Goal: Task Accomplishment & Management: Complete application form

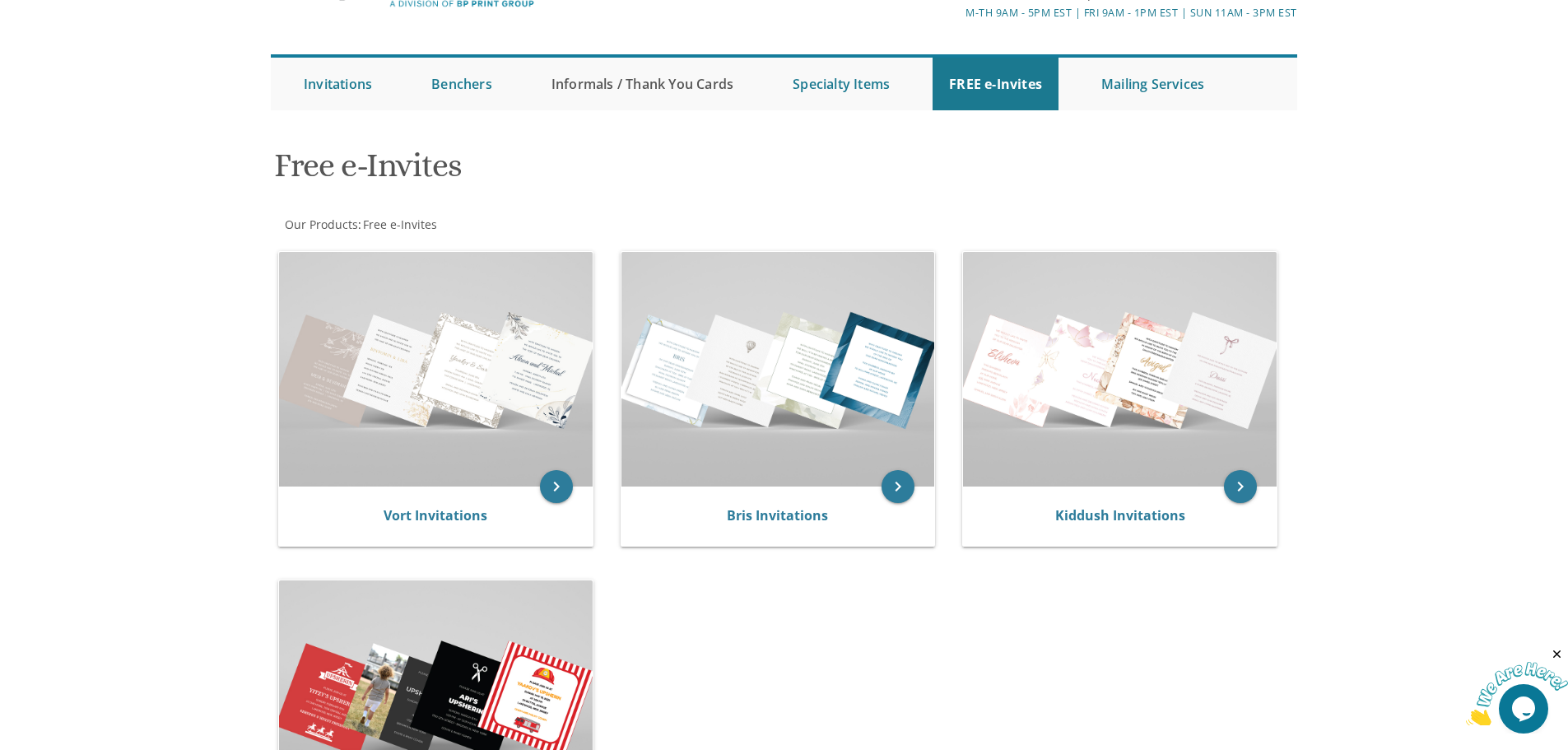
scroll to position [82, 0]
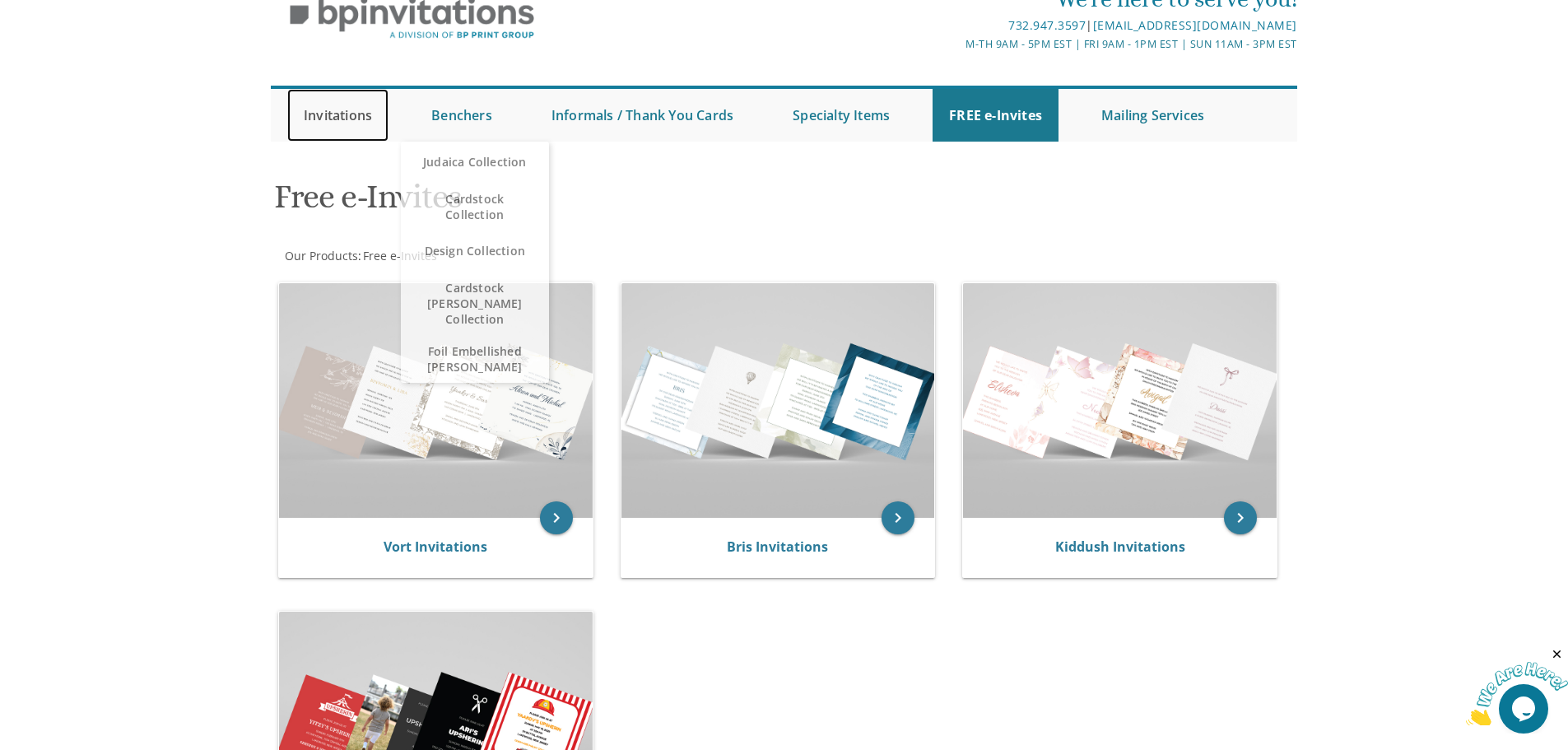
click at [324, 118] on link "Invitations" at bounding box center [337, 116] width 101 height 53
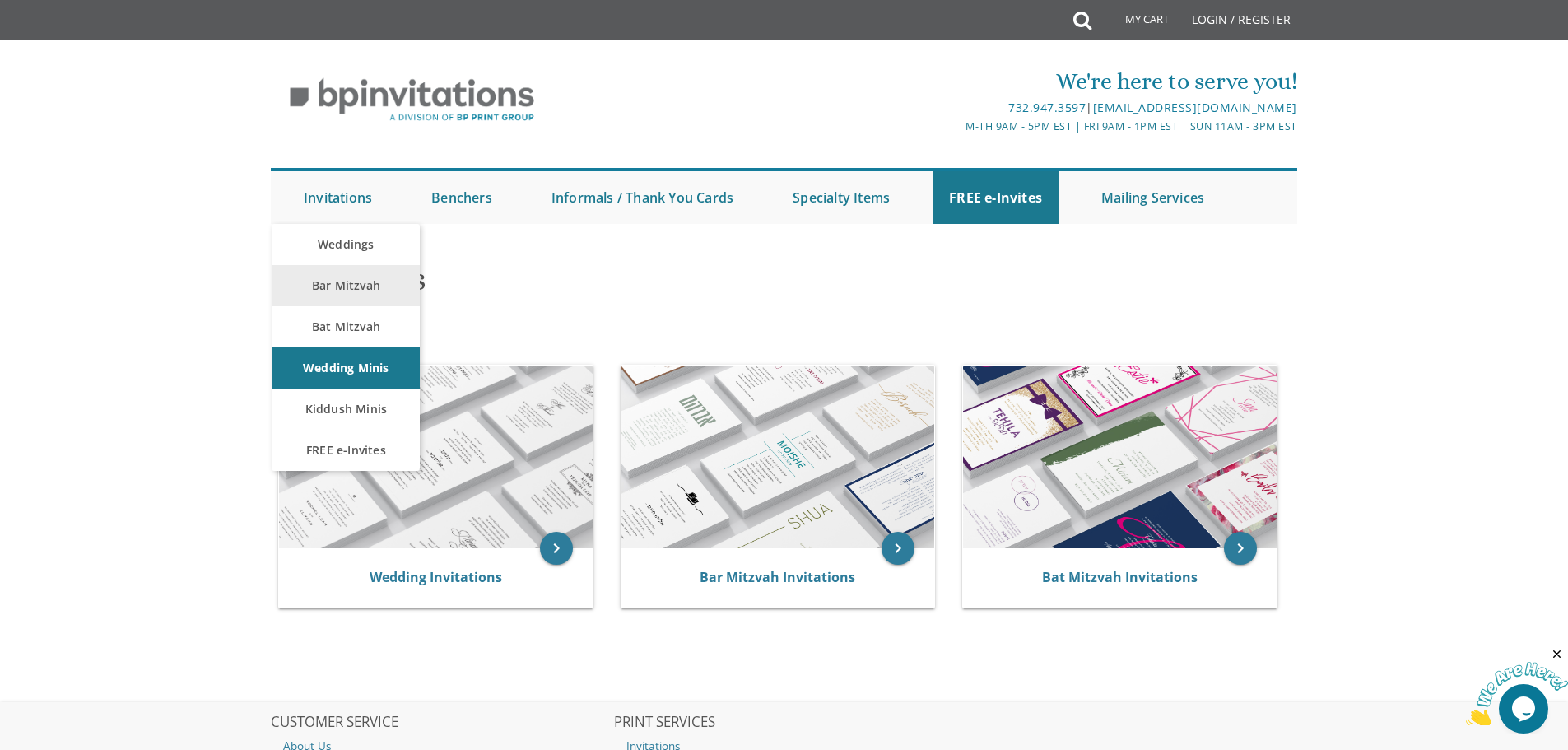
scroll to position [82, 0]
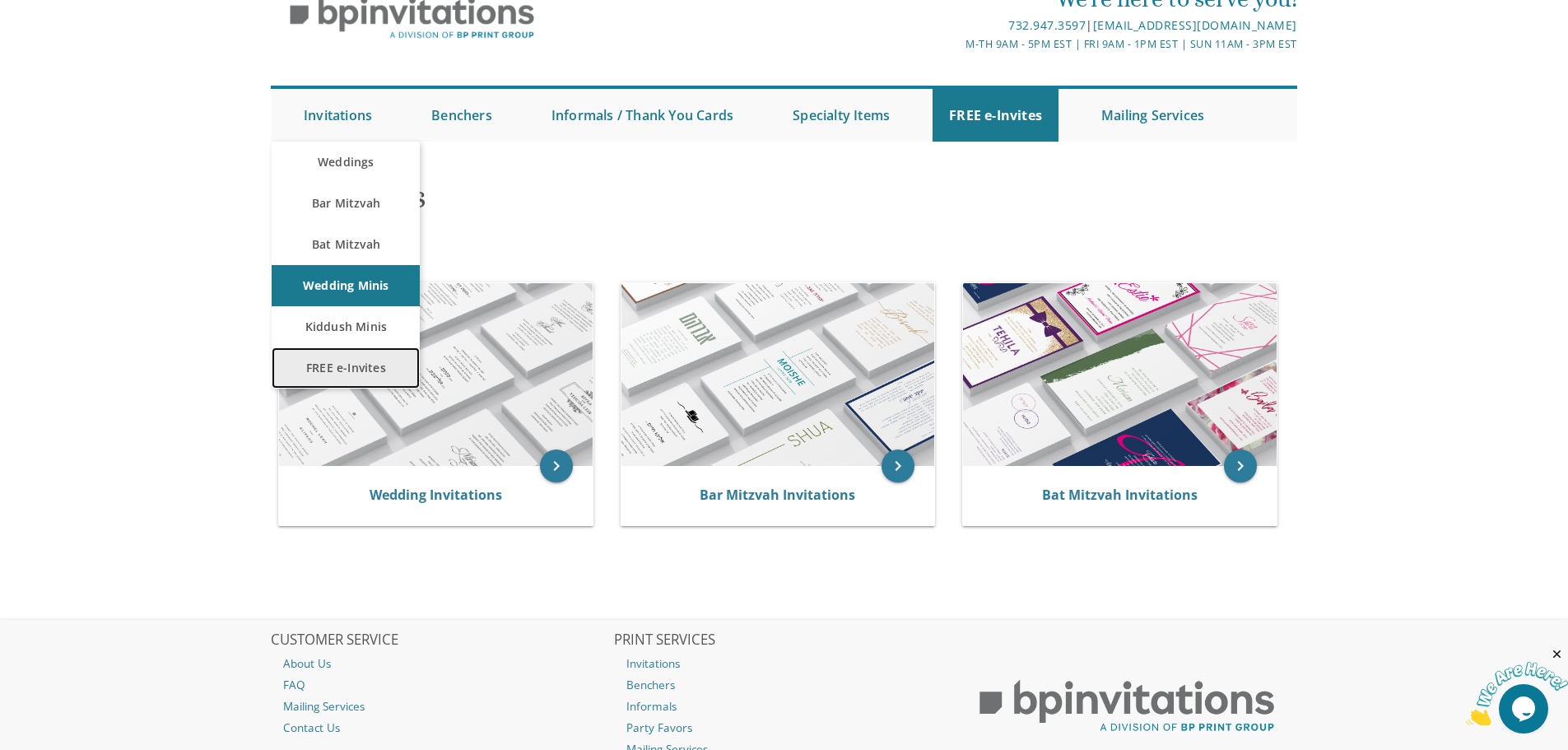
click at [354, 365] on link "FREE e-Invites" at bounding box center [346, 367] width 149 height 41
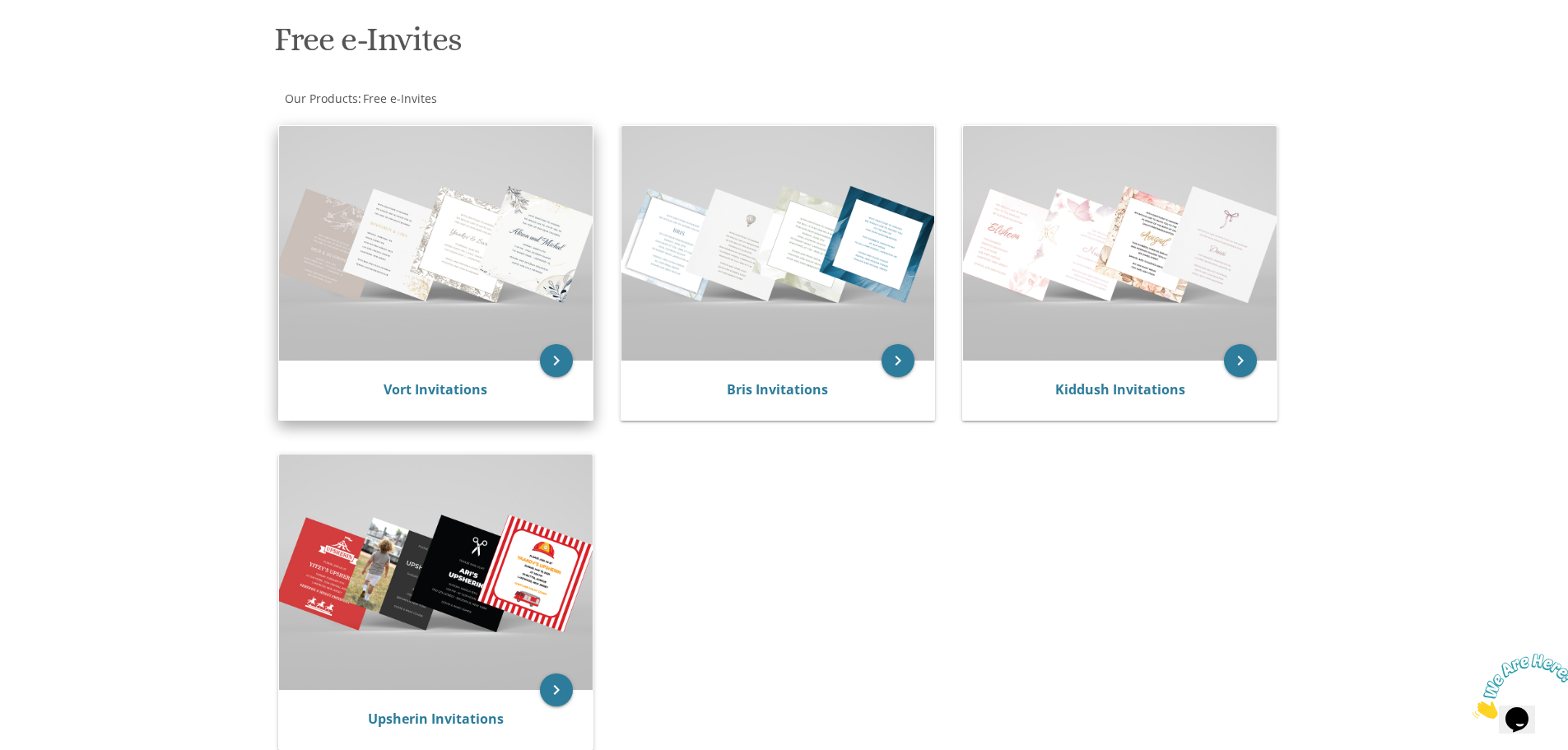
scroll to position [247, 0]
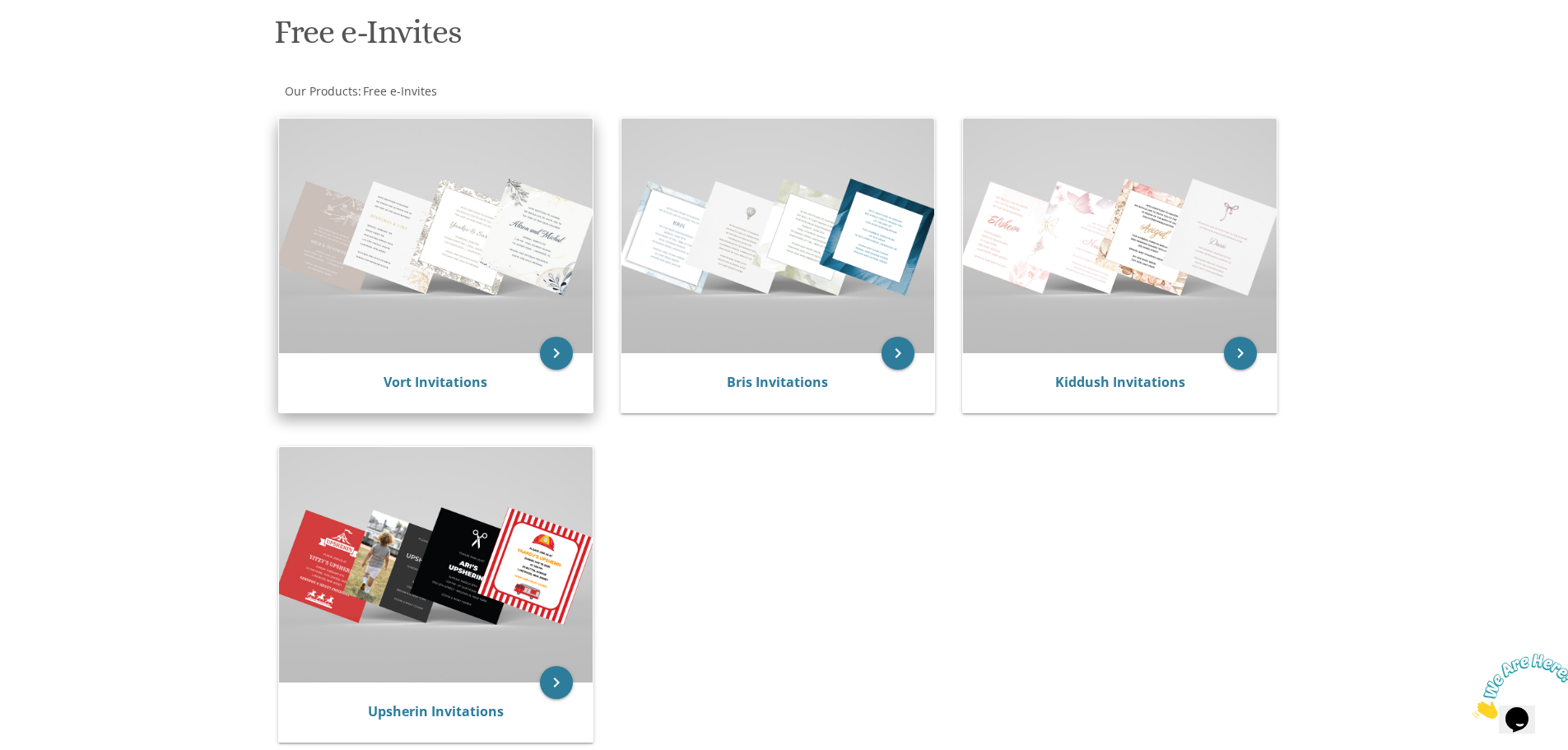
click at [369, 322] on img at bounding box center [436, 235] width 314 height 234
click at [550, 346] on icon "keyboard_arrow_right" at bounding box center [556, 353] width 33 height 33
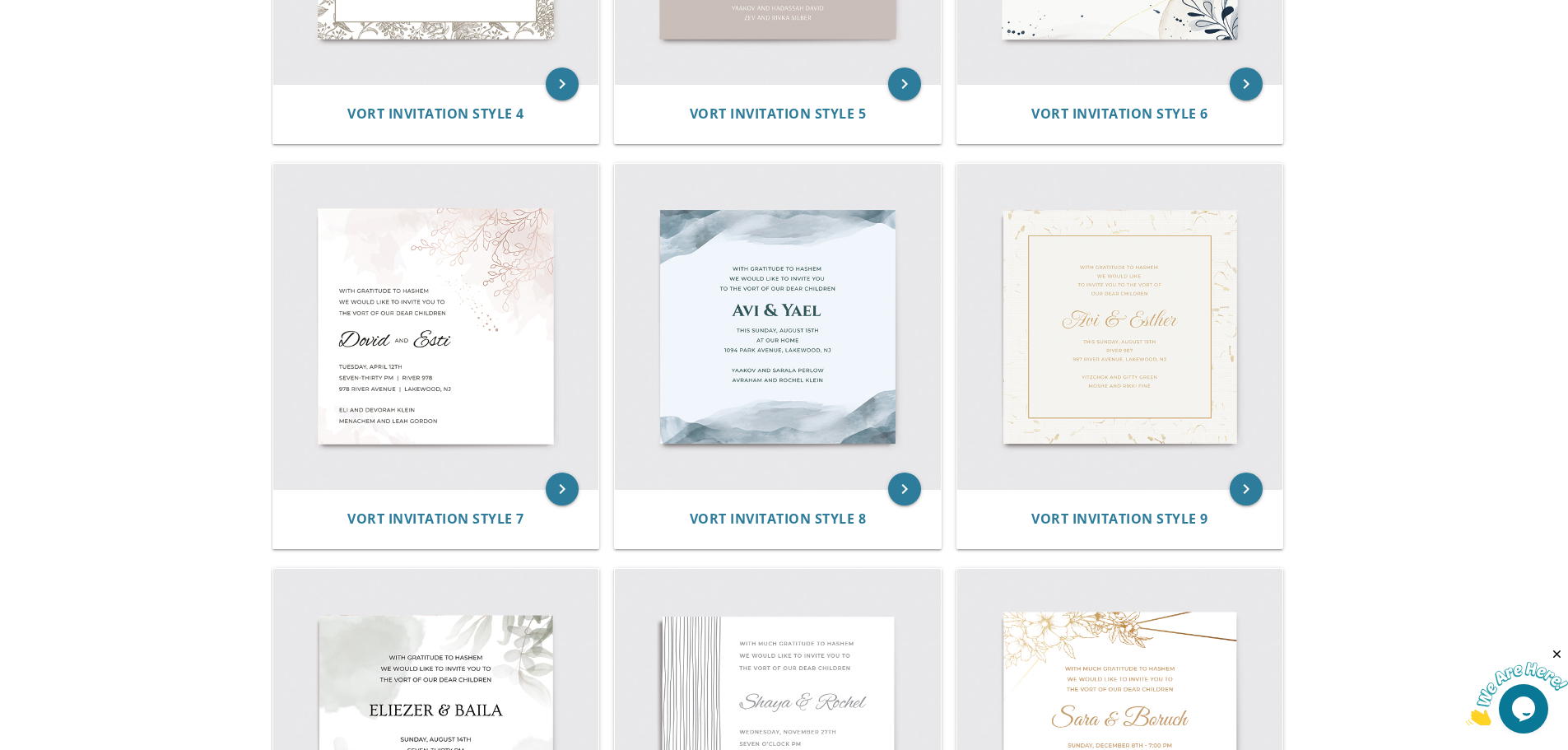
scroll to position [972, 0]
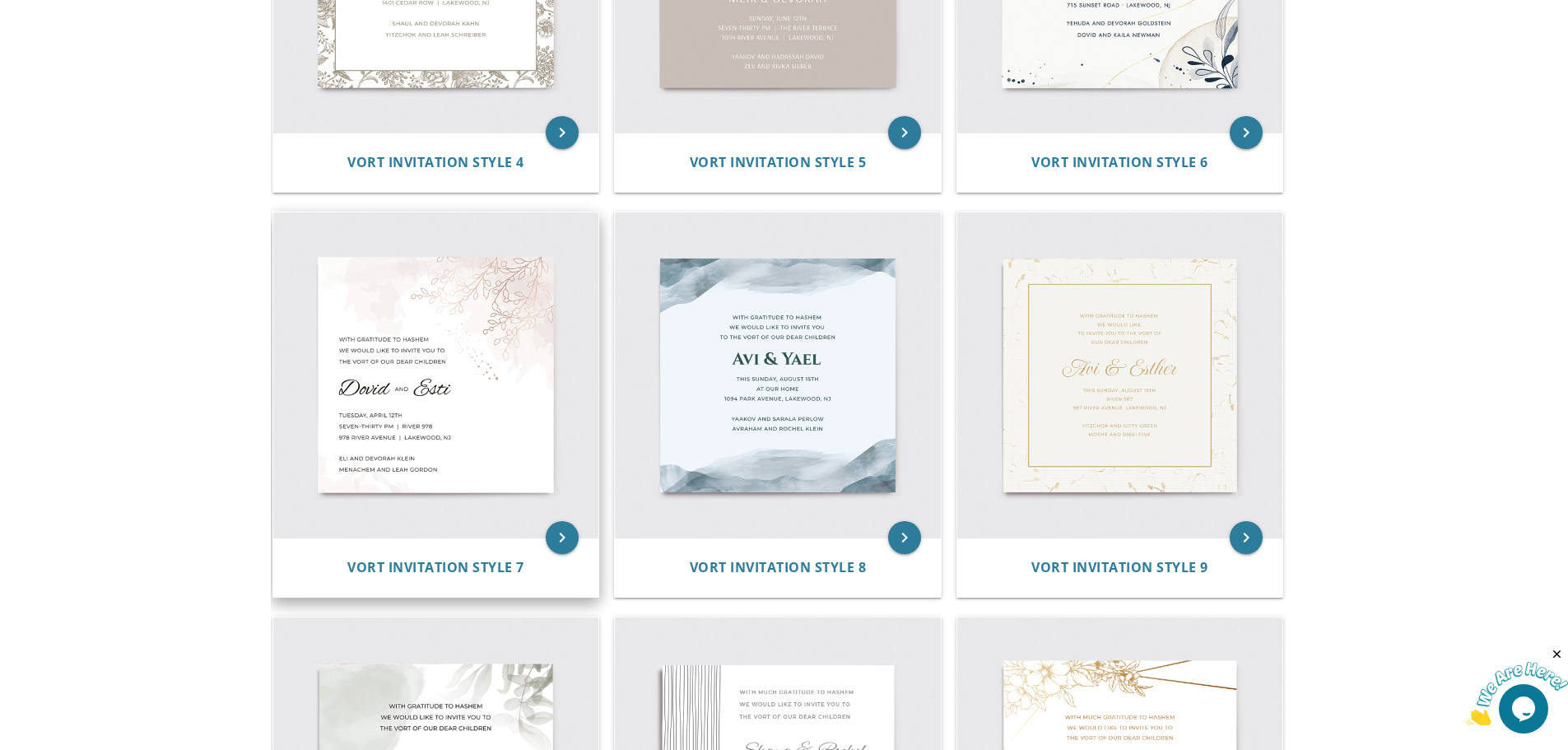
click at [539, 352] on img at bounding box center [437, 375] width 326 height 326
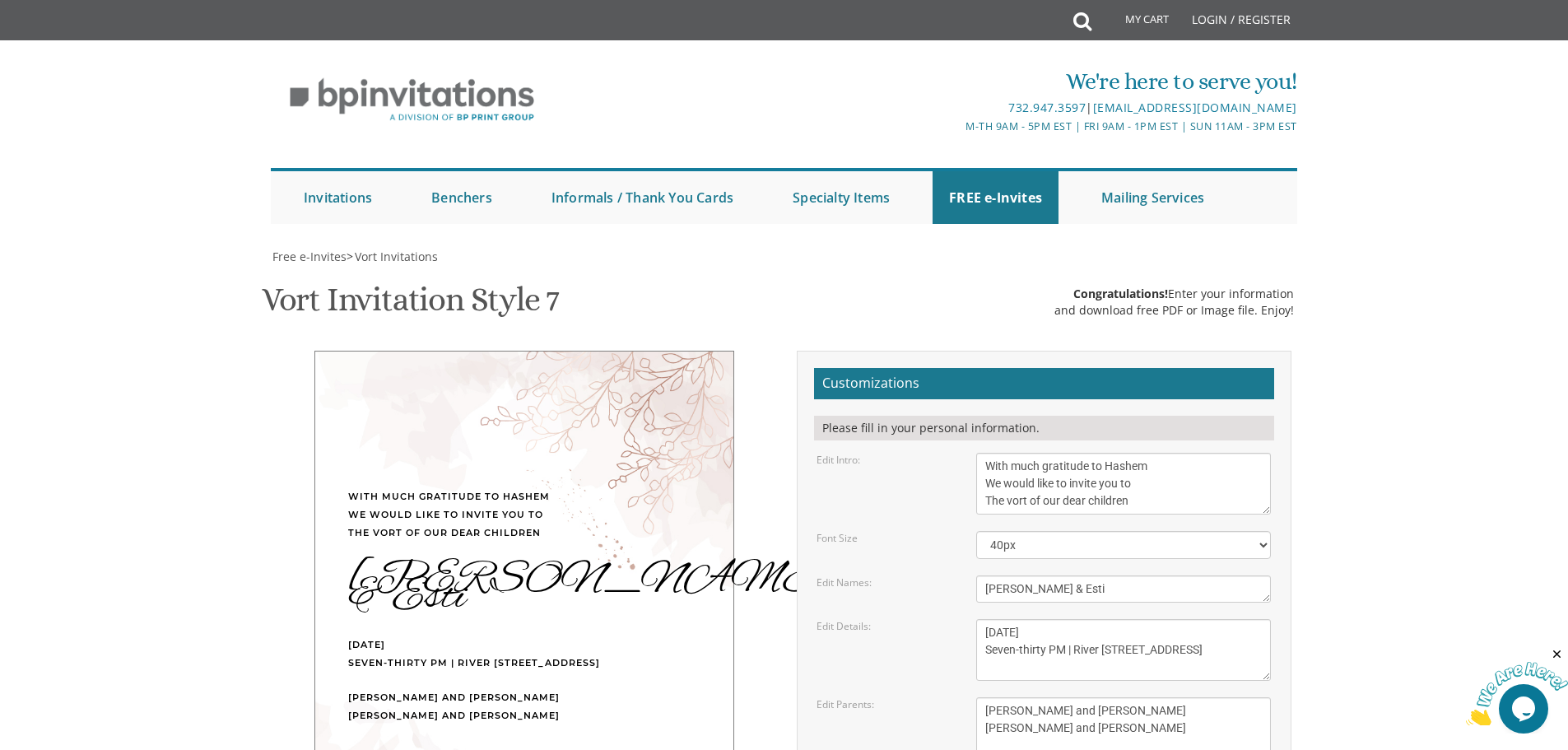
scroll to position [165, 0]
drag, startPoint x: 1141, startPoint y: 337, endPoint x: 974, endPoint y: 304, distance: 170.2
click at [974, 453] on div "With much gratitude to Hashem We would like to invite you to The vort of our de…" at bounding box center [1124, 484] width 319 height 62
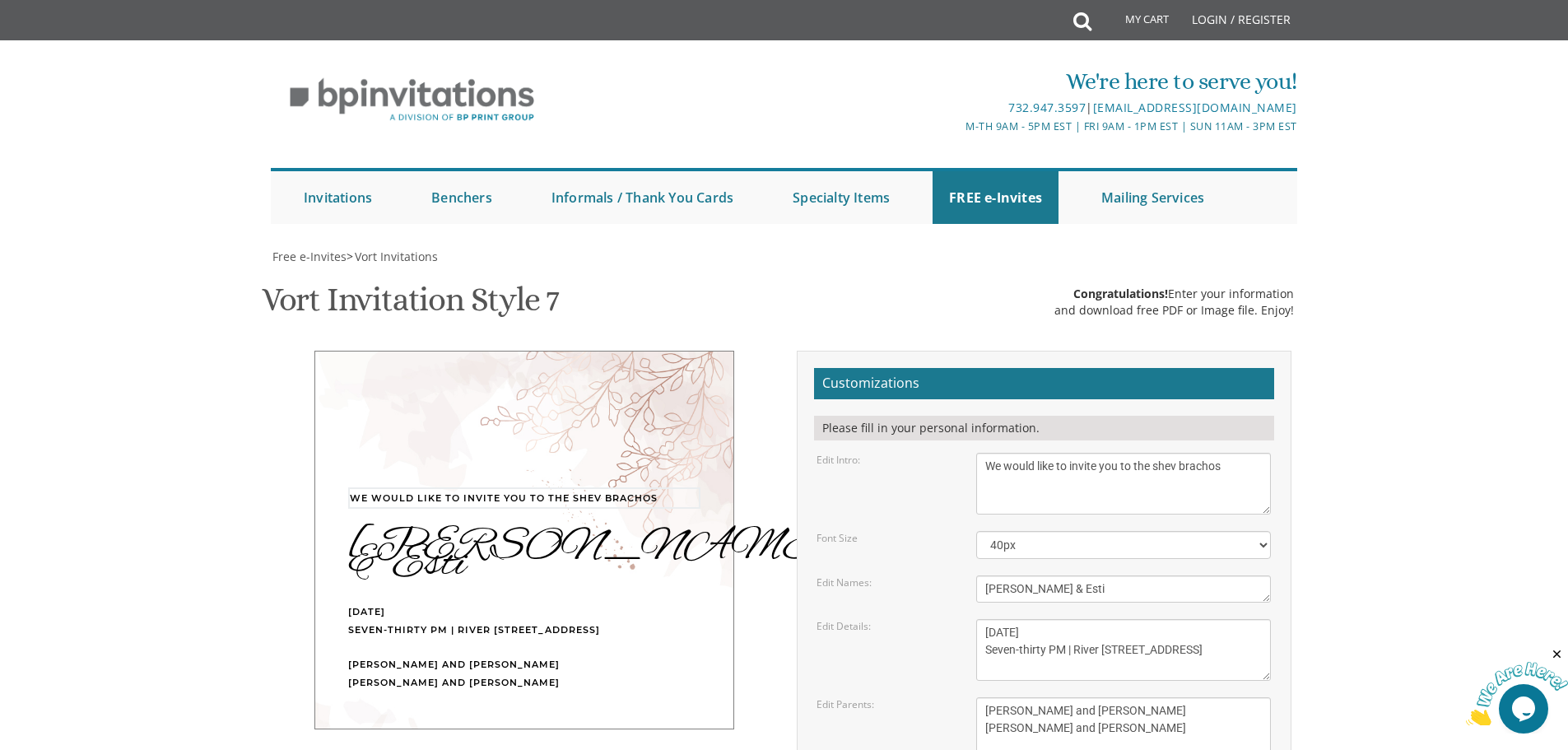
drag, startPoint x: 1155, startPoint y: 303, endPoint x: 1140, endPoint y: 307, distance: 15.5
click at [1140, 453] on textarea "With much gratitude to Hashem We would like to invite you to The vort of our de…" at bounding box center [1123, 484] width 294 height 62
click at [1244, 453] on textarea "With much gratitude to Hashem We would like to invite you to The vort of our de…" at bounding box center [1123, 484] width 294 height 62
click at [1175, 453] on textarea "With much gratitude to Hashem We would like to invite you to The vort of our de…" at bounding box center [1123, 484] width 294 height 62
click at [1235, 453] on textarea "With much gratitude to Hashem We would like to invite you to The vort of our de…" at bounding box center [1123, 484] width 294 height 62
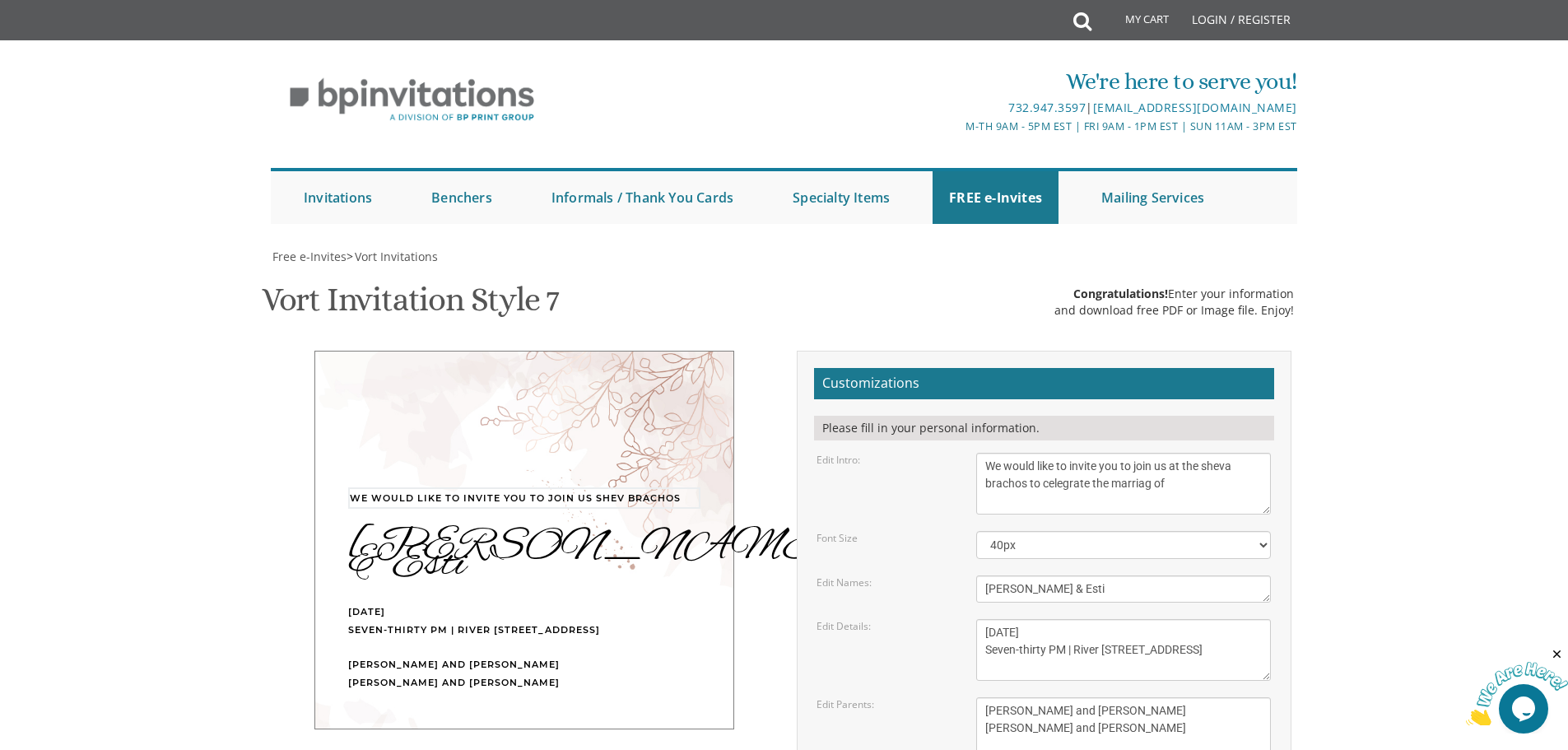
type textarea "We would like to invite you to join us at the sheva brachos to celegrate the ma…"
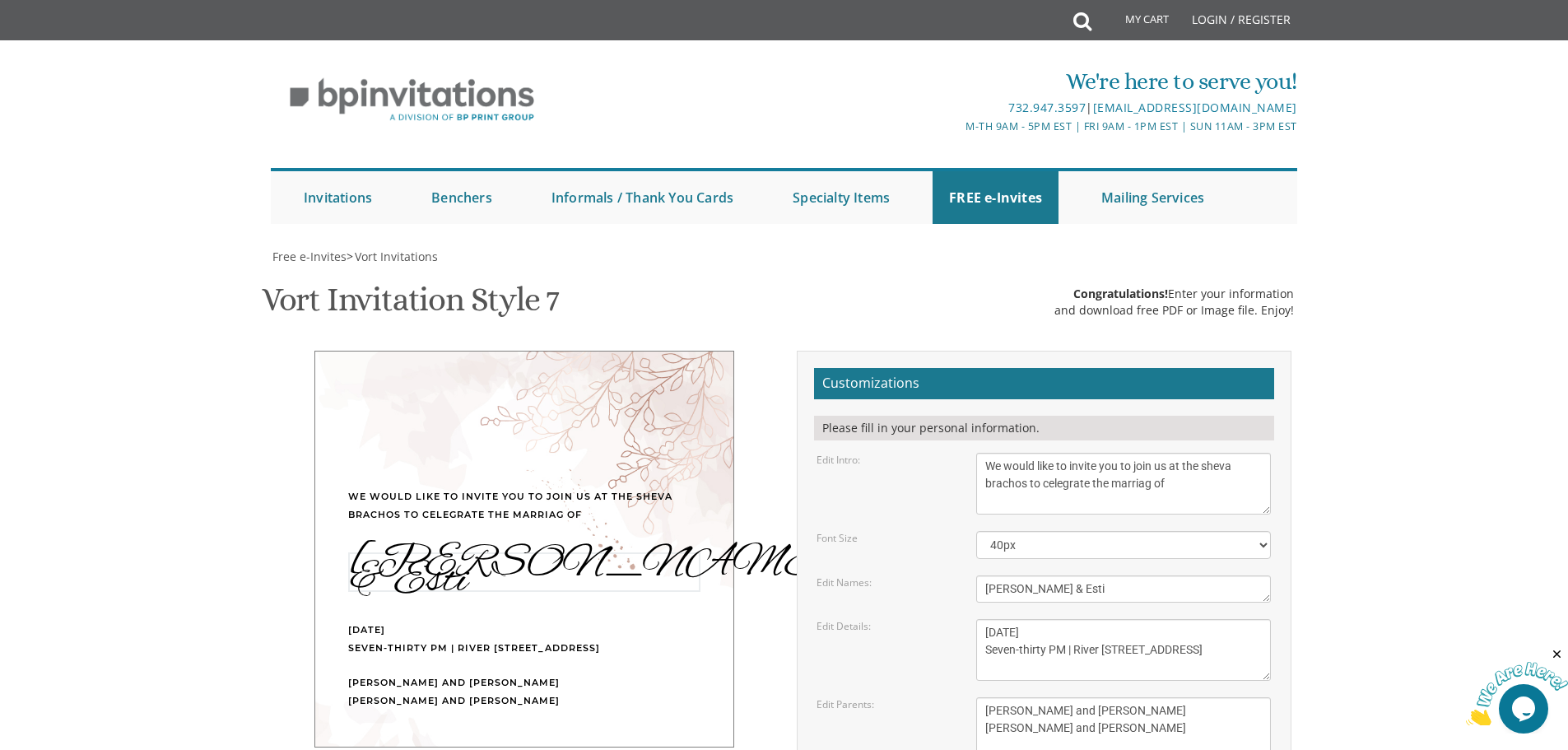
drag, startPoint x: 1087, startPoint y: 430, endPoint x: 973, endPoint y: 427, distance: 114.0
click at [973, 575] on div "Dovid & Esti" at bounding box center [1124, 589] width 319 height 27
click at [1011, 575] on textarea "Dovid & Esti" at bounding box center [1123, 589] width 294 height 27
click at [1010, 575] on textarea "Dovid & Esti" at bounding box center [1123, 589] width 294 height 27
click at [1007, 575] on textarea "Dovid & Esti" at bounding box center [1123, 589] width 294 height 27
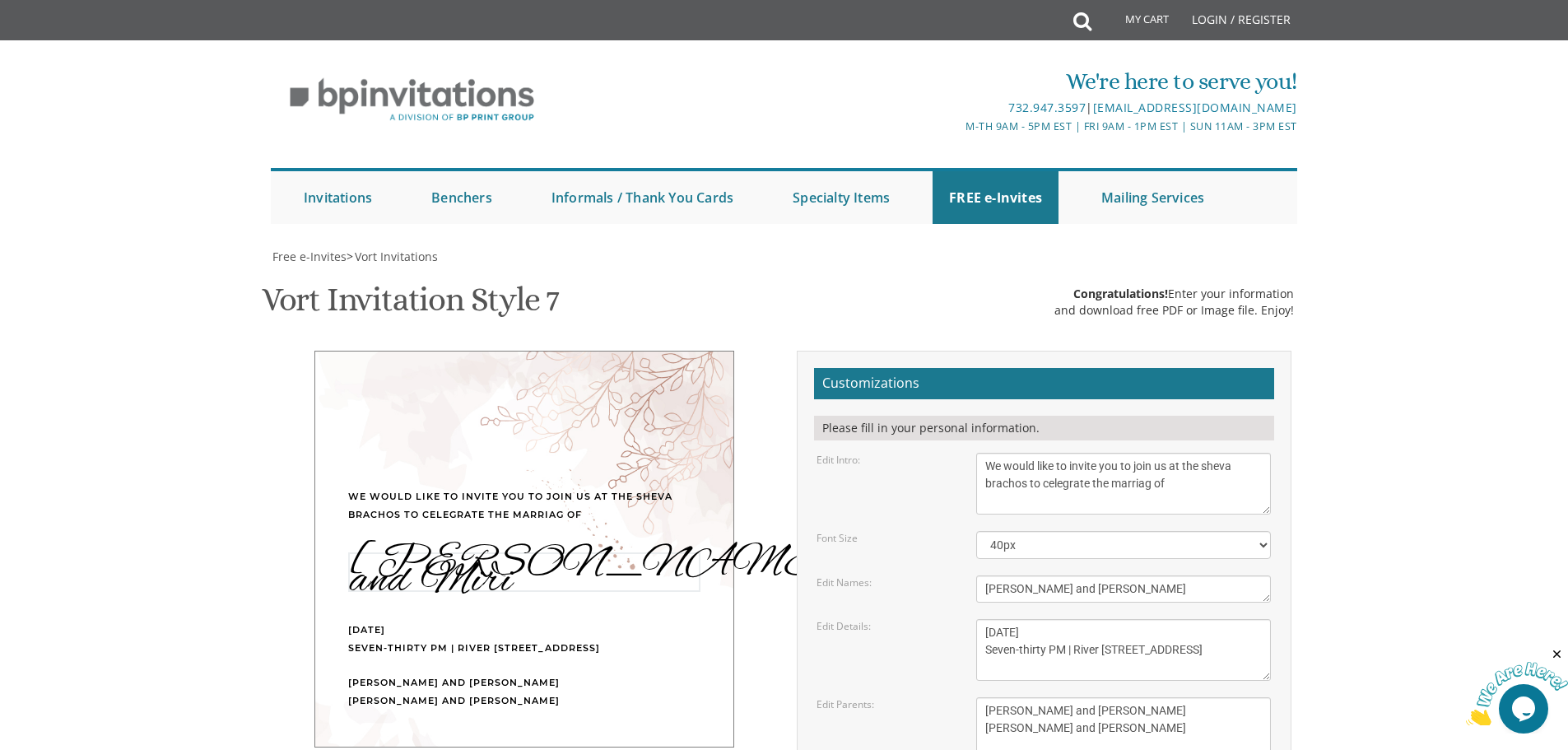
click at [894, 575] on div "Edit Names: Dovid & Esti" at bounding box center [1044, 589] width 480 height 27
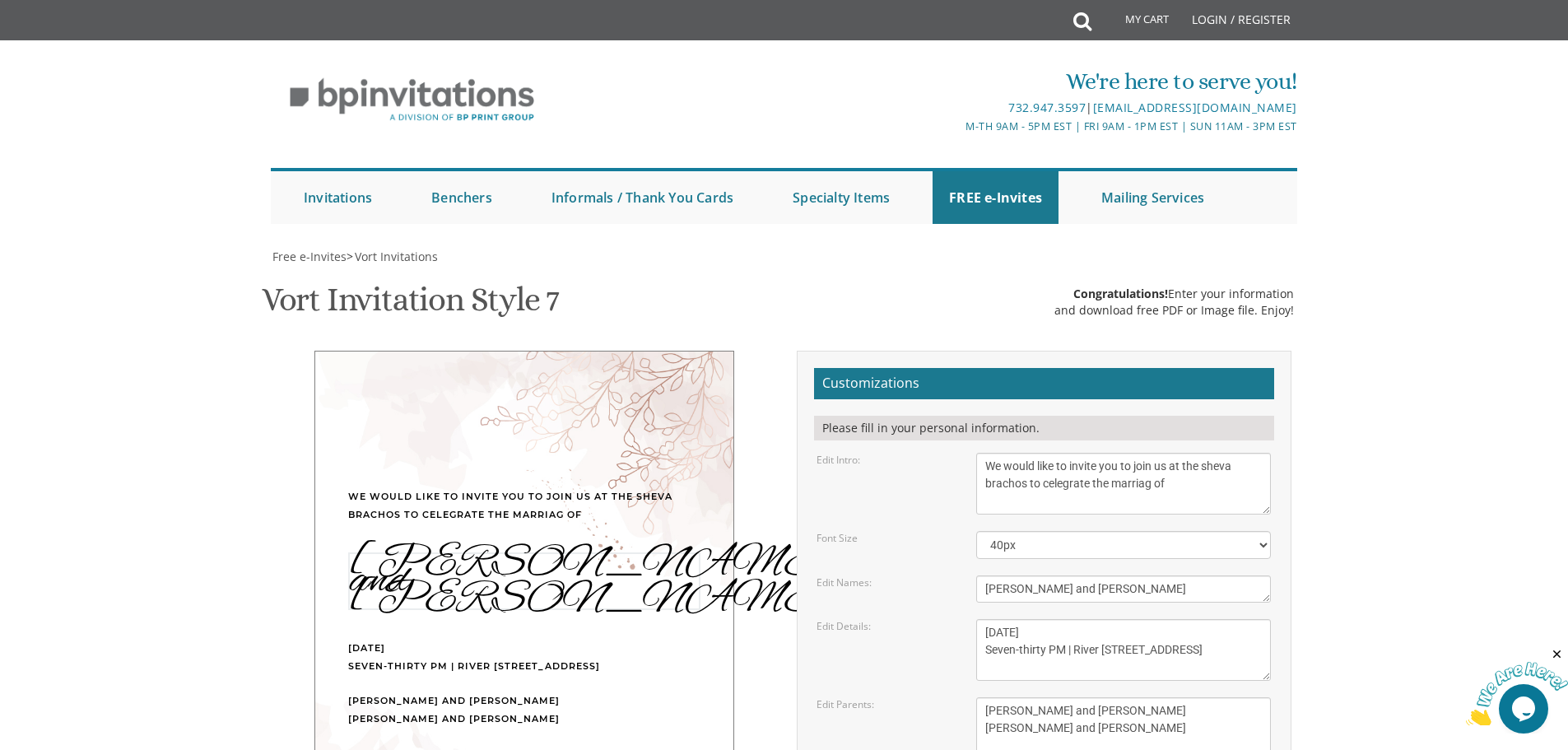
drag, startPoint x: 1037, startPoint y: 426, endPoint x: 1020, endPoint y: 422, distance: 17.5
click at [1020, 575] on textarea "Dovid & Esti" at bounding box center [1123, 589] width 294 height 27
type textarea "Aryeh & Miri"
click at [925, 453] on form "Customizations Please fill in your personal information. Edit Intro: With much …" at bounding box center [1044, 636] width 460 height 537
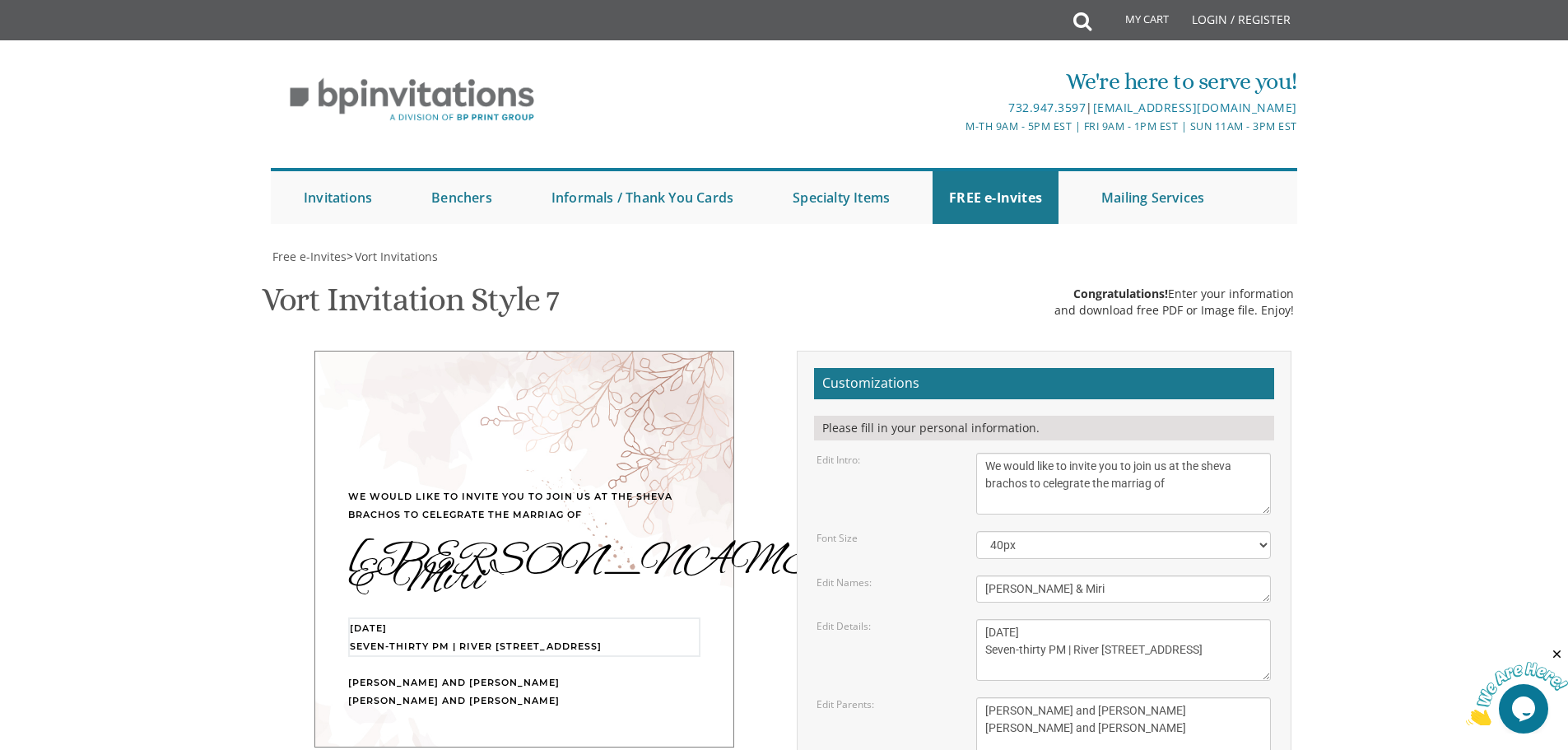
drag, startPoint x: 1026, startPoint y: 466, endPoint x: 967, endPoint y: 466, distance: 59.0
click at [967, 619] on div "Tuesday, April 12th Seven-thirty PM | River 978 978 River Avenue | Lakewood, NJ" at bounding box center [1124, 650] width 319 height 62
drag, startPoint x: 1083, startPoint y: 468, endPoint x: 1029, endPoint y: 467, distance: 54.0
click at [1029, 619] on textarea "Tuesday, April 12th Seven-thirty PM | River 978 978 River Avenue | Lakewood, NJ" at bounding box center [1123, 650] width 294 height 62
click at [1088, 619] on textarea "Tuesday, April 12th Seven-thirty PM | River 978 978 River Avenue | Lakewood, NJ" at bounding box center [1123, 650] width 294 height 62
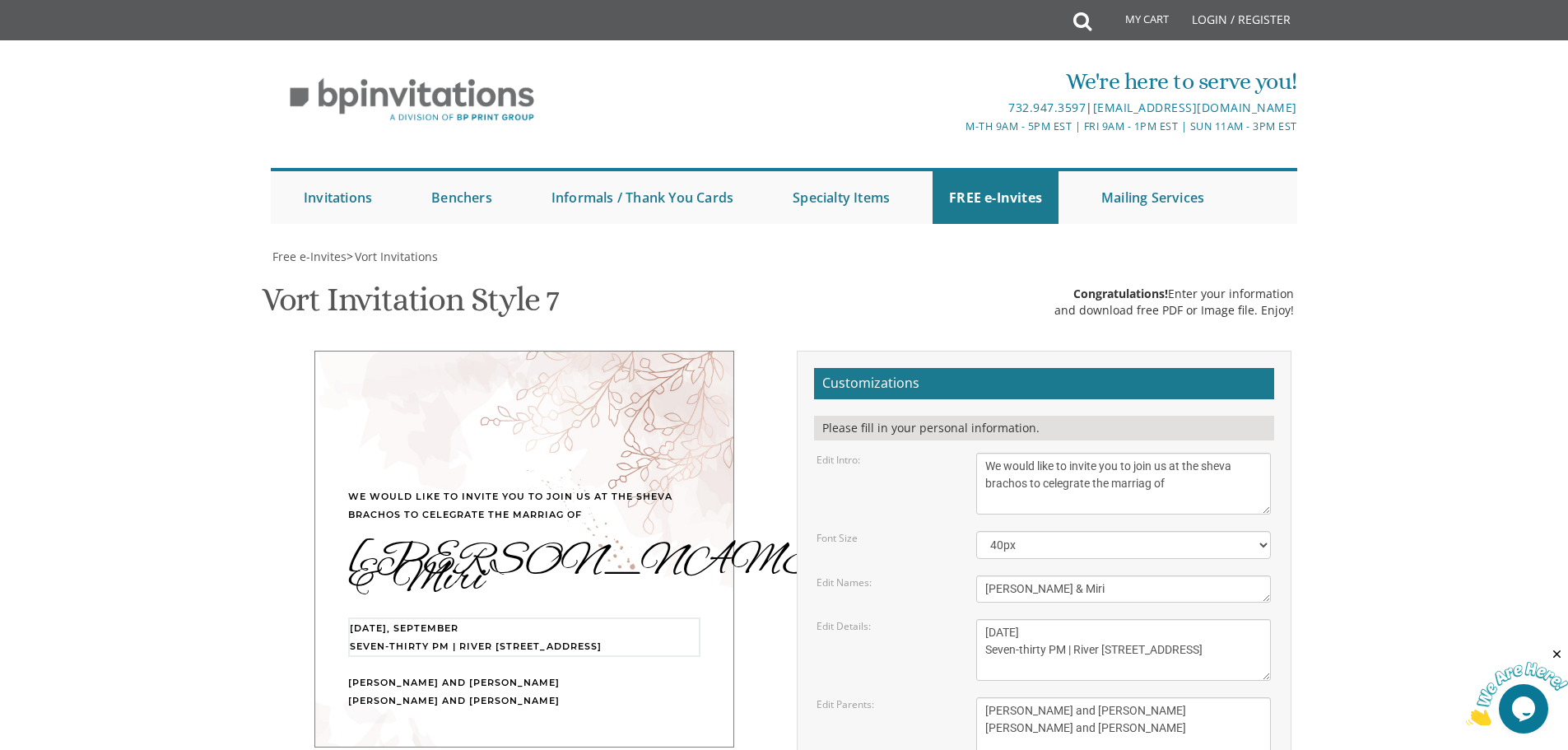
drag, startPoint x: 1127, startPoint y: 483, endPoint x: 1076, endPoint y: 488, distance: 51.2
click at [1076, 619] on textarea "Tuesday, April 12th Seven-thirty PM | River 978 978 River Avenue | Lakewood, NJ" at bounding box center [1123, 650] width 294 height 62
drag, startPoint x: 1073, startPoint y: 504, endPoint x: 975, endPoint y: 500, distance: 98.1
click at [975, 619] on div "Tuesday, April 12th Seven-thirty PM | River 978 978 River Avenue | Lakewood, NJ" at bounding box center [1124, 650] width 319 height 62
click at [948, 619] on div "Edit Details: Tuesday, April 12th Seven-thirty PM | River 978 978 River Avenue …" at bounding box center [1044, 650] width 480 height 62
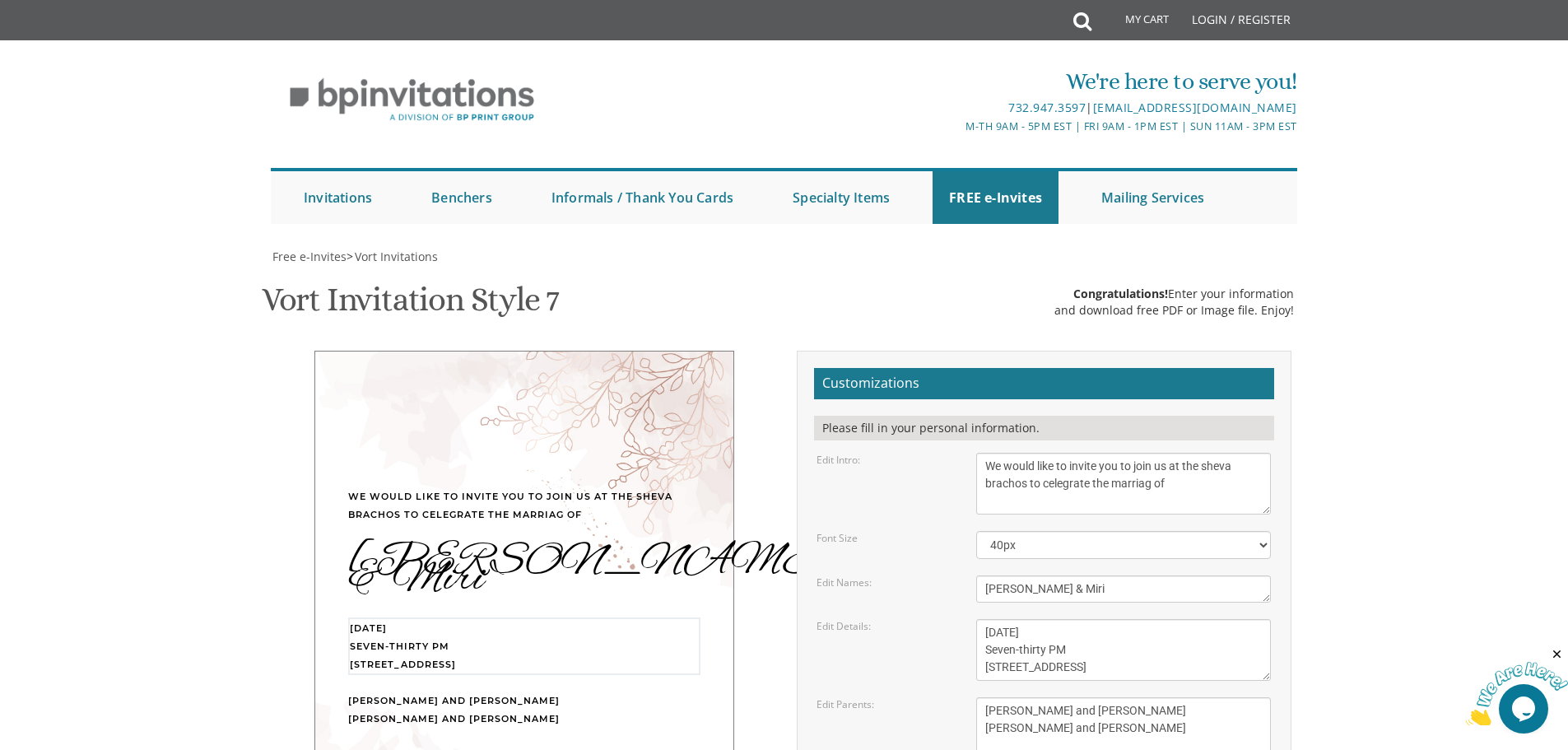
drag, startPoint x: 1080, startPoint y: 501, endPoint x: 1060, endPoint y: 502, distance: 20.0
click at [1060, 619] on textarea "Tuesday, April 12th Seven-thirty PM | River 978 978 River Avenue | Lakewood, NJ" at bounding box center [1123, 650] width 294 height 62
type textarea "Sunday, September 14th Seven-thirty PM 26 Carlton Ave | Lakewood, NJ"
click at [877, 619] on div "Edit Details: Tuesday, April 12th Seven-thirty PM | River 978 978 River Avenue …" at bounding box center [1044, 650] width 480 height 62
click at [1128, 453] on textarea "With much gratitude to Hashem We would like to invite you to The vort of our de…" at bounding box center [1123, 484] width 294 height 62
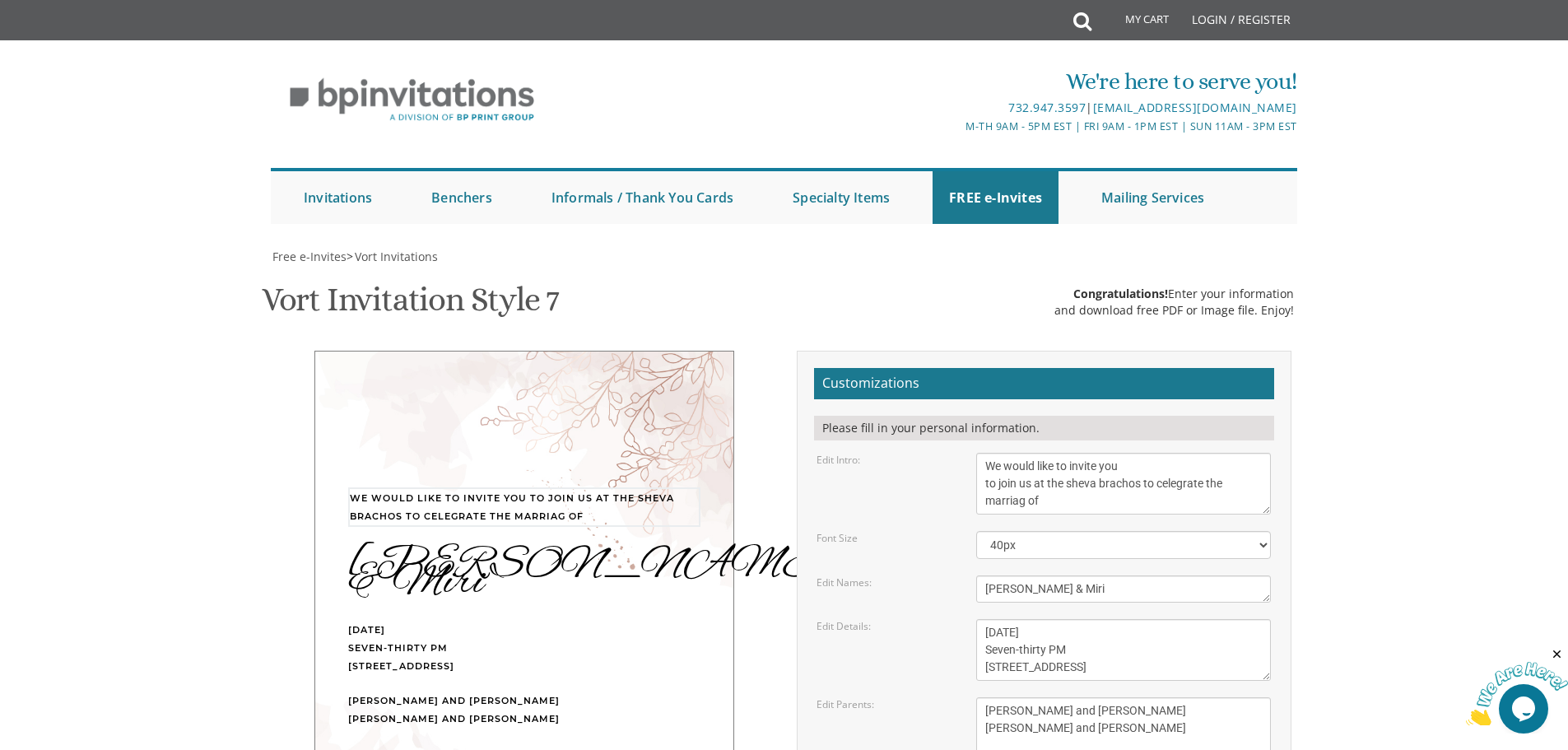
click at [920, 453] on div "Edit Intro: With much gratitude to Hashem We would like to invite you to The vo…" at bounding box center [1044, 484] width 480 height 62
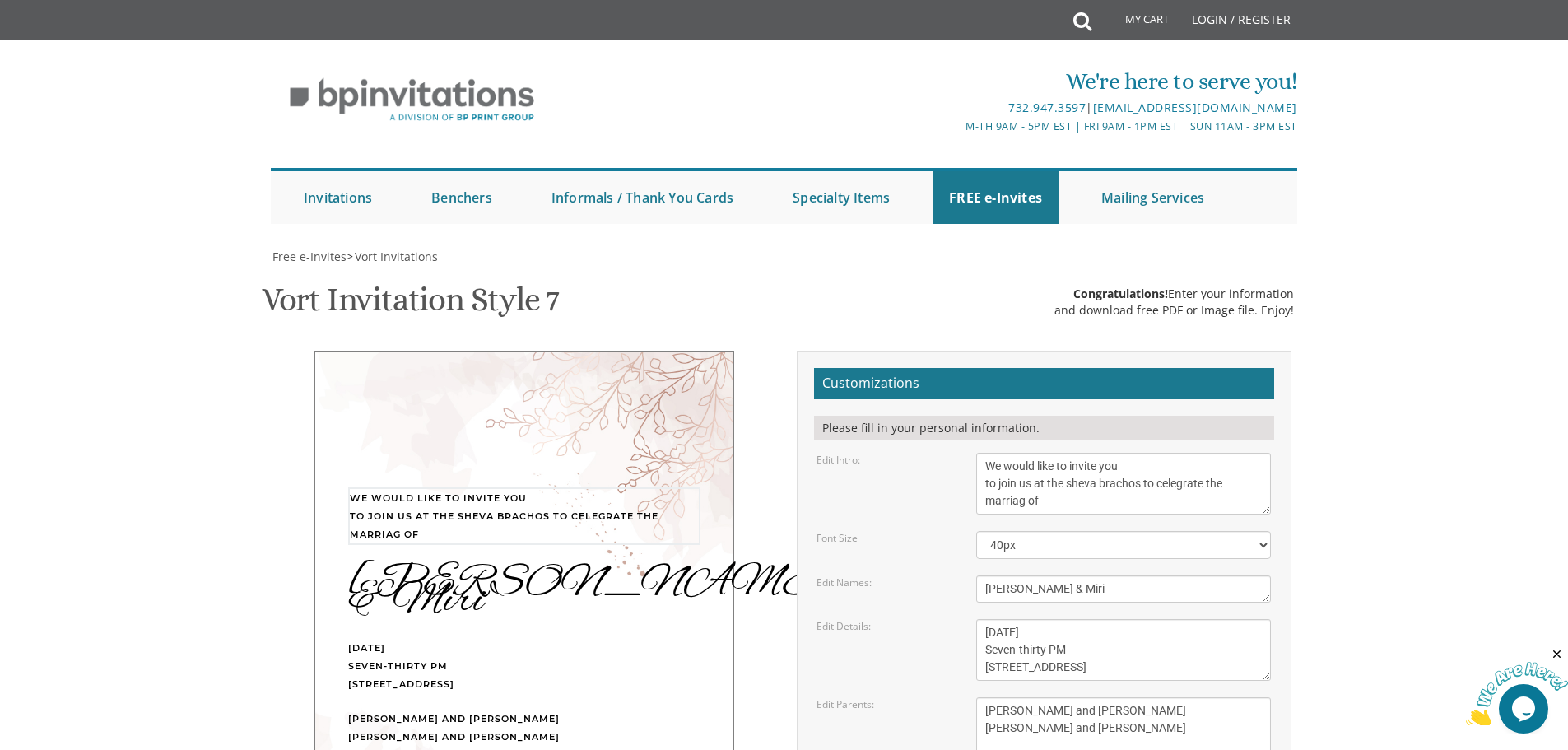
click at [1177, 453] on textarea "With much gratitude to Hashem We would like to invite you to The vort of our de…" at bounding box center [1123, 484] width 294 height 62
click at [901, 453] on div "Edit Intro: With much gratitude to Hashem We would like to invite you to The vo…" at bounding box center [1044, 484] width 480 height 62
click at [1026, 453] on textarea "With much gratitude to Hashem We would like to invite you to The vort of our de…" at bounding box center [1123, 484] width 294 height 62
click at [991, 453] on textarea "With much gratitude to Hashem We would like to invite you to The vort of our de…" at bounding box center [1123, 484] width 294 height 62
click at [1142, 453] on textarea "With much gratitude to Hashem We would like to invite you to The vort of our de…" at bounding box center [1123, 484] width 294 height 62
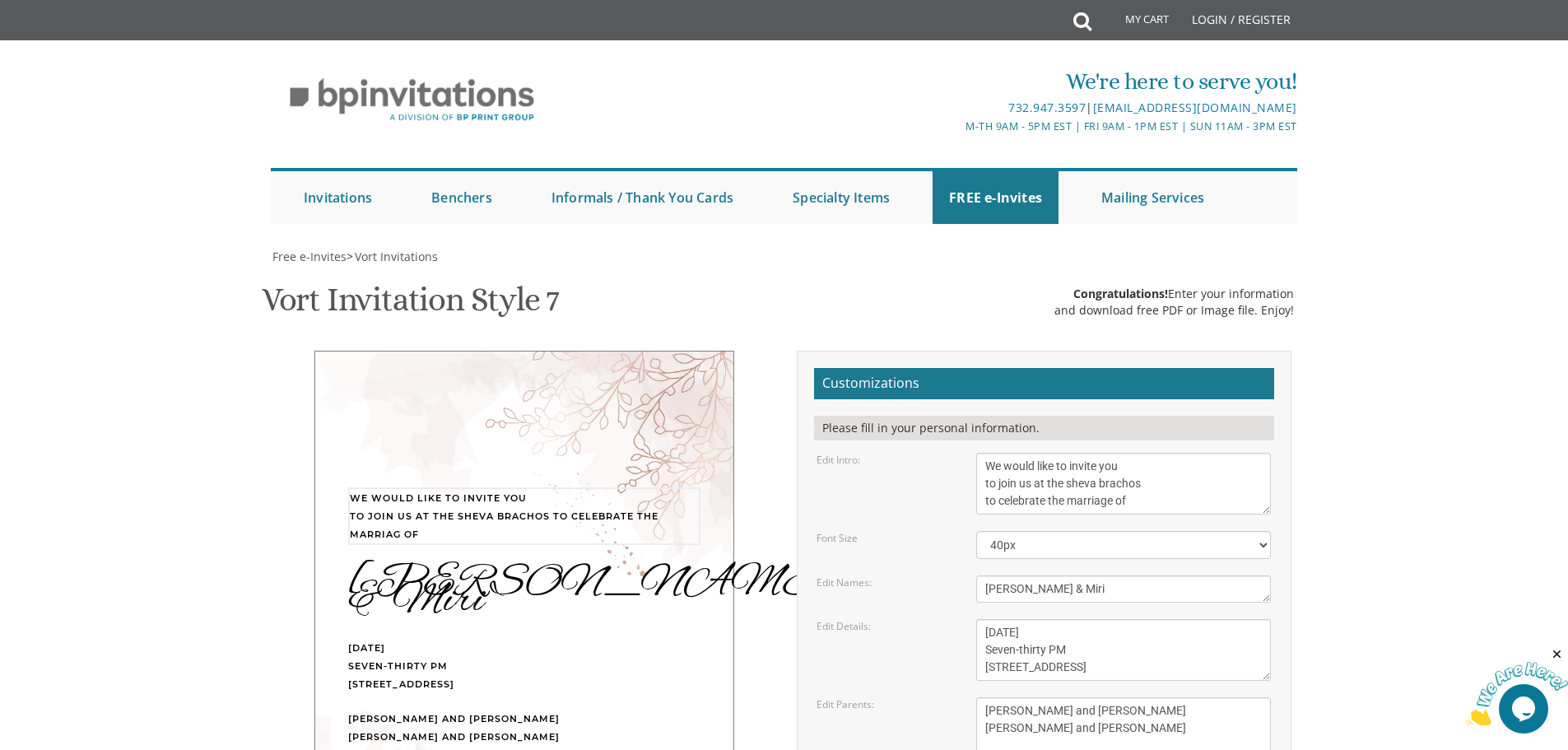
type textarea "We would like to invite you to join us at the sheva brachos to celebrate the ma…"
click at [903, 453] on div "Edit Intro: With much gratitude to Hashem We would like to invite you to The vo…" at bounding box center [1044, 484] width 480 height 62
drag, startPoint x: 1114, startPoint y: 564, endPoint x: 979, endPoint y: 548, distance: 135.9
click at [979, 697] on textarea "Gershon and Leah cohen Tzvi and Chaya Friedman" at bounding box center [1123, 728] width 294 height 62
type textarea "The Wilhelms"
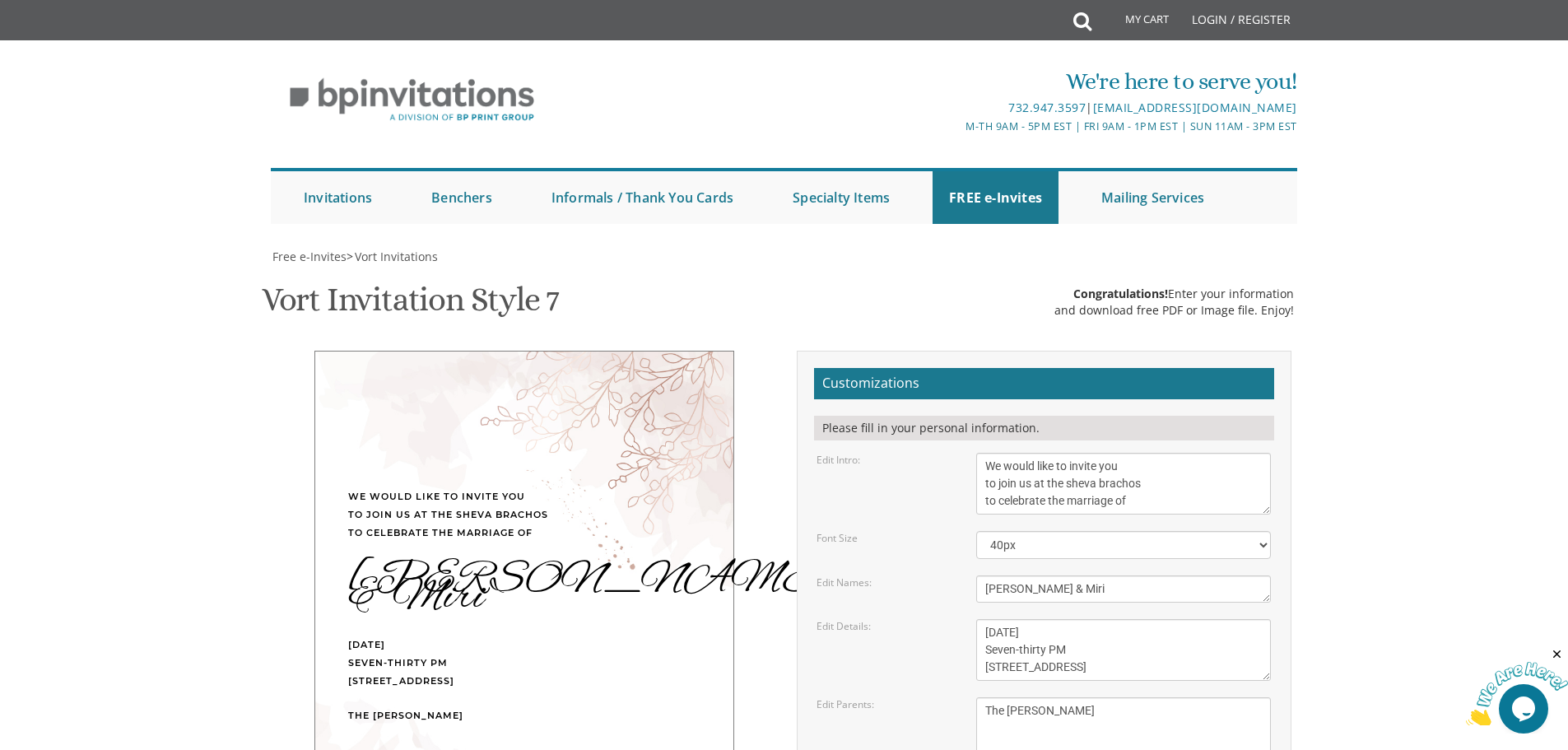
click at [904, 619] on div "Edit Details: Tuesday, April 12th Seven-thirty PM | River 978 978 River Avenue …" at bounding box center [1044, 650] width 480 height 62
click at [1222, 397] on form "Customizations Please fill in your personal information. Edit Intro: With much …" at bounding box center [1044, 636] width 460 height 537
click at [1211, 530] on select "40px 50px 60px" at bounding box center [1123, 544] width 294 height 28
click at [976, 530] on select "40px 50px 60px" at bounding box center [1123, 544] width 294 height 28
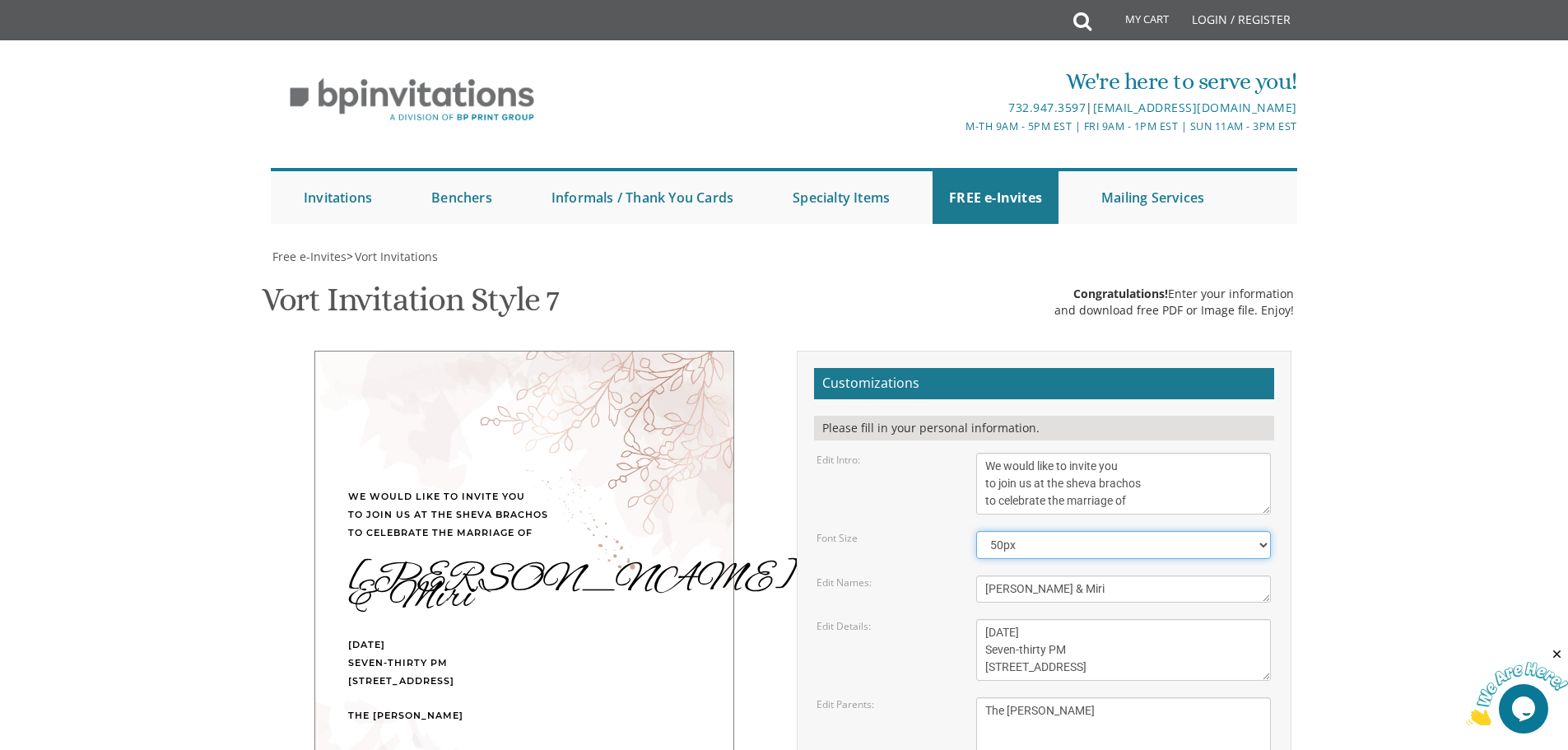
click at [1162, 530] on select "40px 50px 60px" at bounding box center [1123, 544] width 294 height 28
click at [976, 530] on select "40px 50px 60px" at bounding box center [1123, 544] width 294 height 28
click at [1145, 530] on select "40px 50px 60px" at bounding box center [1123, 544] width 294 height 28
click at [976, 530] on select "40px 50px 60px" at bounding box center [1123, 544] width 294 height 28
click at [1143, 530] on select "40px 50px 60px" at bounding box center [1123, 544] width 294 height 28
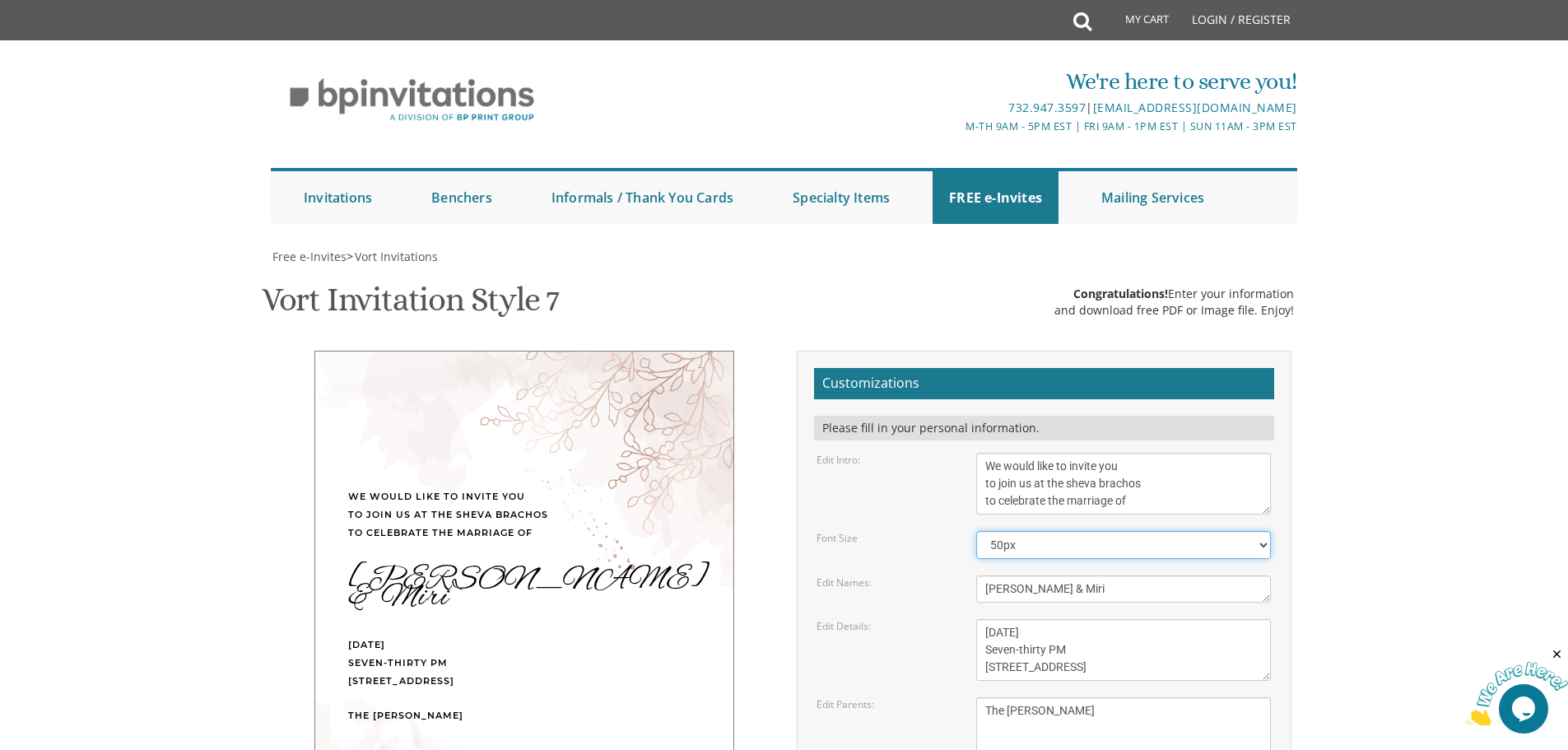
click at [976, 530] on select "40px 50px 60px" at bounding box center [1123, 544] width 294 height 28
click at [1138, 530] on select "40px 50px 60px" at bounding box center [1123, 544] width 294 height 28
click at [976, 530] on select "40px 50px 60px" at bounding box center [1123, 544] width 294 height 28
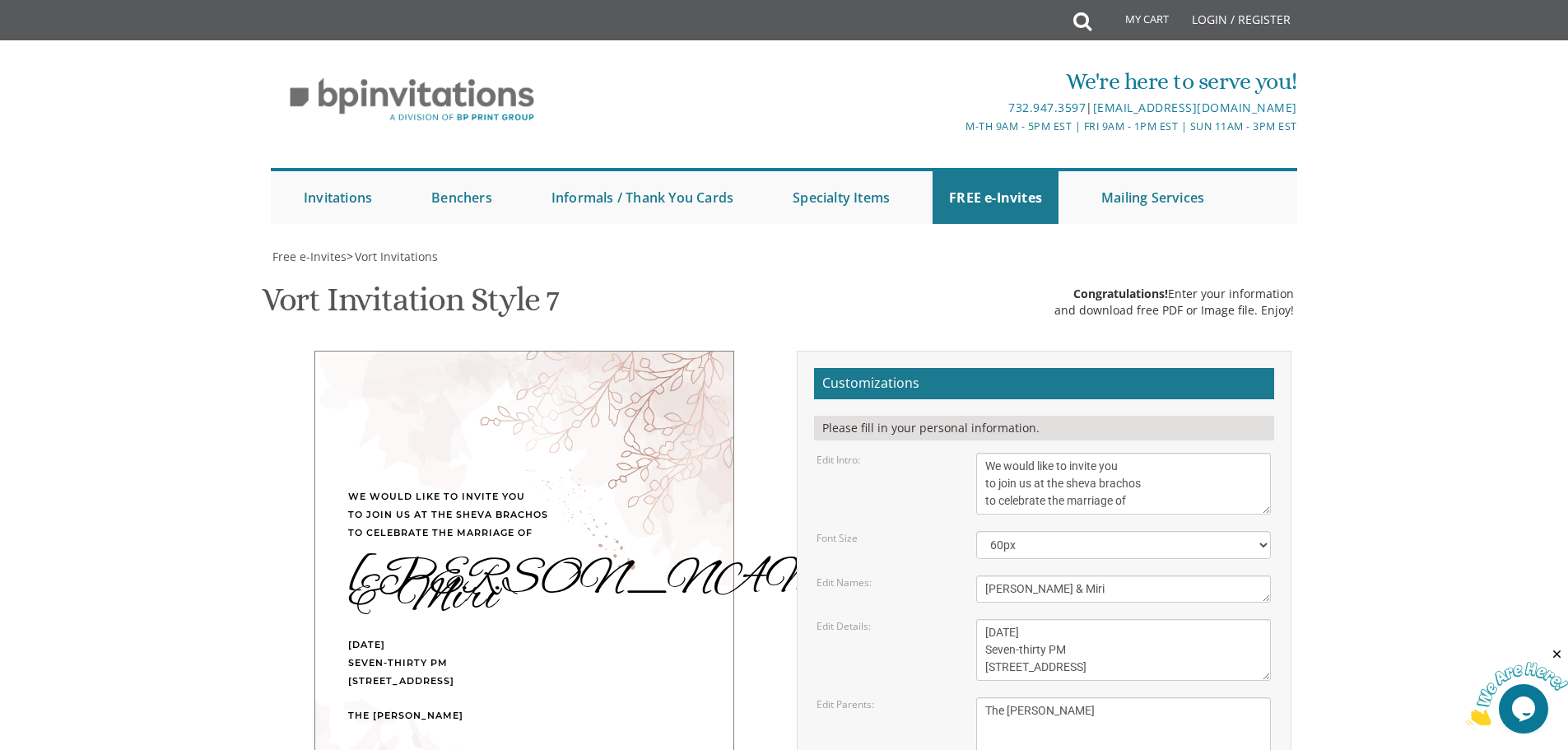
click at [1132, 396] on form "Customizations Please fill in your personal information. Edit Intro: With much …" at bounding box center [1044, 636] width 460 height 537
click at [1132, 530] on select "40px 50px 60px" at bounding box center [1123, 544] width 294 height 28
click at [976, 530] on select "40px 50px 60px" at bounding box center [1123, 544] width 294 height 28
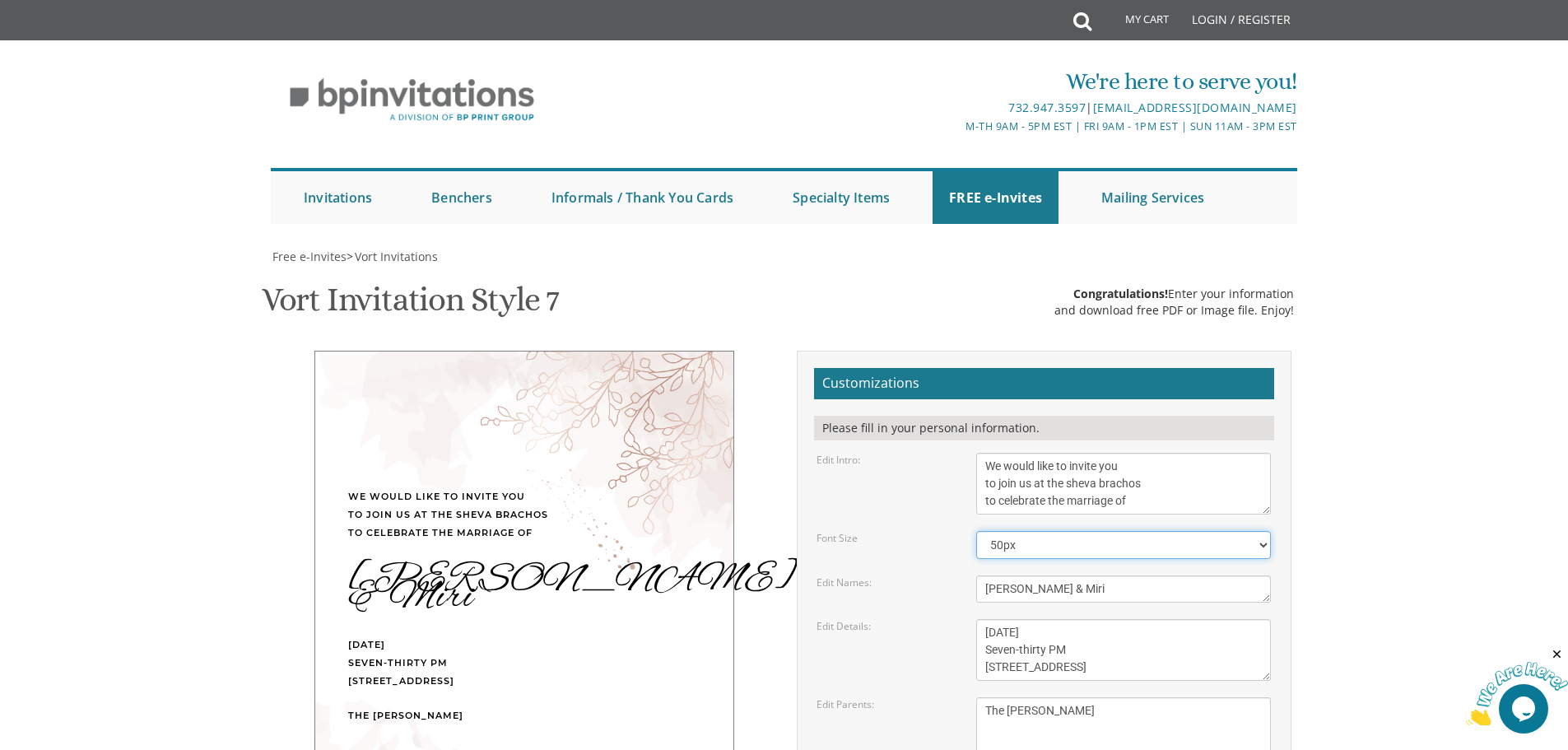
click at [1125, 530] on select "40px 50px 60px" at bounding box center [1123, 544] width 294 height 28
click at [976, 530] on select "40px 50px 60px" at bounding box center [1123, 544] width 294 height 28
click at [1124, 530] on select "40px 50px 60px" at bounding box center [1123, 544] width 294 height 28
select select "50px"
click at [976, 530] on select "40px 50px 60px" at bounding box center [1123, 544] width 294 height 28
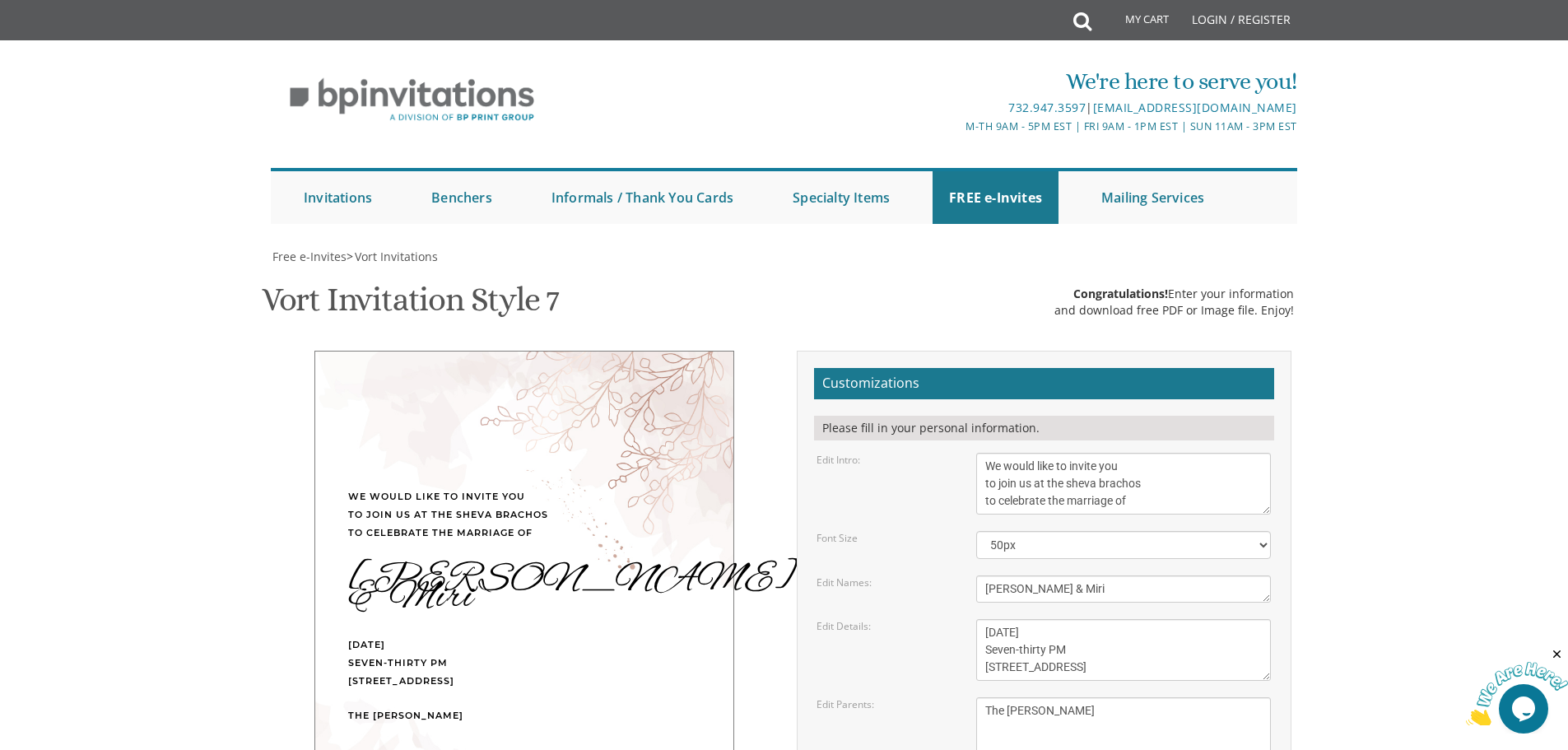
click at [929, 575] on div "Edit Names: Dovid & Esti" at bounding box center [1044, 589] width 480 height 27
click at [1071, 619] on textarea "Tuesday, April 12th Seven-thirty PM | River 978 978 River Avenue | Lakewood, NJ" at bounding box center [1123, 650] width 294 height 62
click at [1072, 619] on textarea "Tuesday, April 12th Seven-thirty PM | River 978 978 River Avenue | Lakewood, NJ" at bounding box center [1123, 650] width 294 height 62
click at [1076, 619] on textarea "Tuesday, April 12th Seven-thirty PM | River 978 978 River Avenue | Lakewood, NJ" at bounding box center [1123, 650] width 294 height 62
click at [965, 619] on div "Tuesday, April 12th Seven-thirty PM | River 978 978 River Avenue | Lakewood, NJ" at bounding box center [1124, 650] width 319 height 62
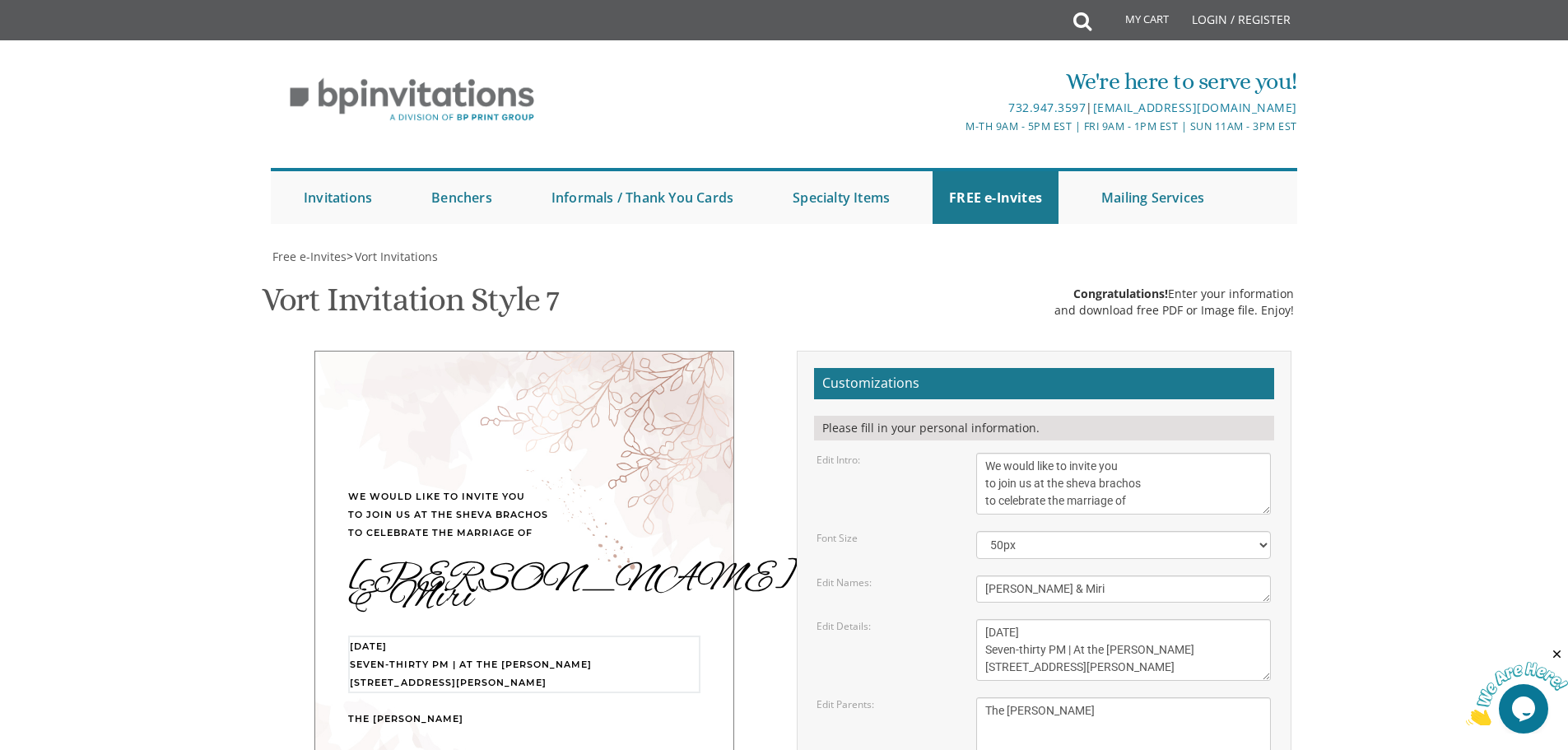
drag, startPoint x: 1109, startPoint y: 485, endPoint x: 1075, endPoint y: 479, distance: 34.5
click at [1075, 619] on textarea "Tuesday, April 12th Seven-thirty PM | River 978 978 River Avenue | Lakewood, NJ" at bounding box center [1123, 650] width 294 height 62
click at [1126, 619] on textarea "Tuesday, April 12th Seven-thirty PM | River 978 978 River Avenue | Lakewood, NJ" at bounding box center [1123, 650] width 294 height 62
type textarea "Sunday, September 14th Seven-thirty PM | wilhelms home 26 Carlton Ave | Lakewoo…"
click at [835, 619] on label "Edit Details:" at bounding box center [844, 625] width 55 height 14
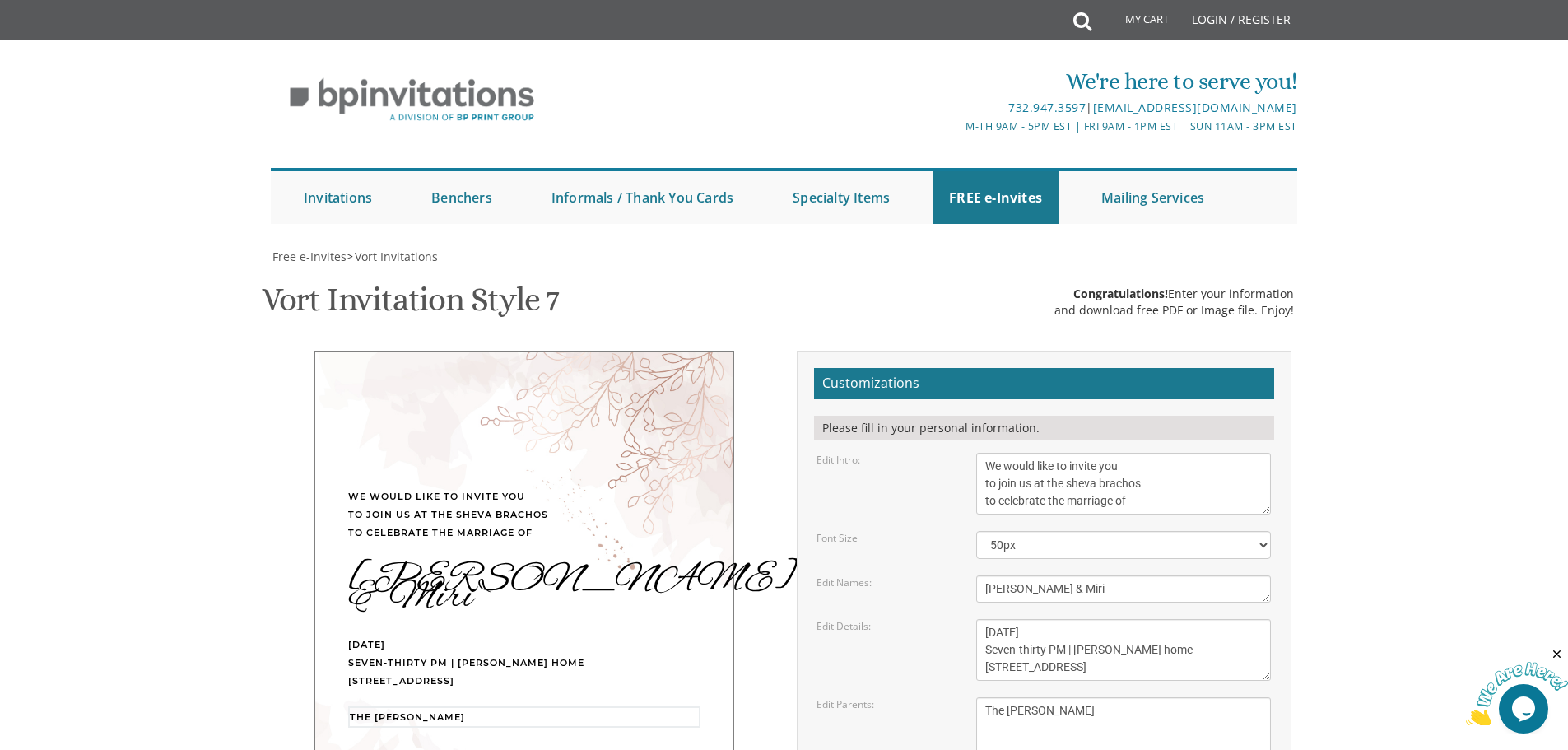
drag, startPoint x: 1067, startPoint y: 549, endPoint x: 1010, endPoint y: 541, distance: 57.6
click at [1010, 697] on textarea "Gershon and Leah cohen Tzvi and Chaya Friedman" at bounding box center [1123, 728] width 294 height 62
type textarea "The Segelmans"
click at [930, 697] on div "Edit Parents: Gershon and Leah cohen Tzvi and Chaya Friedman" at bounding box center [1044, 728] width 480 height 62
click at [1123, 619] on textarea "Tuesday, April 12th Seven-thirty PM | River 978 978 River Avenue | Lakewood, NJ" at bounding box center [1123, 650] width 294 height 62
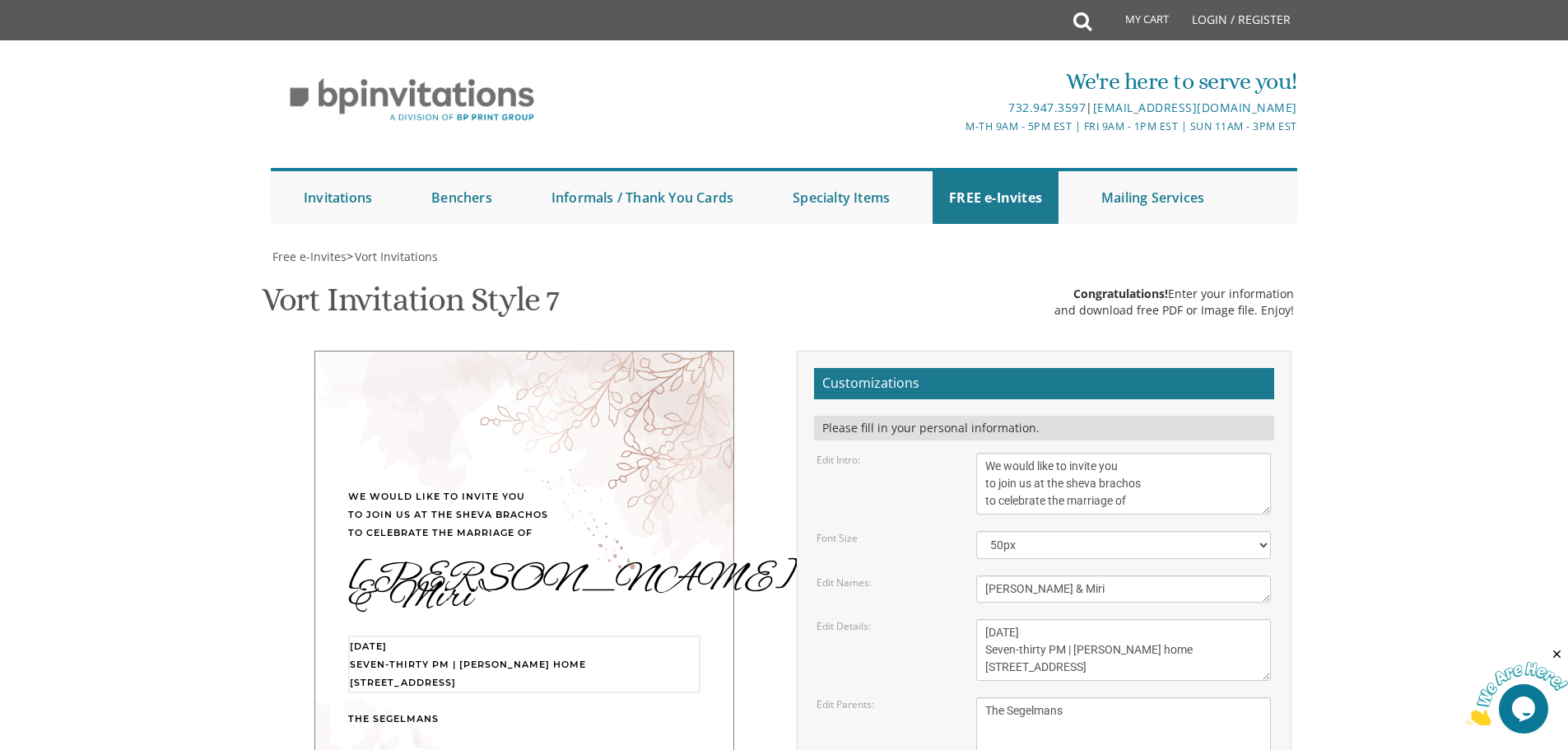
type textarea "Sunday, September 14th Seven-thirty PM | wilhelm home 26 Carlton Ave | Lakewood…"
click at [888, 517] on form "Customizations Please fill in your personal information. Edit Intro: With much …" at bounding box center [1044, 636] width 460 height 537
drag, startPoint x: 1128, startPoint y: 342, endPoint x: 969, endPoint y: 298, distance: 165.0
click at [969, 453] on div "With much gratitude to Hashem We would like to invite you to The vort of our de…" at bounding box center [1124, 484] width 319 height 62
type textarea "Please join us"
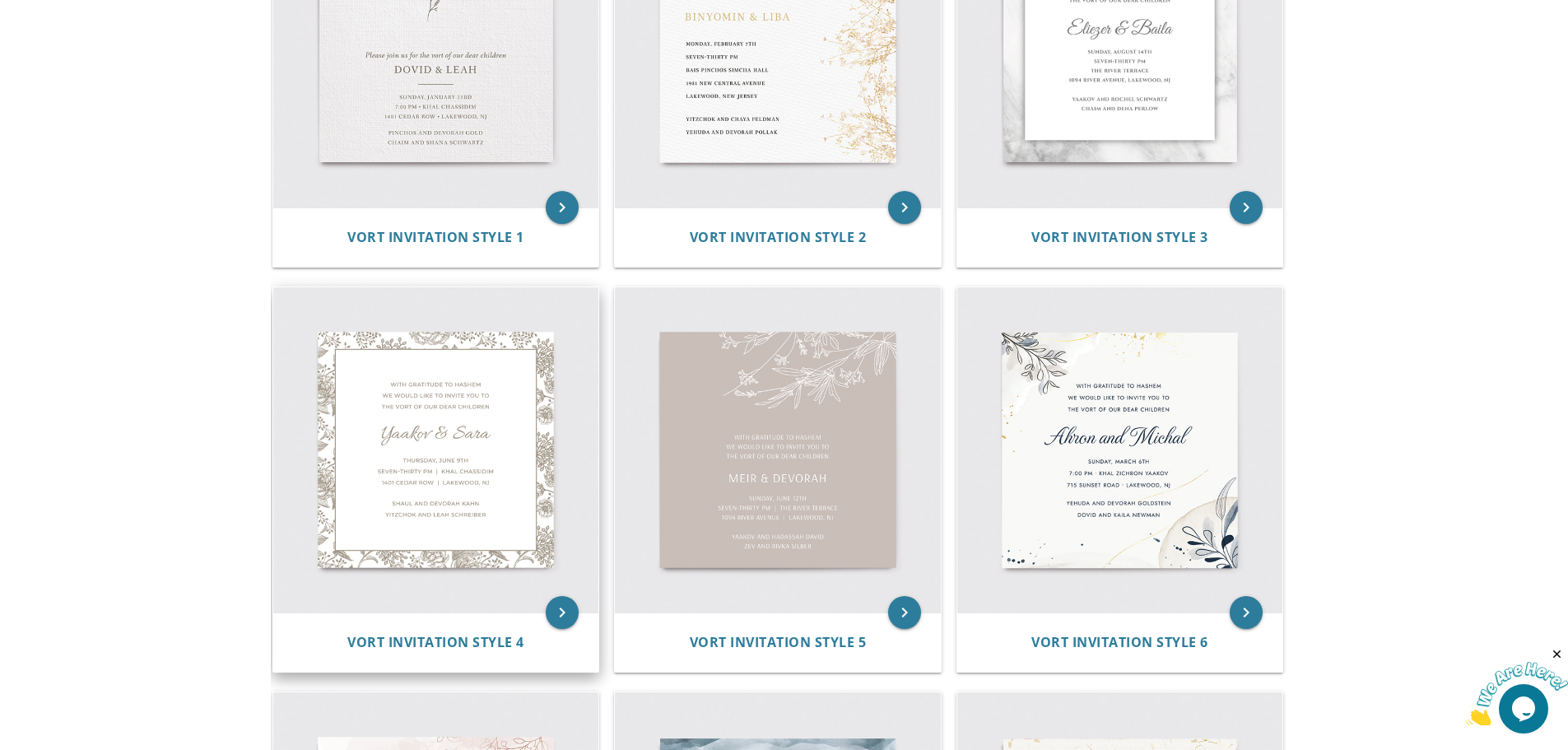
scroll to position [642, 0]
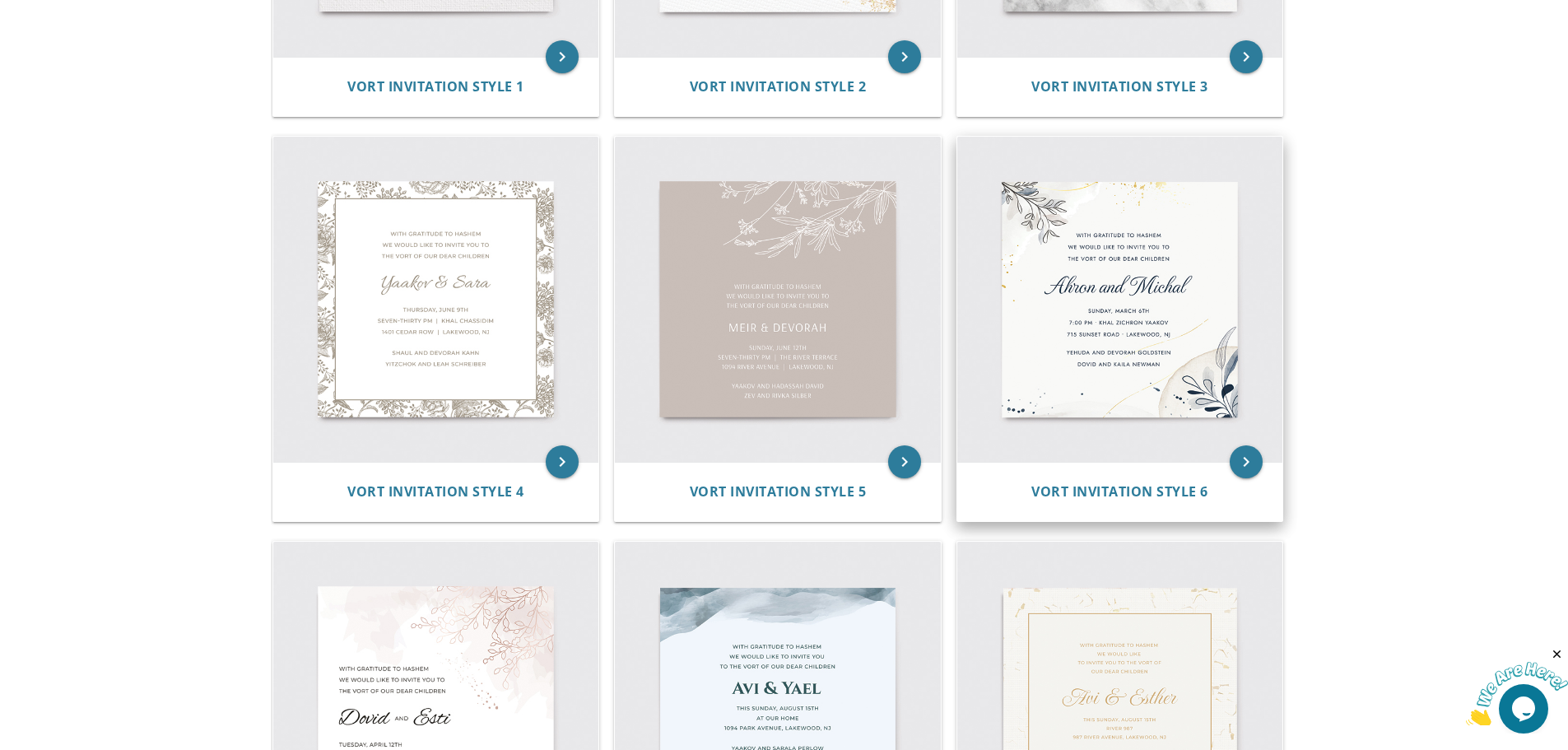
click at [1163, 357] on img at bounding box center [1120, 300] width 326 height 326
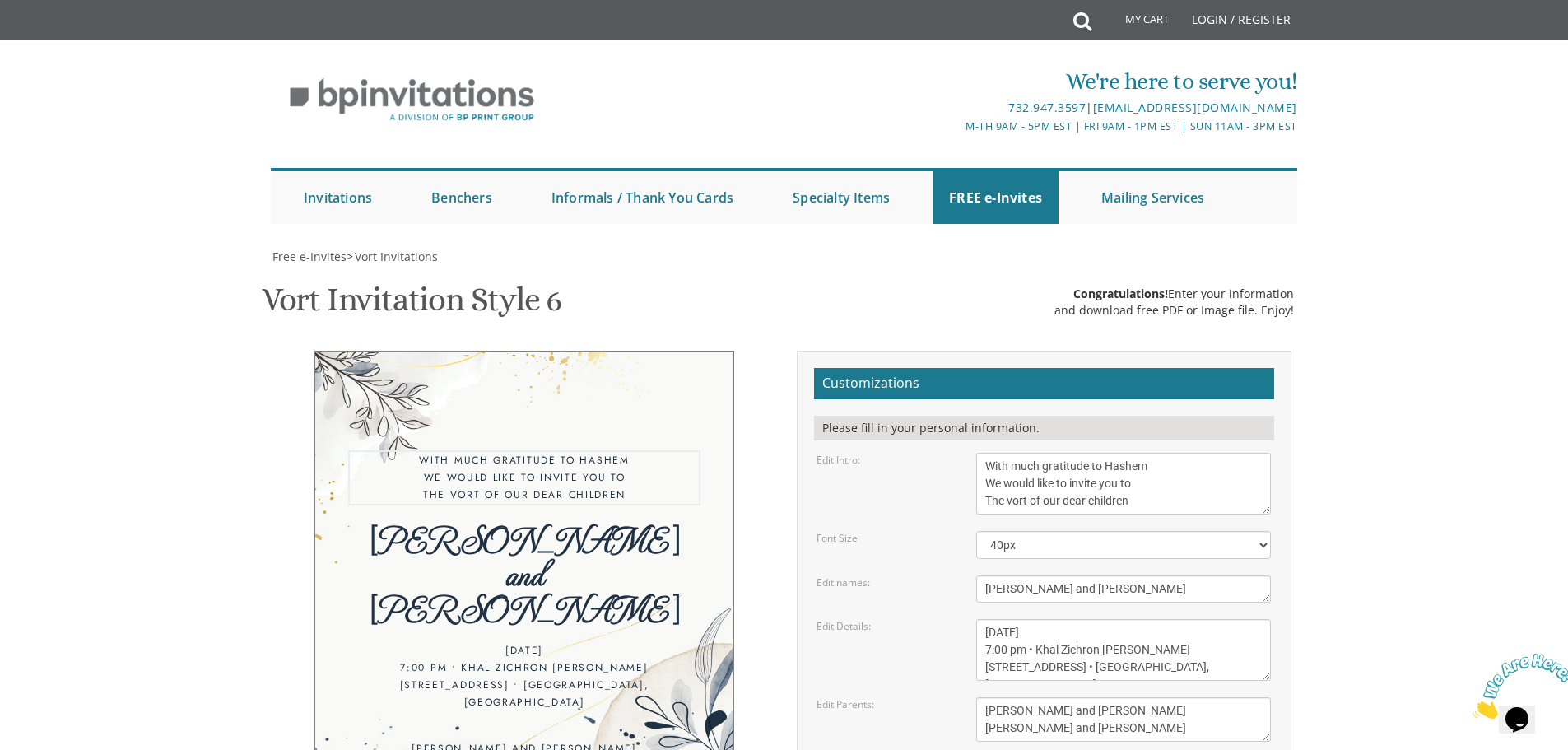
drag, startPoint x: 1145, startPoint y: 503, endPoint x: 869, endPoint y: 463, distance: 278.9
click at [867, 463] on div "Edit Intro: With much gratitude to Hashem We would like to invite you to The vo…" at bounding box center [1044, 484] width 480 height 62
type textarea "Please join us for the Sheva Brachos of"
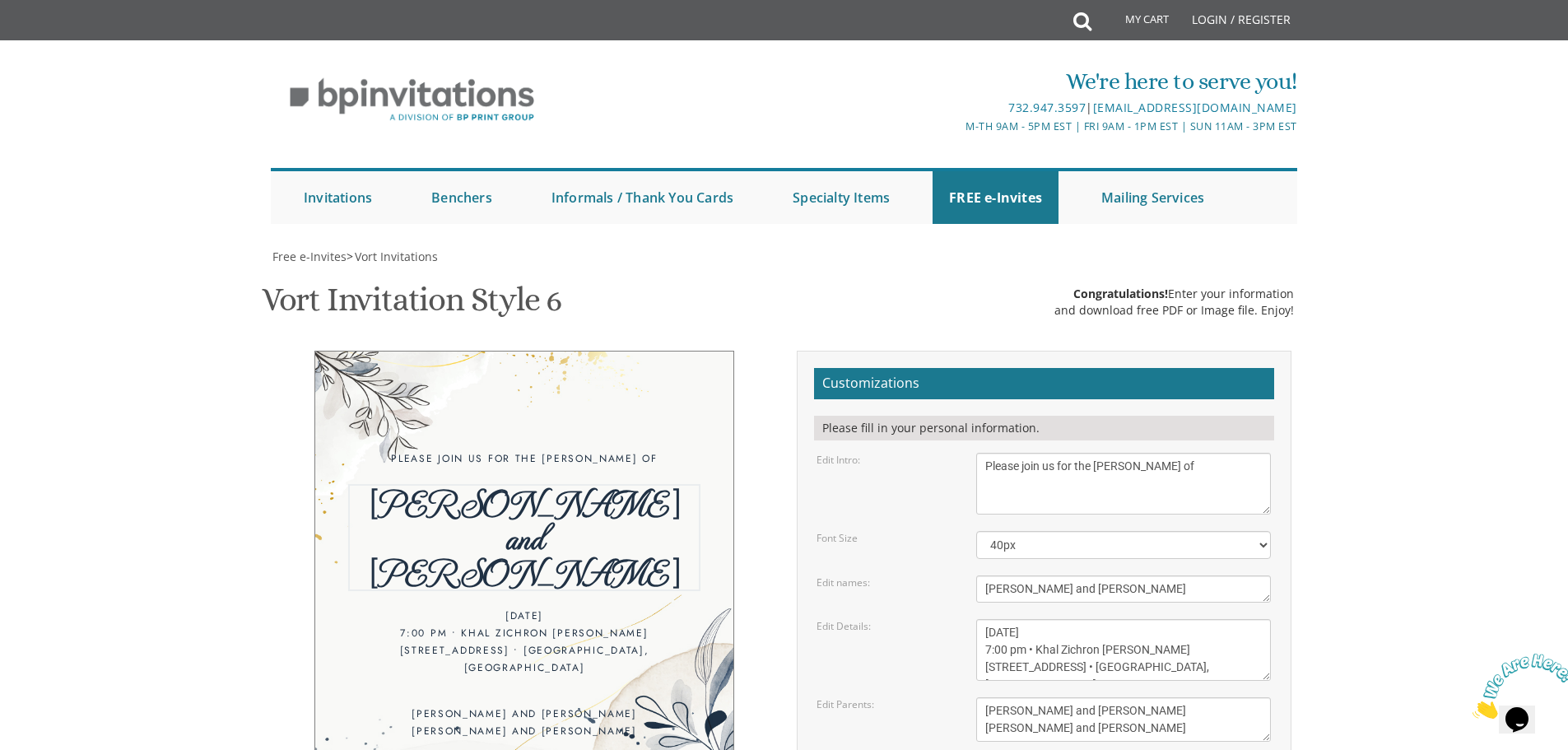
drag, startPoint x: 1087, startPoint y: 509, endPoint x: 955, endPoint y: 504, distance: 132.1
click at [962, 575] on div "Edit names: Ahron and Michal" at bounding box center [1044, 589] width 480 height 27
type textarea "Aryeh and Miri"
drag, startPoint x: 1100, startPoint y: 551, endPoint x: 981, endPoint y: 558, distance: 119.2
click at [981, 619] on textarea "Sunday, March 6th 7:00 pm • Khal Zichron Yaakov 715 Sunset Road • Lakewood, NJ" at bounding box center [1123, 650] width 294 height 62
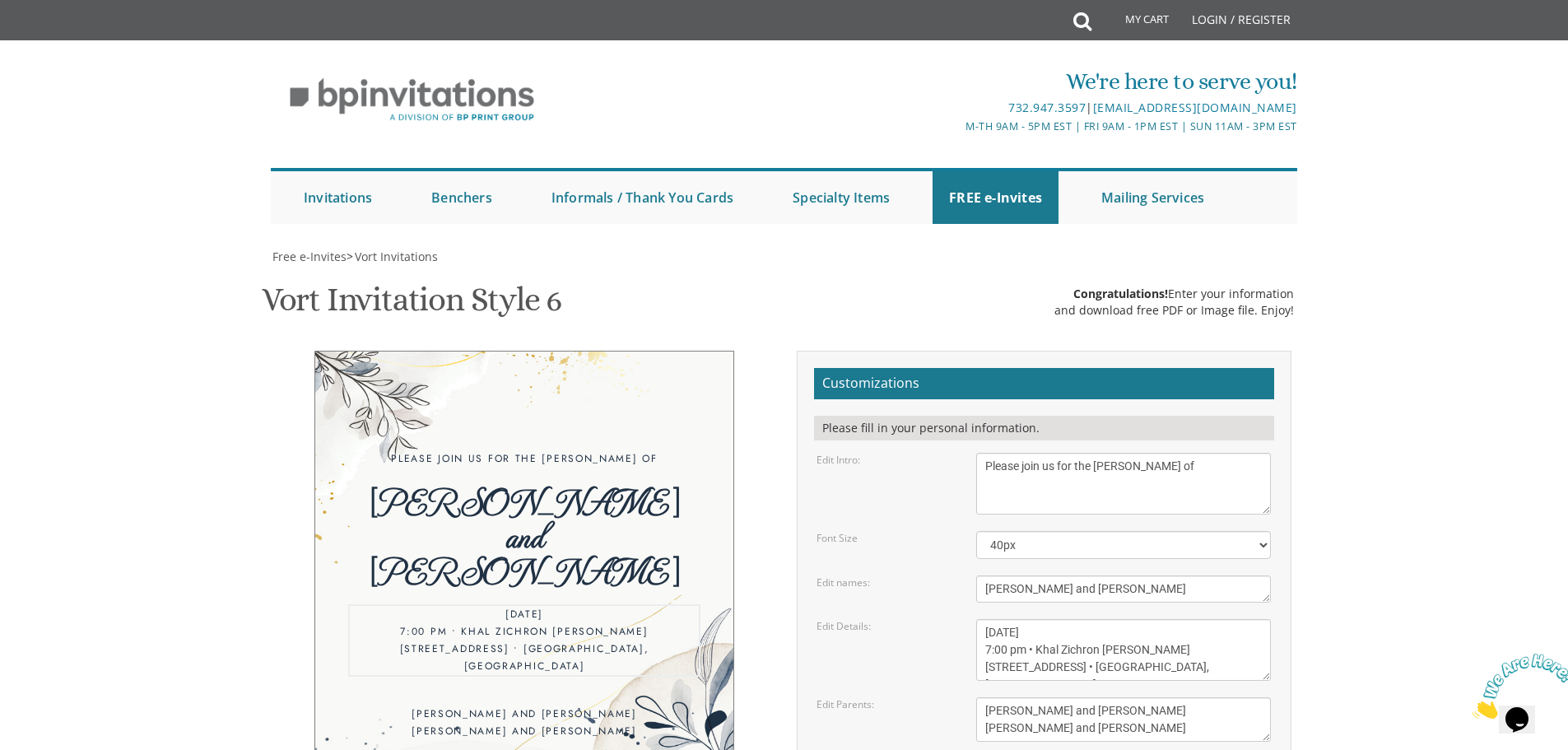
drag, startPoint x: 1006, startPoint y: 565, endPoint x: 995, endPoint y: 567, distance: 11.2
click at [995, 619] on textarea "Sunday, March 6th 7:00 pm • Khal Zichron Yaakov 715 Sunset Road • Lakewood, NJ" at bounding box center [1123, 650] width 294 height 62
drag, startPoint x: 1140, startPoint y: 565, endPoint x: 1030, endPoint y: 566, distance: 110.0
click at [1030, 619] on textarea "Sunday, March 6th 7:00 pm • Khal Zichron Yaakov 715 Sunset Road • Lakewood, NJ" at bounding box center [1123, 650] width 294 height 62
drag, startPoint x: 1162, startPoint y: 588, endPoint x: 972, endPoint y: 587, distance: 190.0
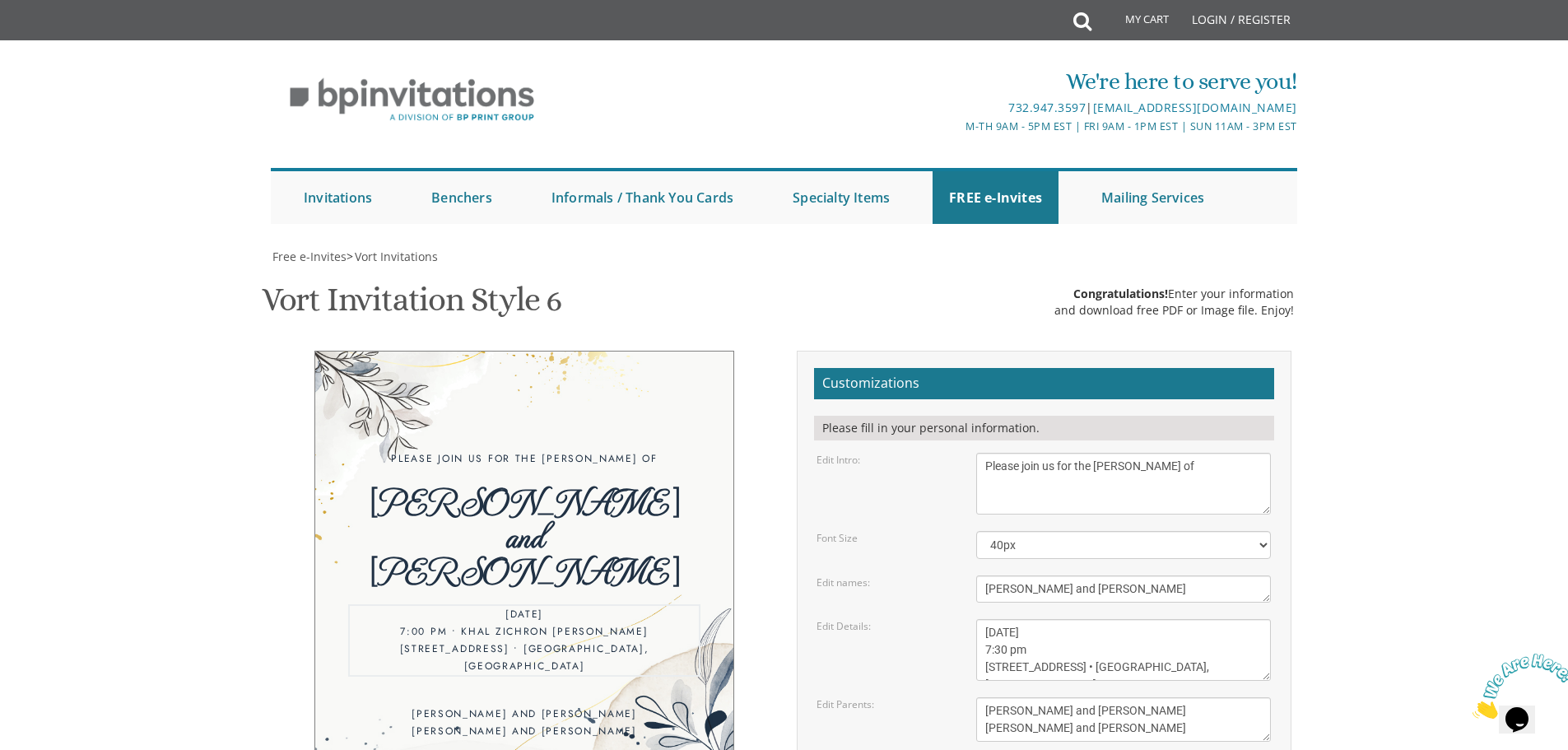
click at [972, 619] on div "Sunday, March 6th 7:00 pm • Khal Zichron Yaakov 715 Sunset Road • Lakewood, NJ" at bounding box center [1124, 650] width 319 height 62
type textarea "Sunday, september 14th 7:30 pm"
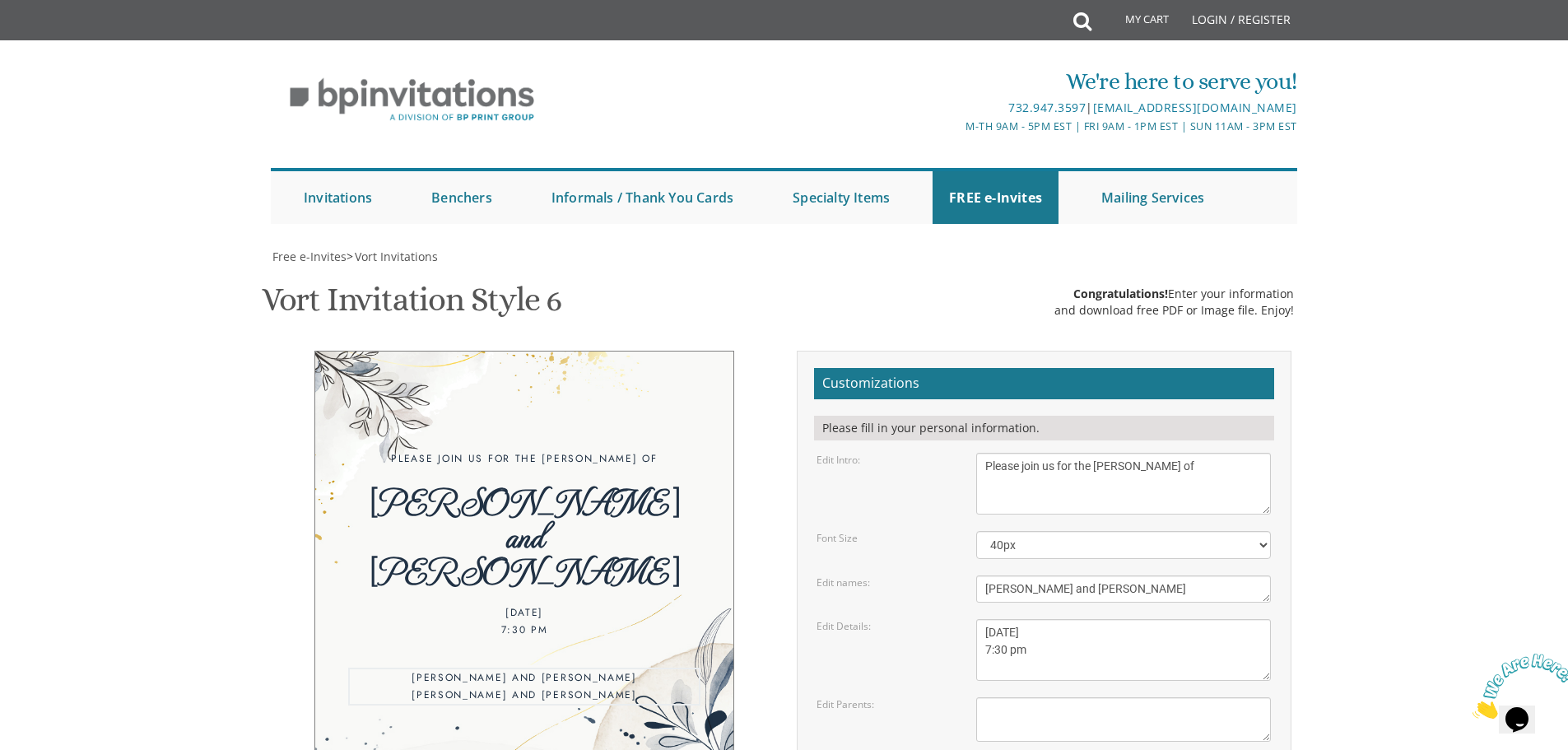
drag, startPoint x: 1133, startPoint y: 645, endPoint x: 950, endPoint y: 632, distance: 183.5
click at [950, 697] on div "Edit Parents: Yehuda and Devorah Goldstein Dovid and Kaila Newman" at bounding box center [1044, 719] width 480 height 45
type textarea "S"
type textarea "At the Wilhelm Home 26 Carlton Ave Lakewood Nj"
click at [886, 619] on div "Edit Details: Sunday, March 6th 7:00 pm • Khal Zichron Yaakov 715 Sunset Road •…" at bounding box center [1044, 650] width 480 height 62
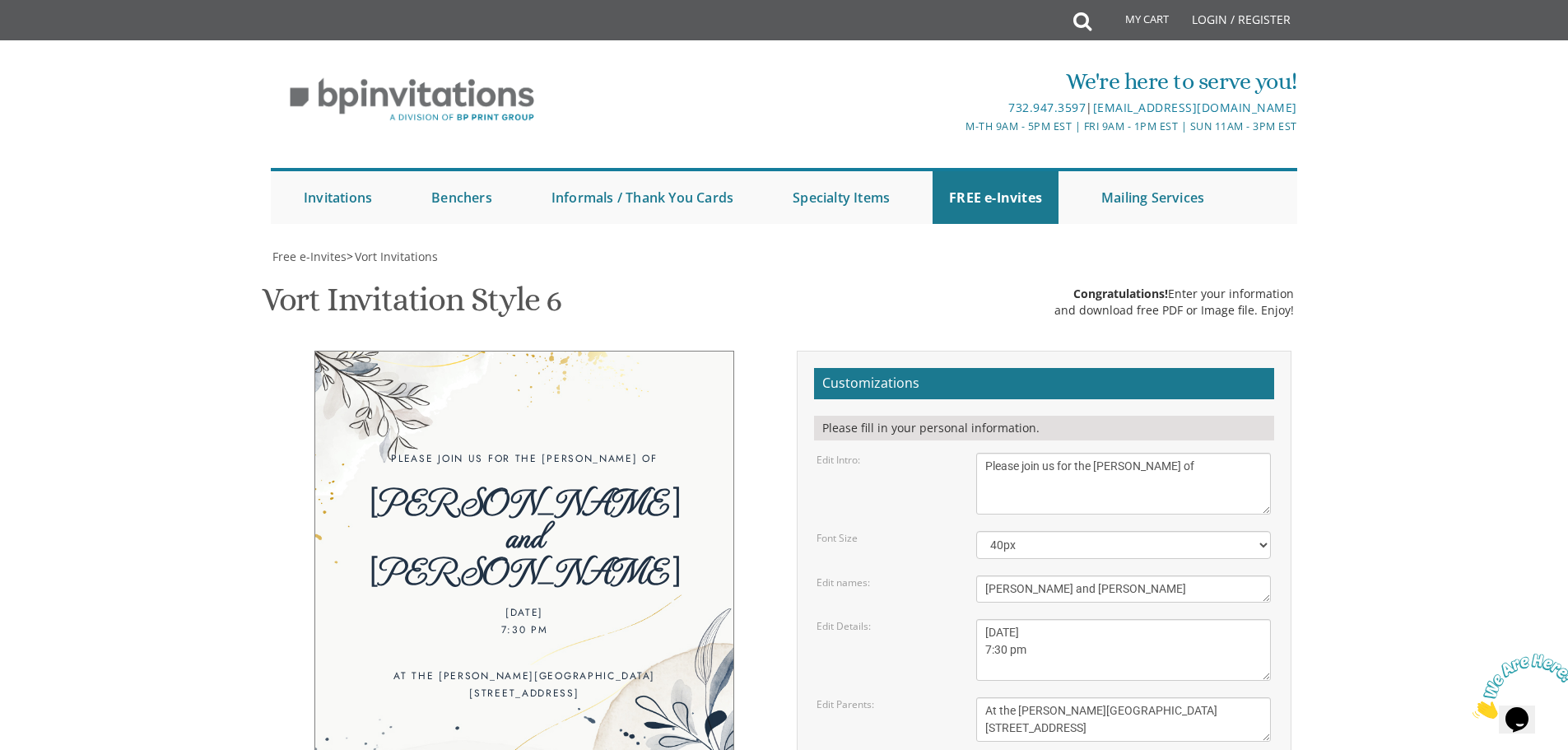
click at [986, 619] on textarea "Sunday, March 6th 7:00 pm • Khal Zichron Yaakov 715 Sunset Road • Lakewood, NJ" at bounding box center [1123, 650] width 294 height 62
type textarea "Sunday, september 14th 7:30 pm"
click at [931, 619] on div "Edit Details: Sunday, March 6th 7:00 pm • Khal Zichron Yaakov 715 Sunset Road •…" at bounding box center [1044, 650] width 480 height 62
click at [985, 575] on textarea "Ahron and Michal" at bounding box center [1123, 589] width 294 height 27
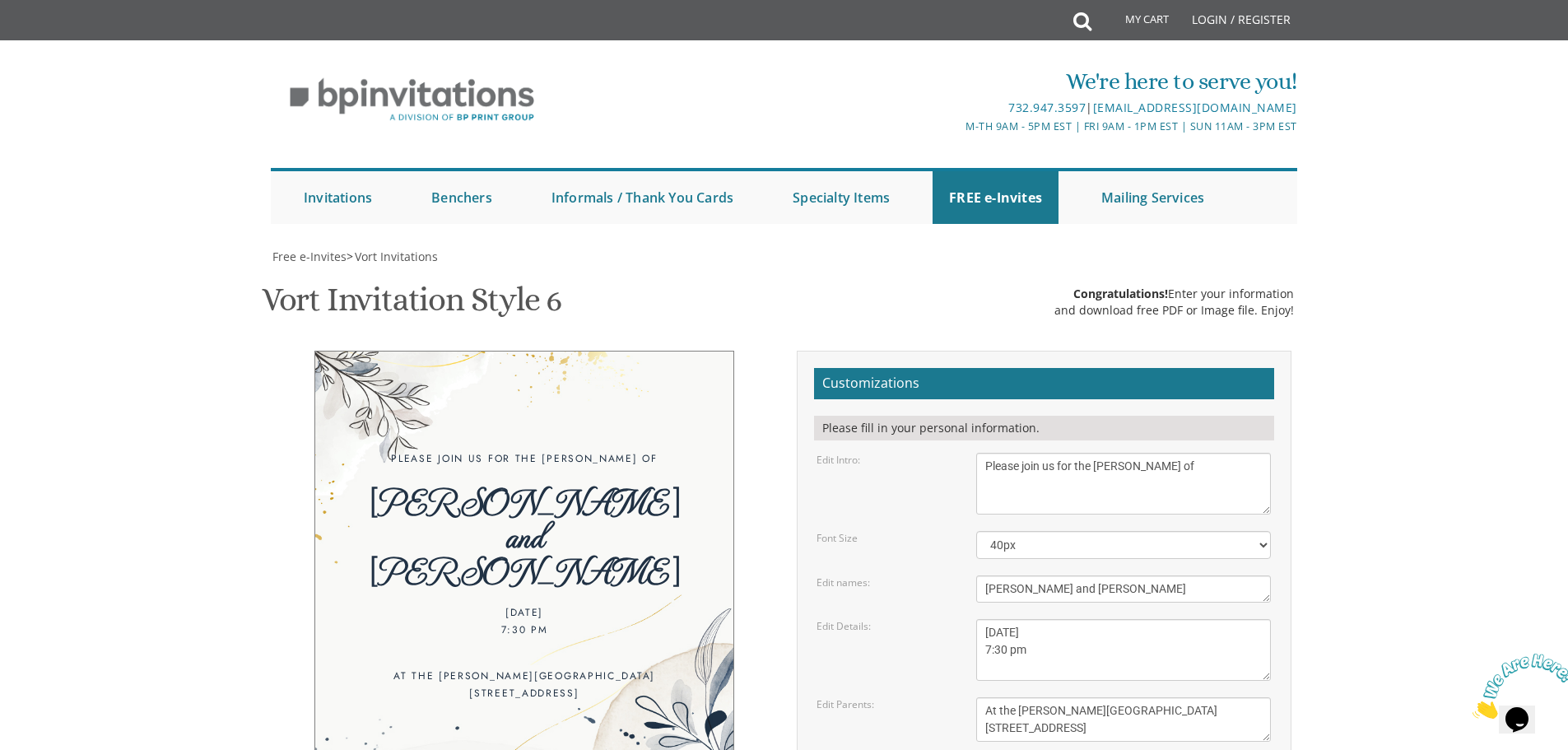
click at [939, 575] on div "Edit names: Ahron and Michal" at bounding box center [1044, 589] width 480 height 27
click at [986, 575] on textarea "Ahron and Michal" at bounding box center [1123, 589] width 294 height 27
click at [926, 575] on div "Edit names: Ahron and Michal" at bounding box center [1044, 589] width 480 height 27
click at [986, 575] on textarea "Ahron and Michal" at bounding box center [1123, 589] width 294 height 27
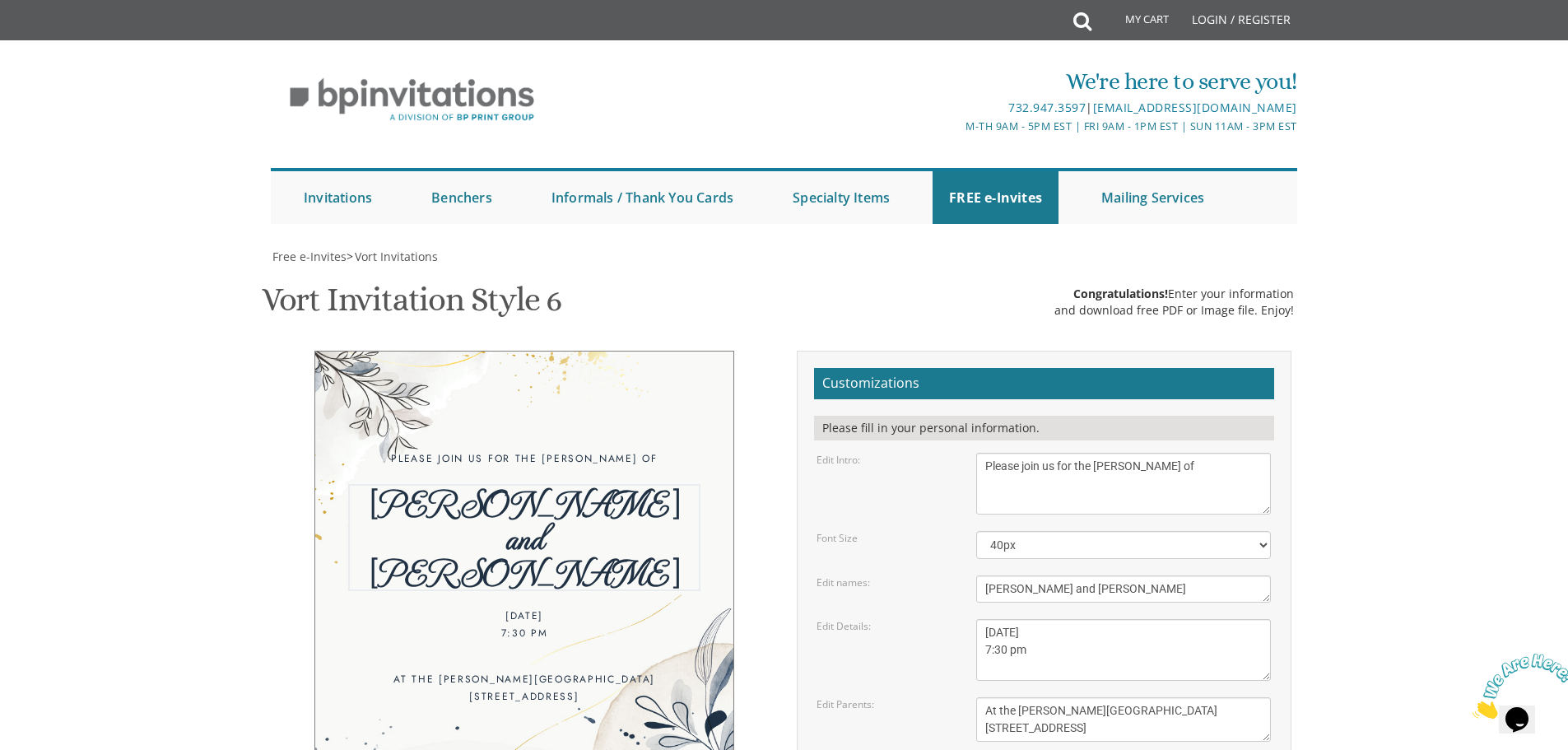
scroll to position [13, 0]
type textarea "Aryeh and Miri"
click at [963, 575] on div "Edit names: Ahron and Michal" at bounding box center [1044, 589] width 480 height 27
click at [981, 453] on textarea "With much gratitude to Hashem We would like to invite you to The vort of our de…" at bounding box center [1123, 484] width 294 height 62
type textarea "Please join us for the Sheva Brachos of"
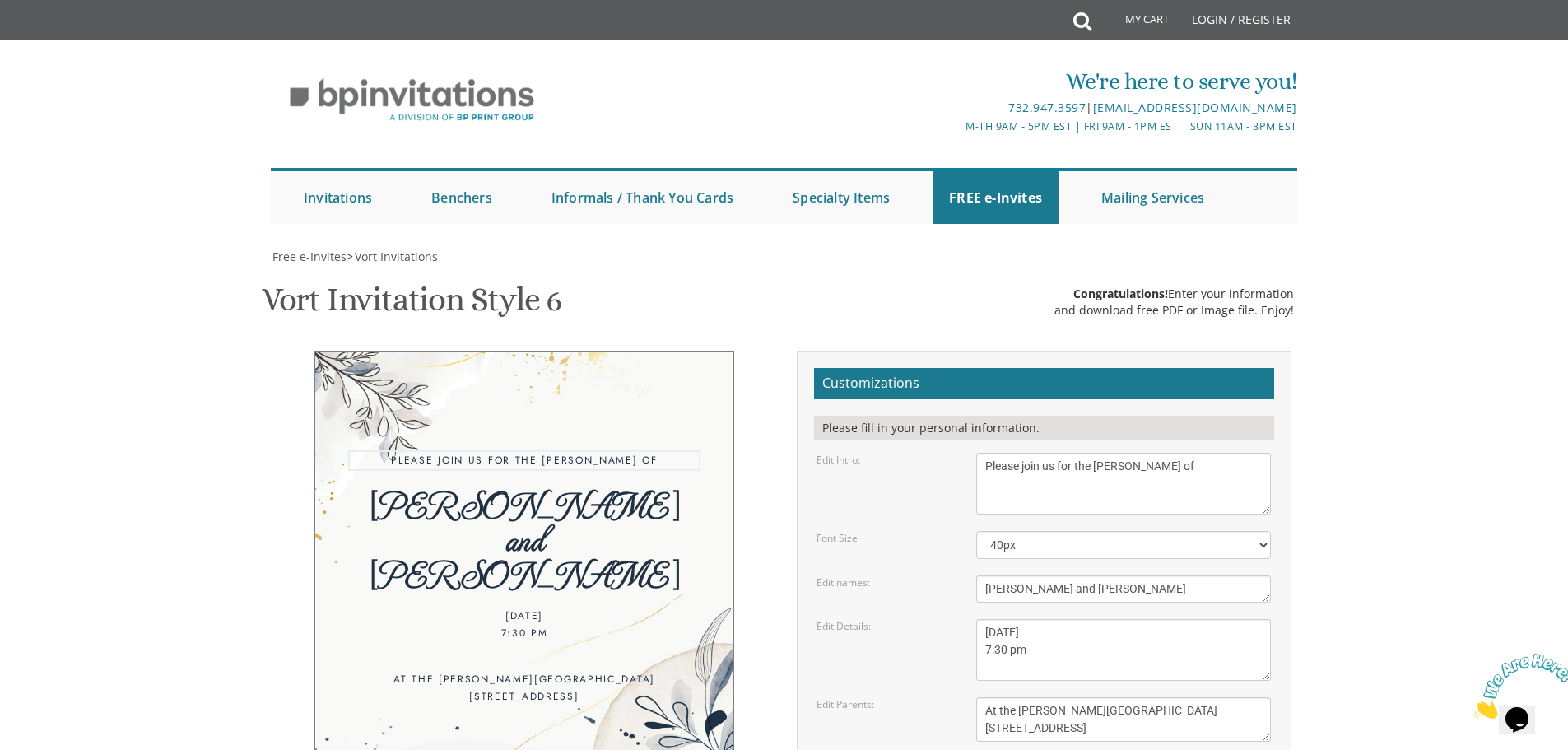
click at [951, 453] on div "Edit Intro: With much gratitude to Hashem We would like to invite you to The vo…" at bounding box center [1044, 484] width 480 height 62
click at [987, 575] on textarea "Ahron and Michal" at bounding box center [1123, 589] width 294 height 27
type textarea "Aryeh and Miri"
click at [924, 575] on div "Edit names: Ahron and Michal" at bounding box center [1044, 589] width 480 height 27
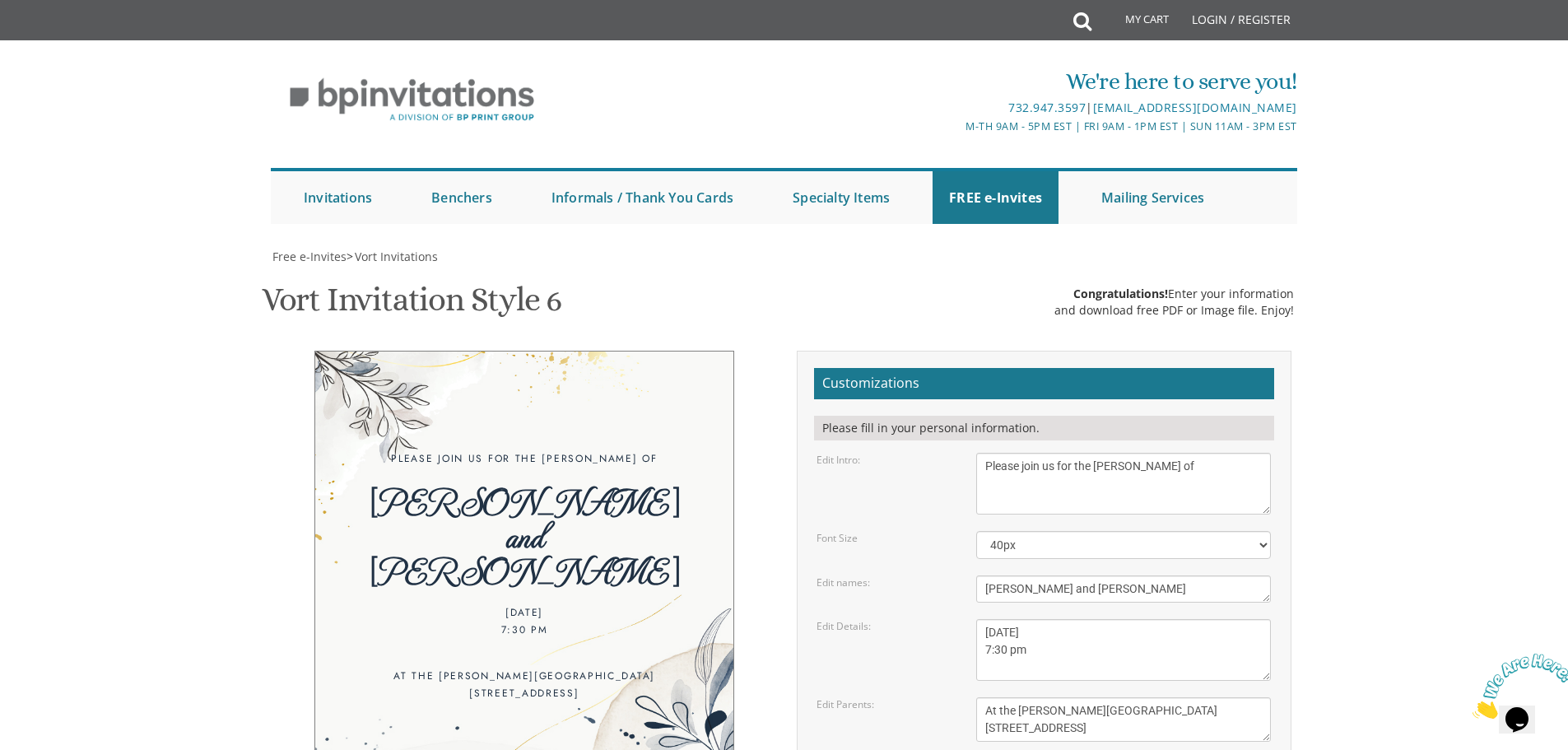
click at [265, 570] on div "Please join us for the Sheva Brachos of Aryeh and Miri Sunday, september 14th 7…" at bounding box center [525, 578] width 520 height 455
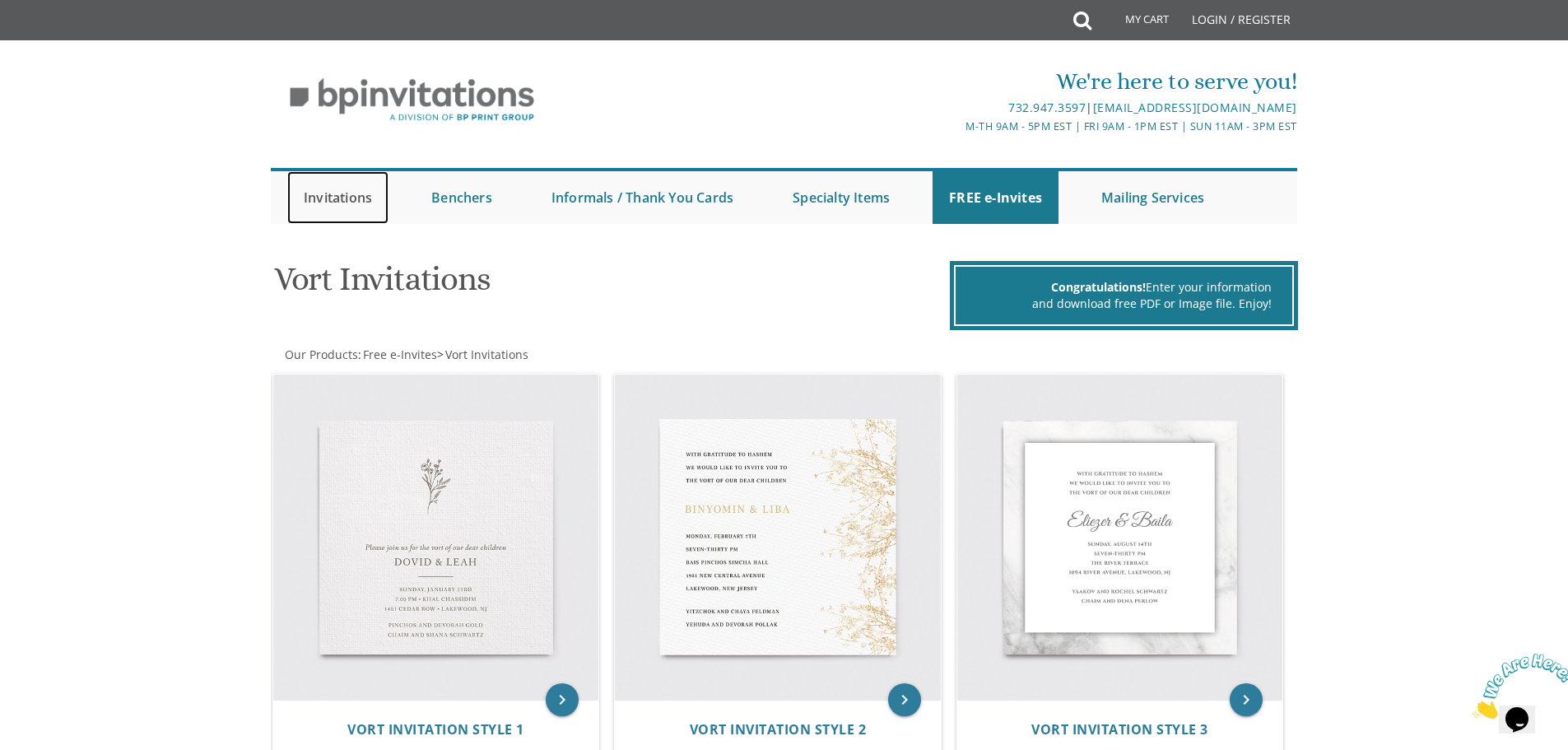
click at [362, 191] on link "Invitations" at bounding box center [337, 198] width 101 height 53
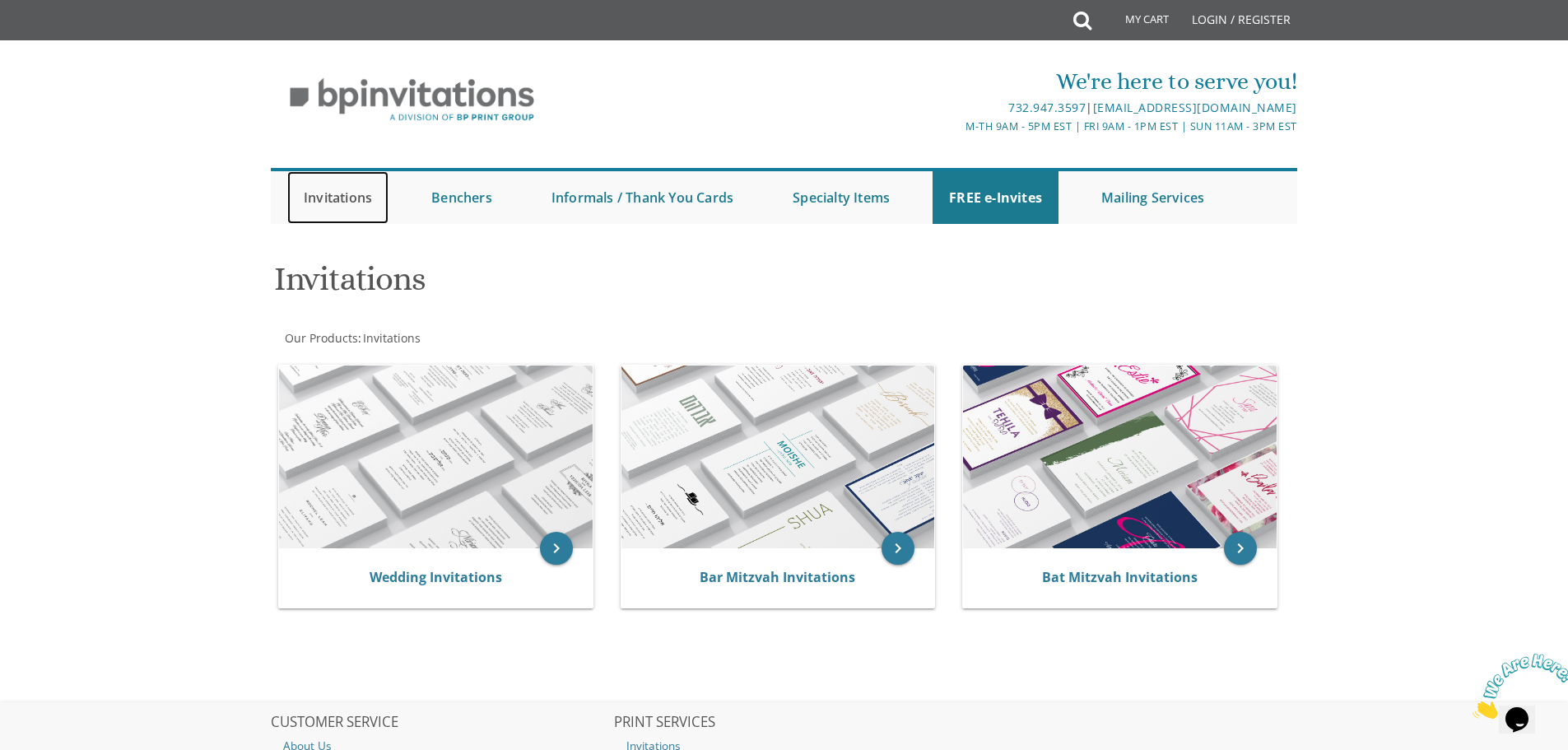
click at [357, 213] on link "Invitations" at bounding box center [337, 198] width 101 height 53
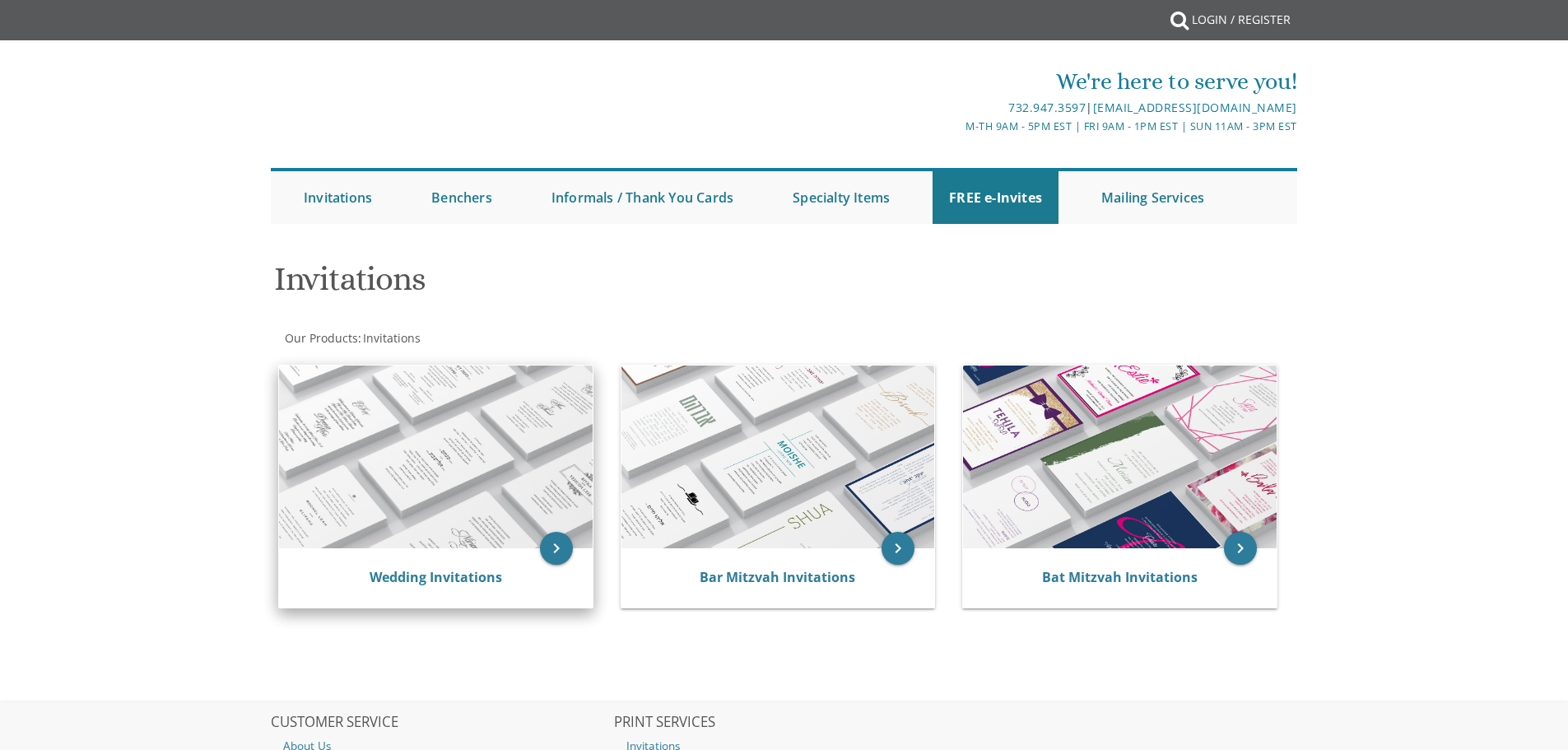
click at [402, 442] on div "keyboard_arrow_right Wedding Invitations" at bounding box center [442, 489] width 343 height 277
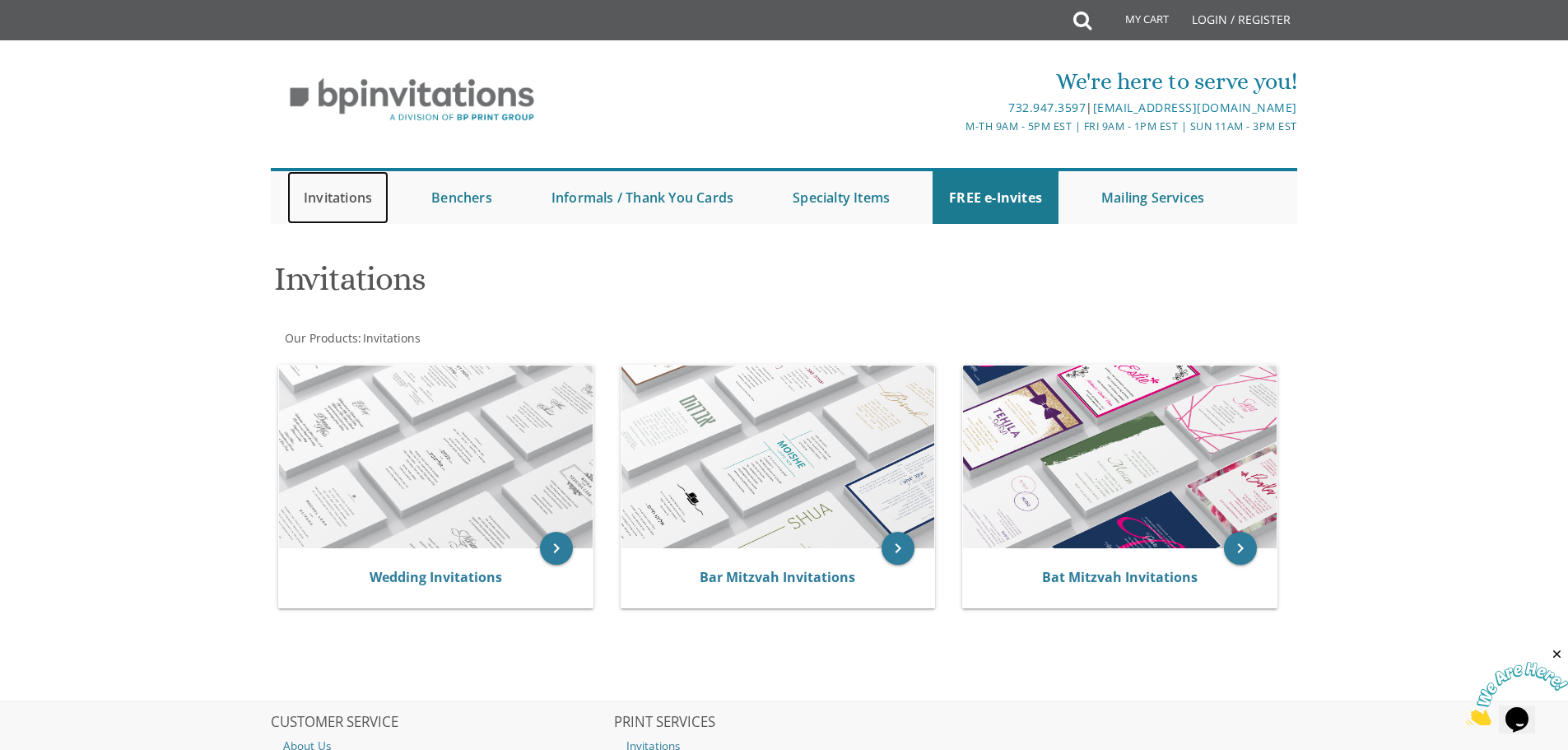
click at [344, 201] on link "Invitations" at bounding box center [337, 198] width 101 height 53
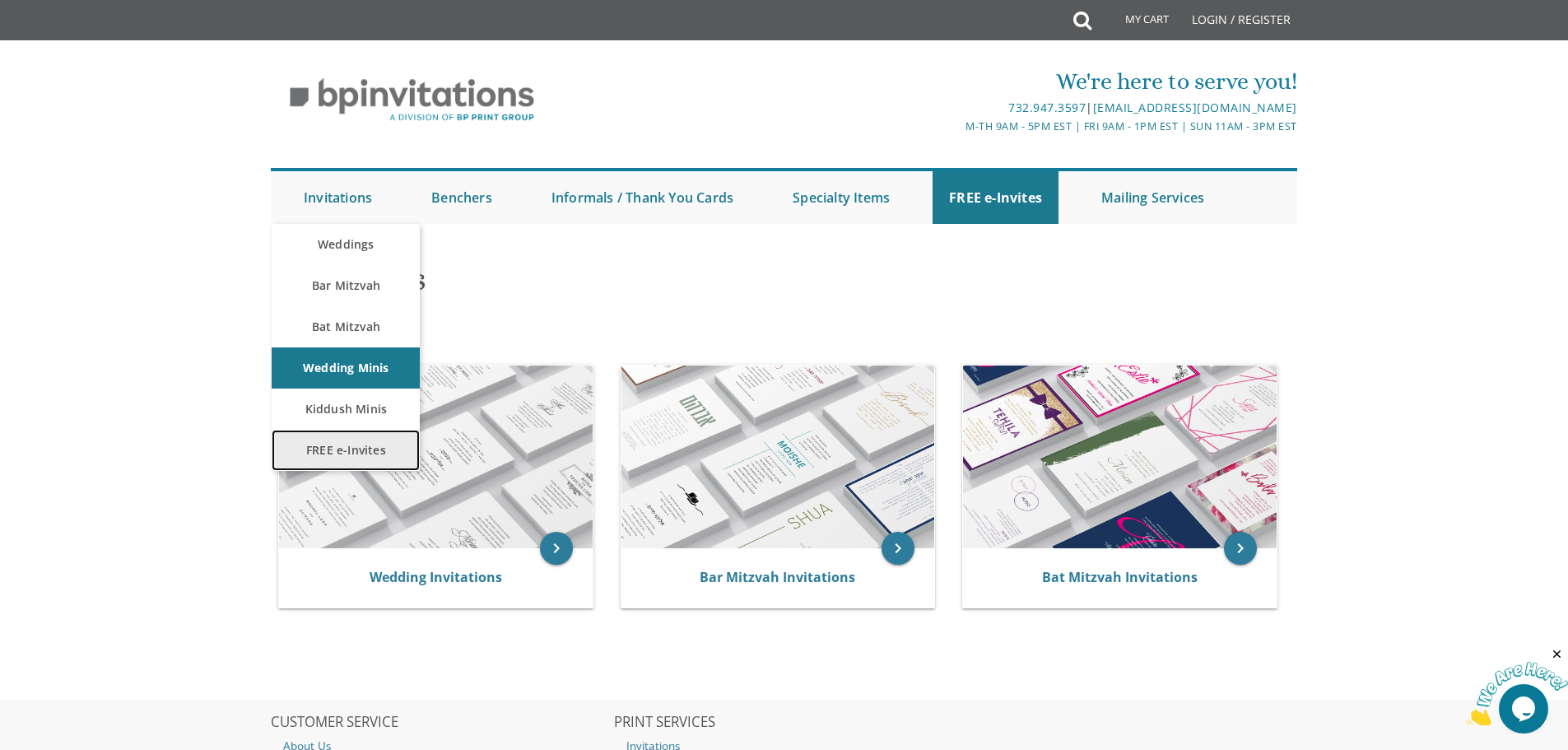
click at [334, 446] on link "FREE e-Invites" at bounding box center [346, 449] width 149 height 41
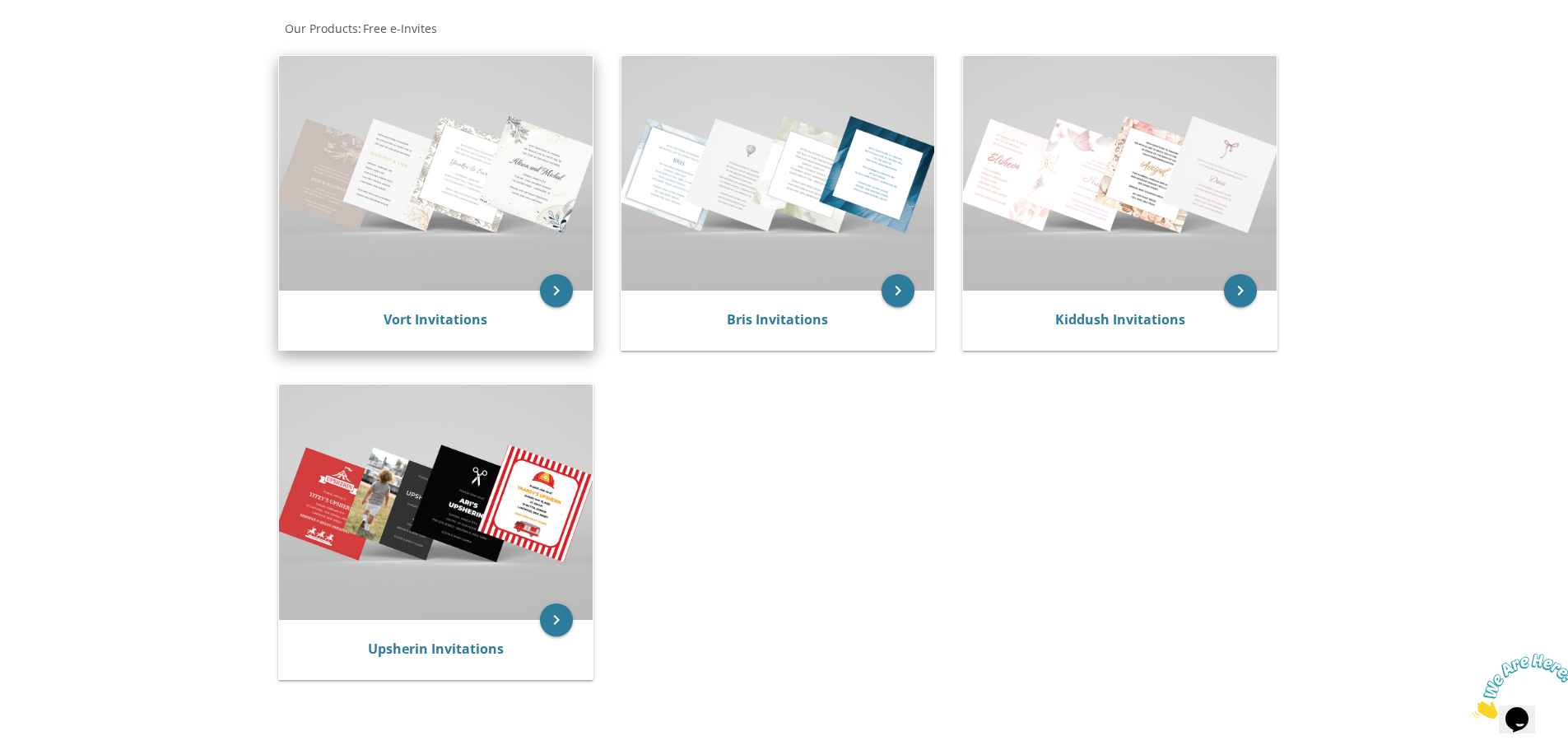
scroll to position [329, 0]
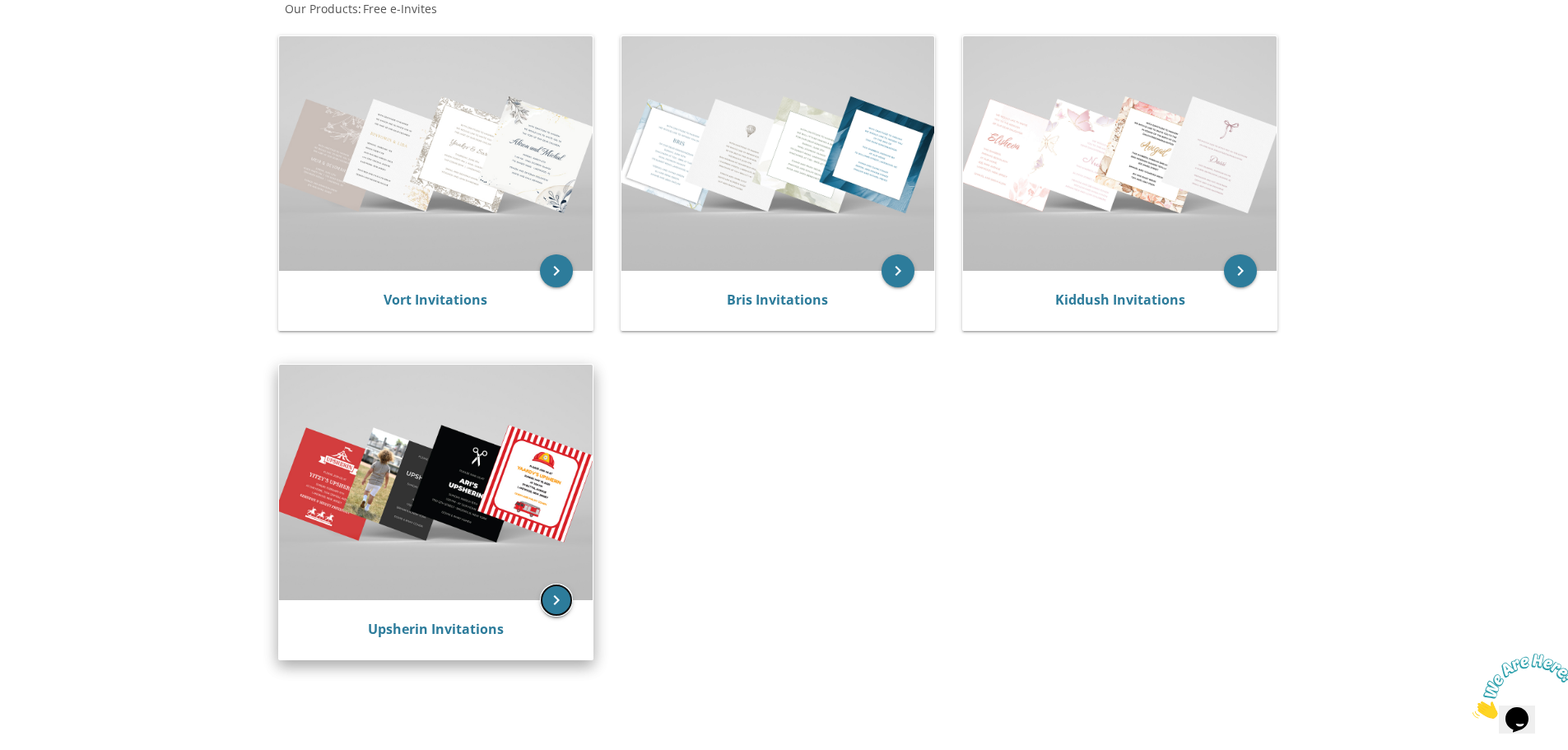
click at [554, 612] on icon "keyboard_arrow_right" at bounding box center [556, 600] width 33 height 33
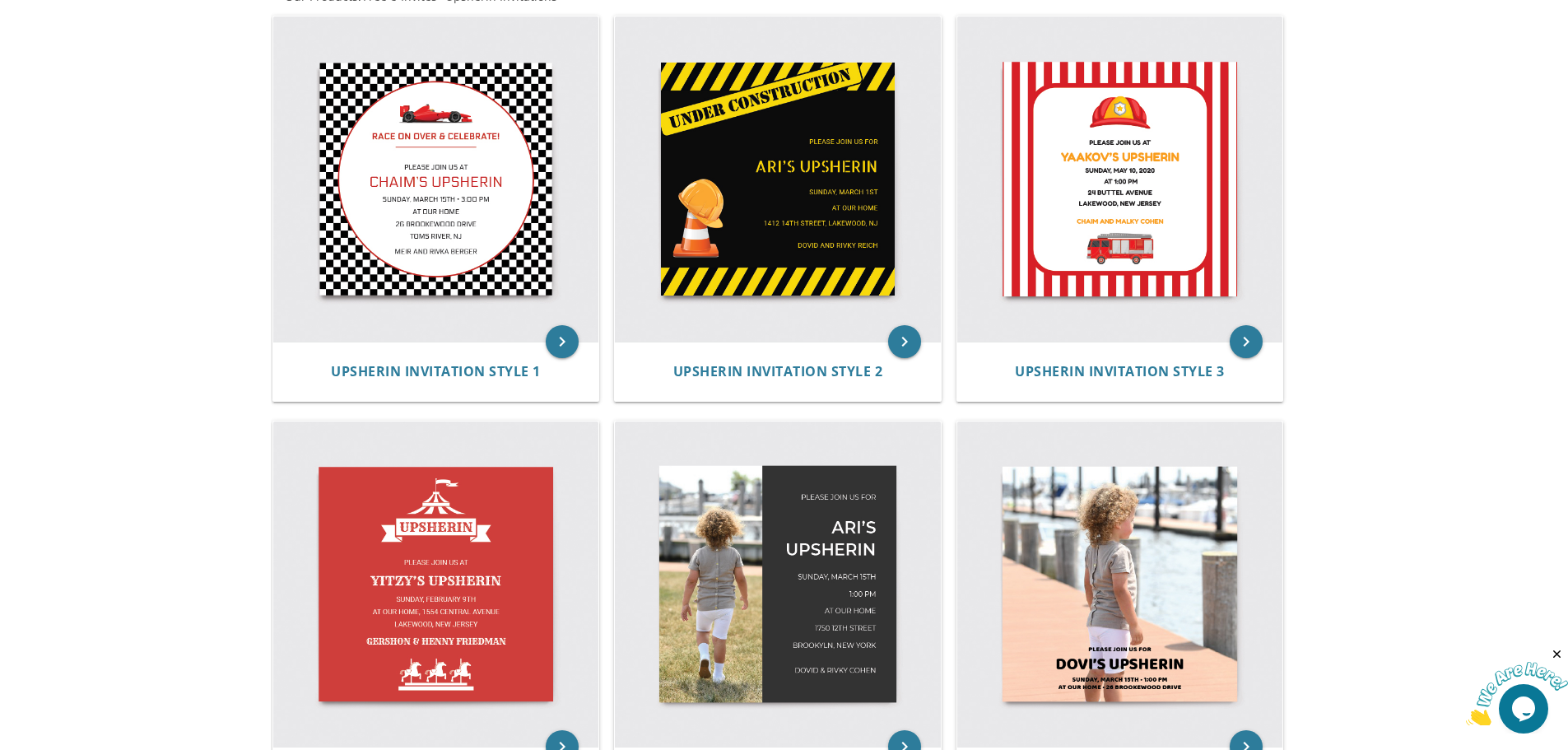
scroll to position [82, 0]
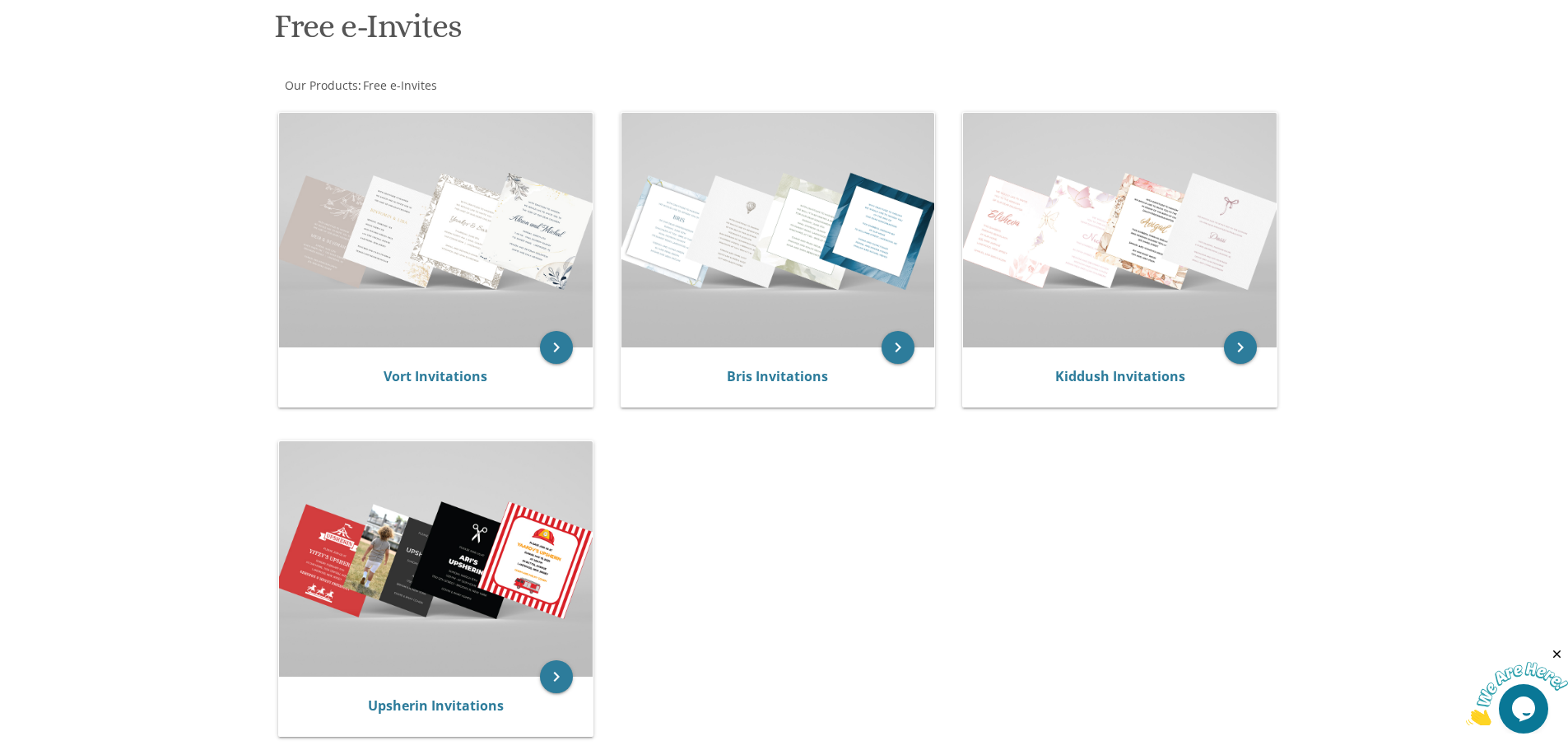
scroll to position [247, 0]
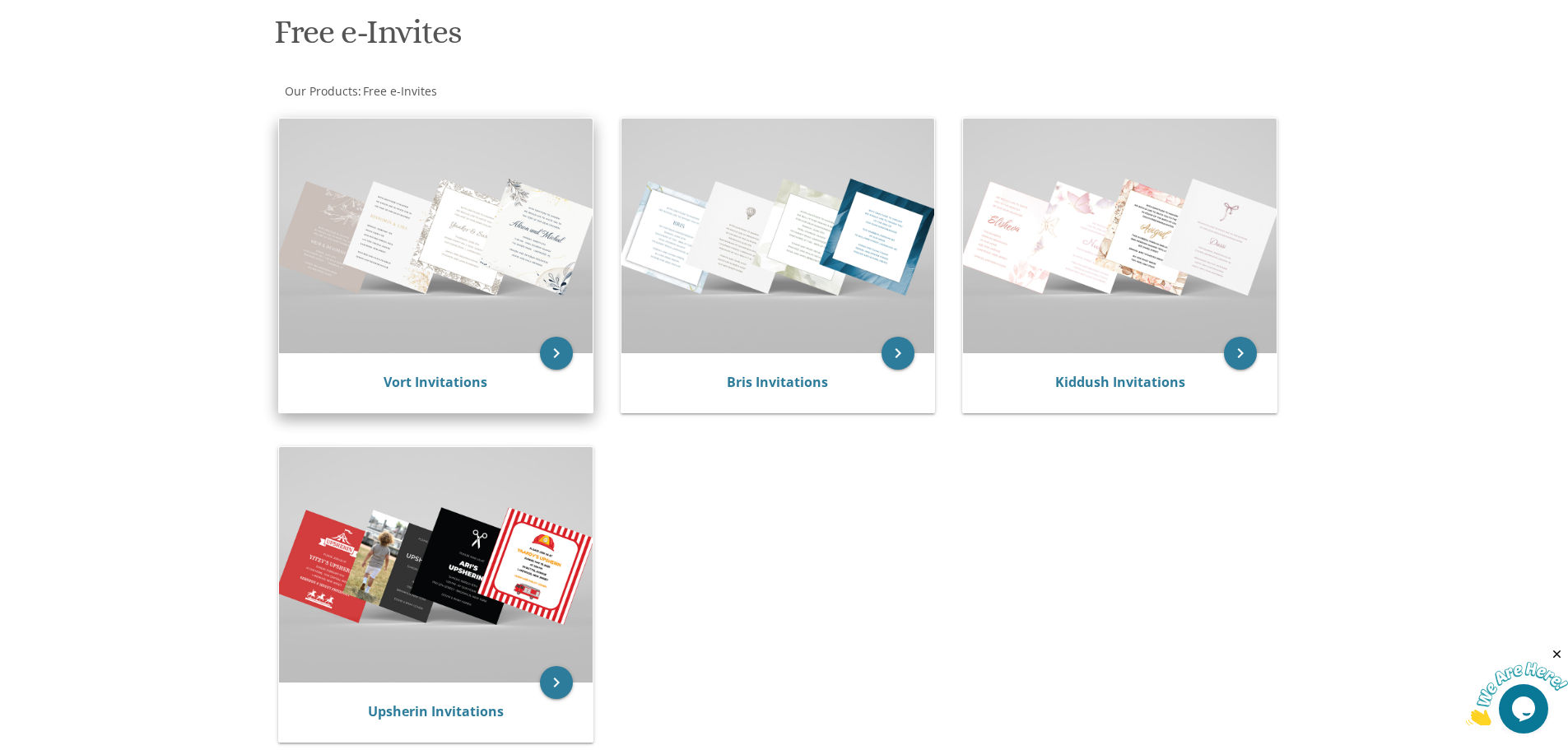
click at [492, 355] on div "Vort Invitations" at bounding box center [436, 382] width 314 height 59
click at [554, 359] on icon "keyboard_arrow_right" at bounding box center [556, 353] width 33 height 33
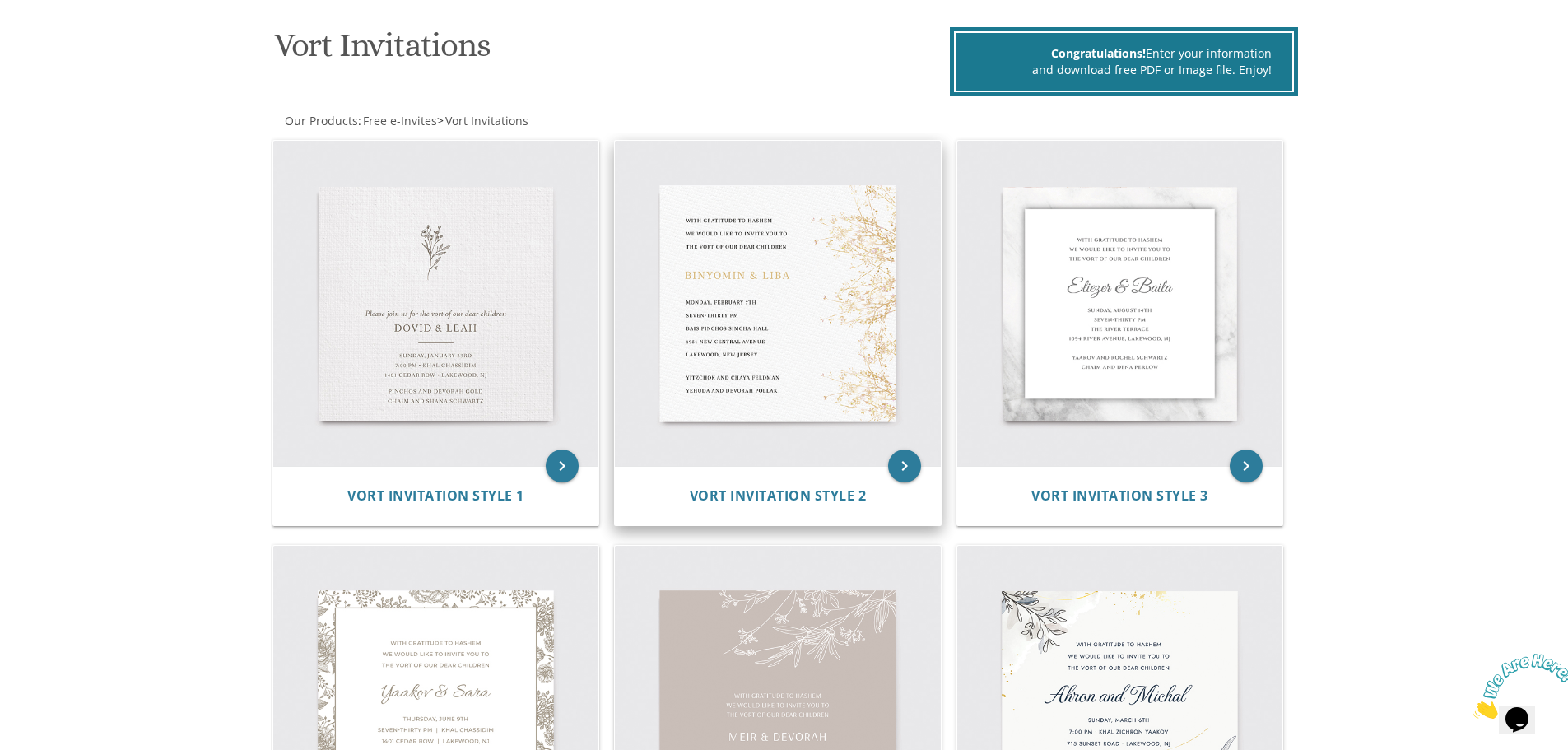
scroll to position [165, 0]
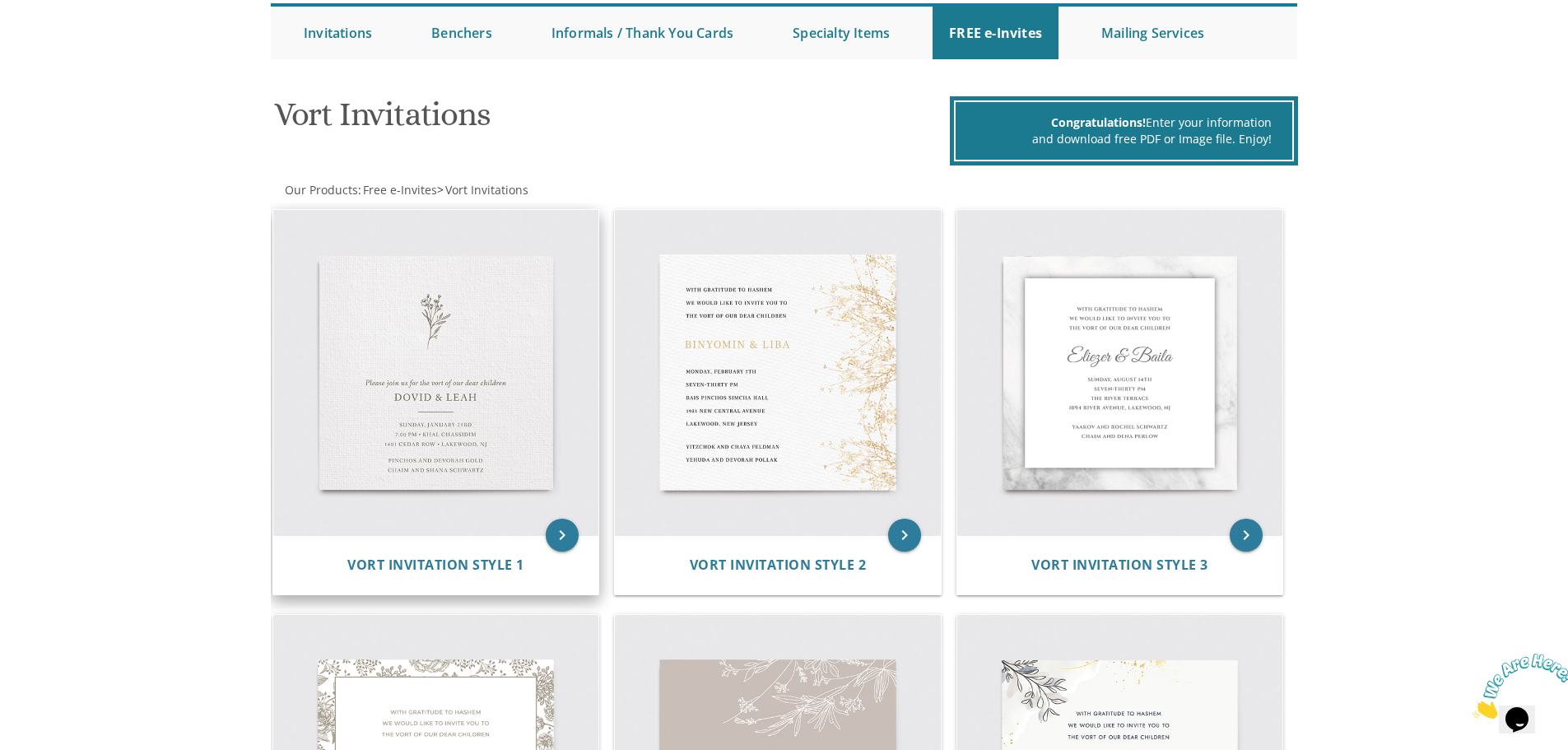
click at [452, 415] on img at bounding box center [437, 373] width 326 height 326
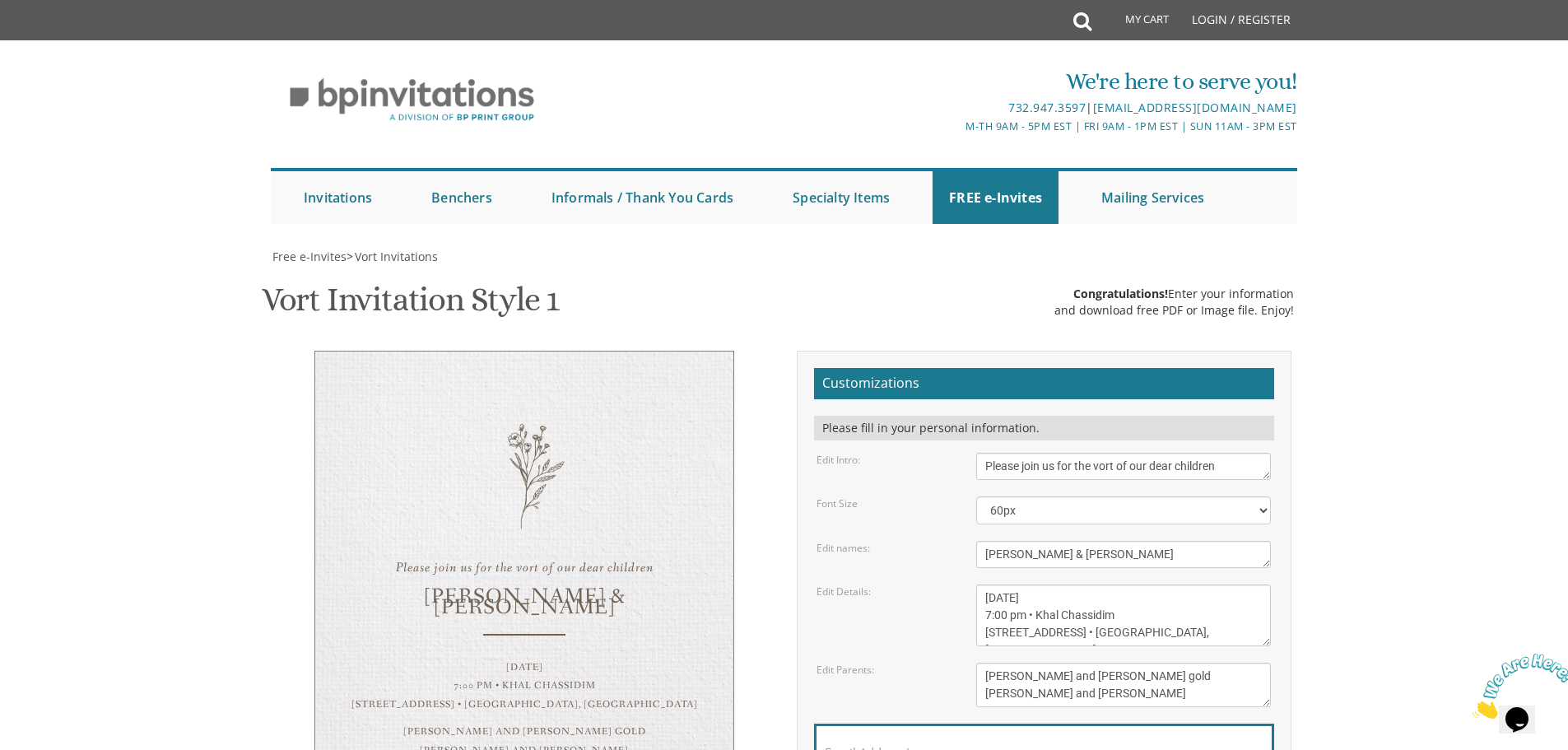
drag, startPoint x: 1238, startPoint y: 467, endPoint x: 1076, endPoint y: 474, distance: 162.2
click at [1076, 474] on textarea "Please join us for the vort of our dear children" at bounding box center [1123, 467] width 294 height 27
type textarea "Please join us for Sheva brachos of"
drag, startPoint x: 1065, startPoint y: 563, endPoint x: 920, endPoint y: 562, distance: 145.0
click at [973, 549] on div "Dovid & Leah" at bounding box center [1124, 554] width 319 height 27
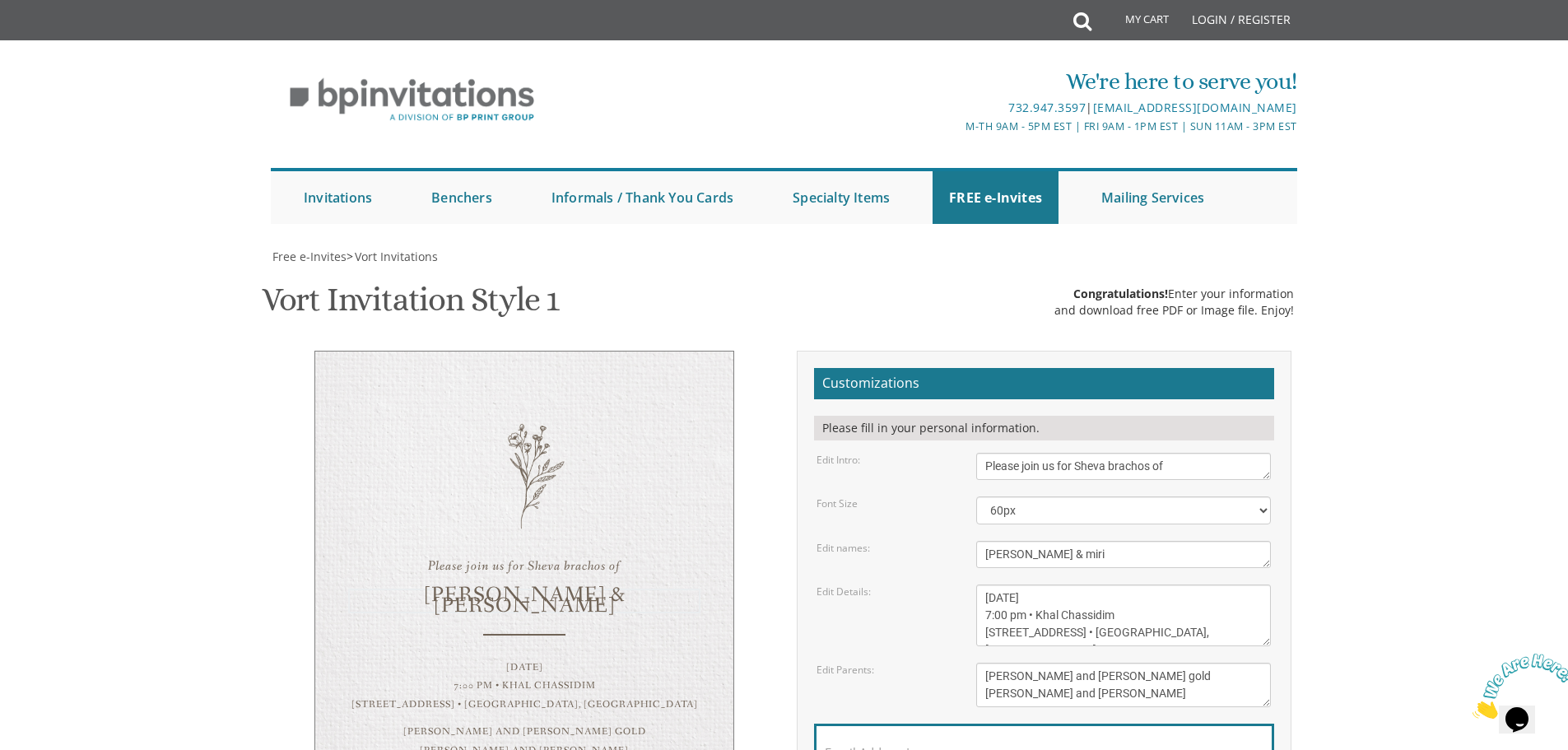
type textarea "Aryeh & miri"
drag, startPoint x: 1083, startPoint y: 601, endPoint x: 1027, endPoint y: 595, distance: 56.3
click at [1027, 595] on textarea "Sunday, January 23rd 7:00 pm • Khal Chassidim 1401 Cedar Row • Lakewood, NJ" at bounding box center [1123, 615] width 294 height 62
click at [1007, 609] on textarea "Sunday, January 23rd 7:00 pm • Khal Chassidim 1401 Cedar Row • Lakewood, NJ" at bounding box center [1123, 615] width 294 height 62
drag, startPoint x: 1116, startPoint y: 615, endPoint x: 1028, endPoint y: 611, distance: 88.1
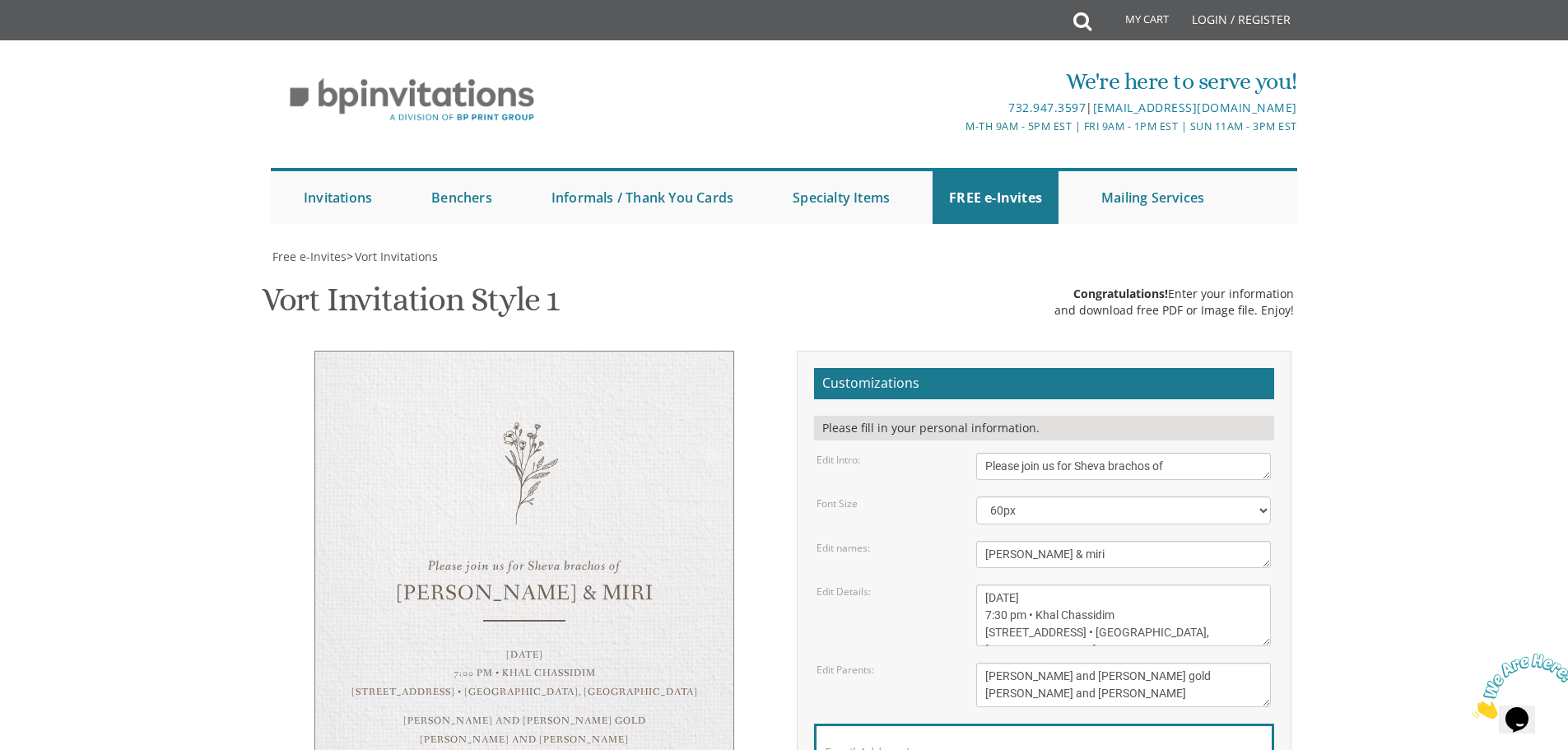
click at [1028, 611] on textarea "Sunday, January 23rd 7:00 pm • Khal Chassidim 1401 Cedar Row • Lakewood, NJ" at bounding box center [1123, 615] width 294 height 62
drag, startPoint x: 1154, startPoint y: 635, endPoint x: 911, endPoint y: 632, distance: 243.0
click at [911, 632] on div "Edit Details: Sunday, January 23rd 7:00 pm • Khal Chassidim 1401 Cedar Row • La…" at bounding box center [1044, 615] width 480 height 62
type textarea "Sunday, September 14th 7:30 pm"
drag, startPoint x: 1140, startPoint y: 699, endPoint x: 830, endPoint y: 658, distance: 312.7
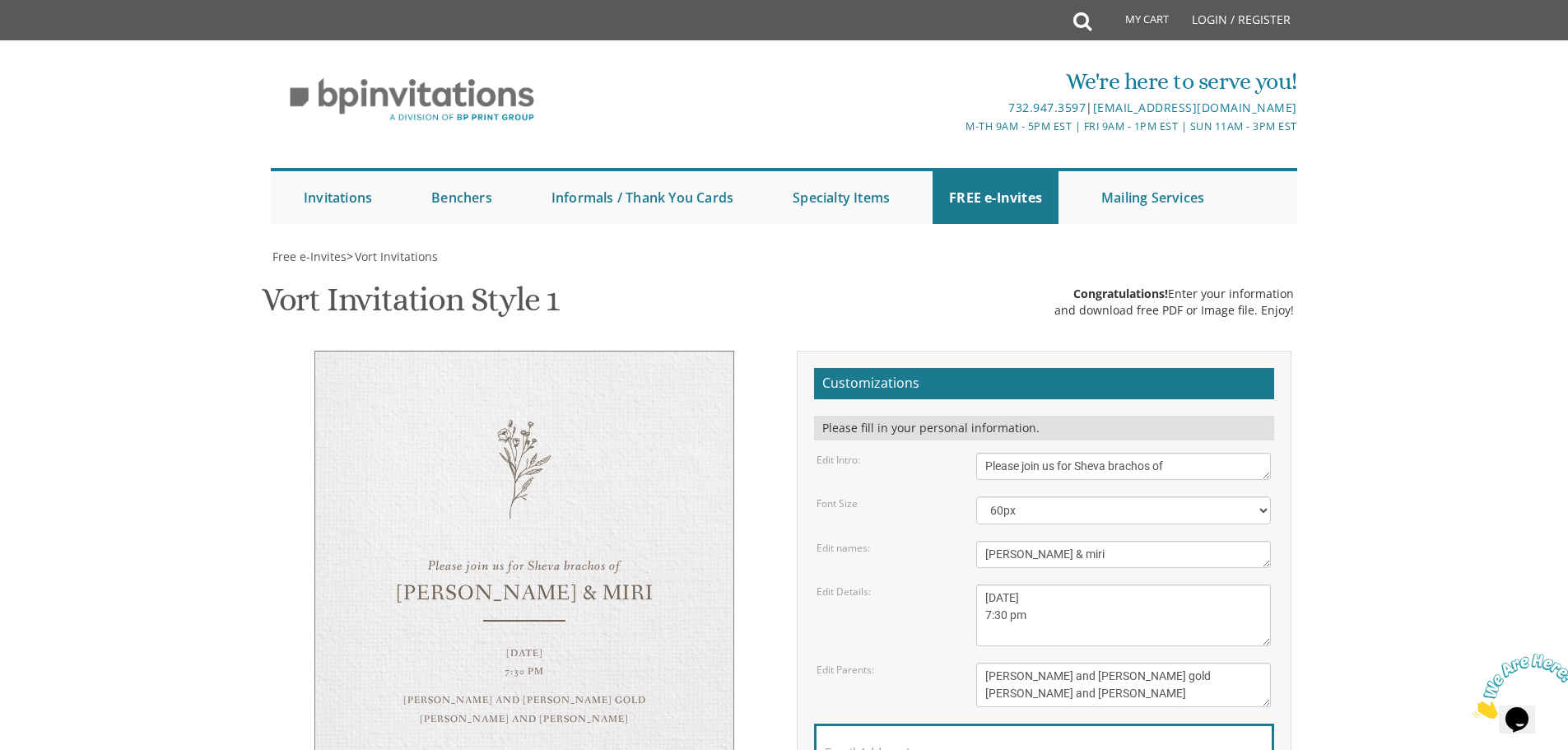
click at [830, 658] on form "Customizations Please fill in your personal information. Edit Intro: Please joi…" at bounding box center [1044, 611] width 460 height 485
type textarea "At the wilhelm home 26 carlton ave"
click at [934, 607] on div "Edit Details: Sunday, January 23rd 7:00 pm • Khal Chassidim 1401 Cedar Row • La…" at bounding box center [1044, 615] width 480 height 62
drag, startPoint x: 1112, startPoint y: 518, endPoint x: 1101, endPoint y: 514, distance: 11.7
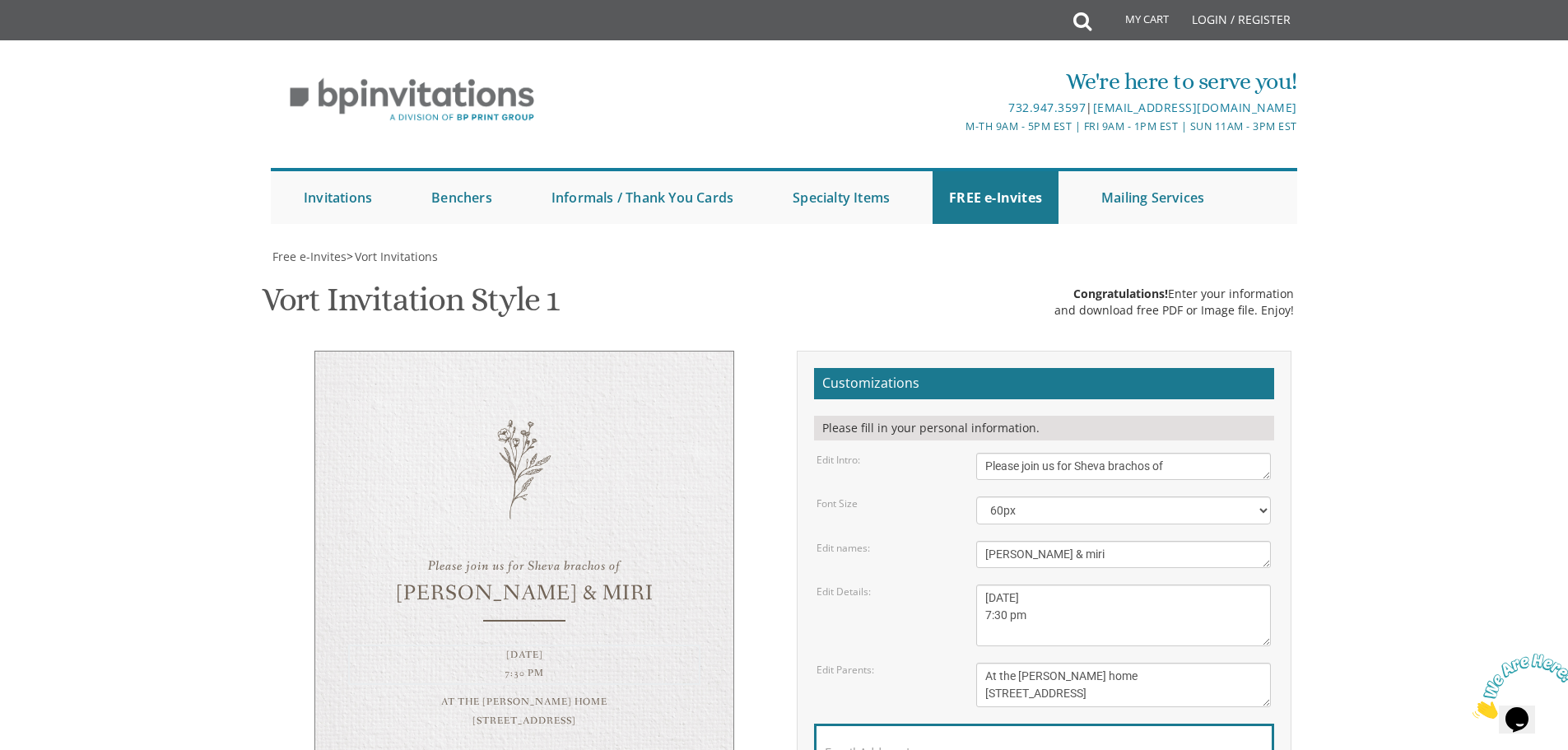
click at [1101, 584] on textarea "Sunday, January 23rd 7:00 pm • Khal Chassidim 1401 Cedar Row • Lakewood, NJ" at bounding box center [1123, 615] width 294 height 62
click at [987, 584] on textarea "Sunday, January 23rd 7:00 pm • Khal Chassidim 1401 Cedar Row • Lakewood, NJ" at bounding box center [1123, 615] width 294 height 62
click at [950, 584] on div "Edit Details: Sunday, January 23rd 7:00 pm • Khal Chassidim 1401 Cedar Row • La…" at bounding box center [1044, 615] width 480 height 62
drag, startPoint x: 1099, startPoint y: 516, endPoint x: 1090, endPoint y: 514, distance: 9.2
click at [1090, 584] on textarea "Sunday, January 23rd 7:00 pm • Khal Chassidim 1401 Cedar Row • Lakewood, NJ" at bounding box center [1123, 615] width 294 height 62
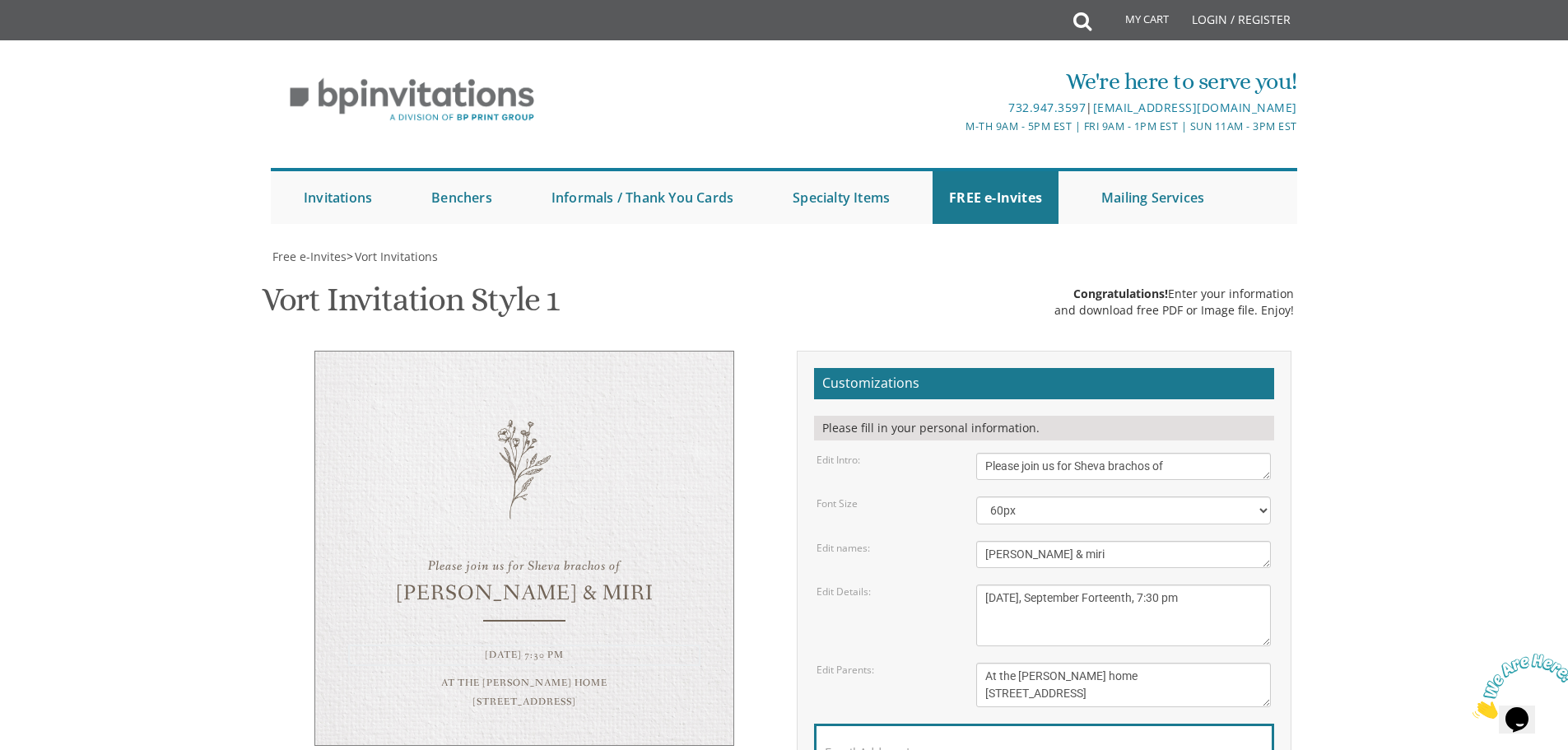
type textarea "Sunday, September Forteenth, 7:30 pm"
click at [1078, 564] on form "Customizations Please fill in your personal information. Edit Intro: Please joi…" at bounding box center [1044, 611] width 460 height 485
drag, startPoint x: 1015, startPoint y: 384, endPoint x: 995, endPoint y: 385, distance: 20.0
click at [995, 453] on textarea "Please join us for the vort of our dear children" at bounding box center [1123, 467] width 294 height 27
click at [938, 409] on form "Customizations Please fill in your personal information. Edit Intro: Please joi…" at bounding box center [1044, 611] width 460 height 485
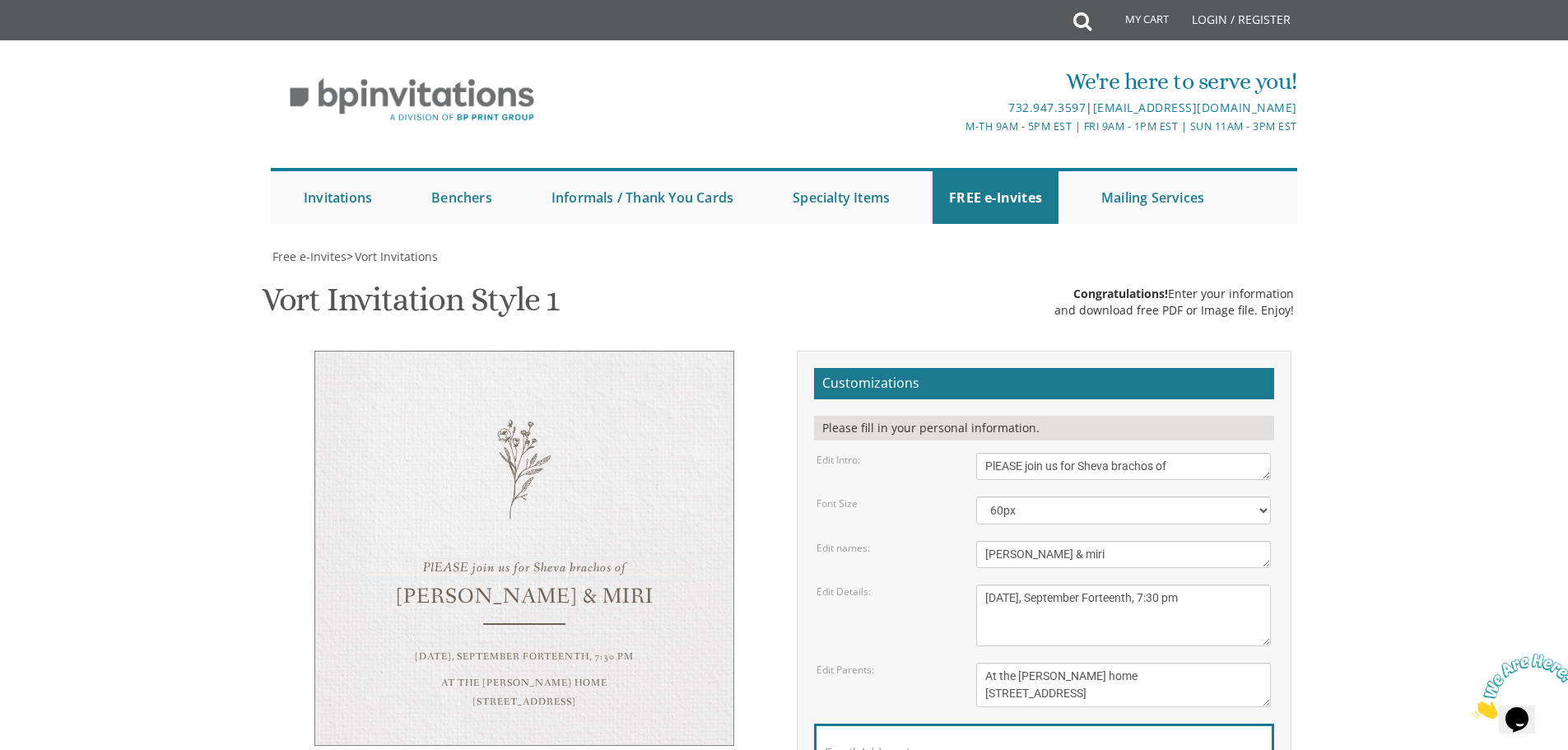
click at [993, 453] on textarea "Please join us for the vort of our dear children" at bounding box center [1123, 467] width 294 height 27
type textarea "PLEASE join us for Sheva brachos of"
click at [963, 453] on div "Edit Intro: Please join us for the vort of our dear children" at bounding box center [1044, 467] width 480 height 27
drag, startPoint x: 1134, startPoint y: 517, endPoint x: 1088, endPoint y: 509, distance: 46.7
click at [1088, 584] on textarea "Sunday, January 23rd 7:00 pm • Khal Chassidim 1401 Cedar Row • Lakewood, NJ" at bounding box center [1123, 615] width 294 height 62
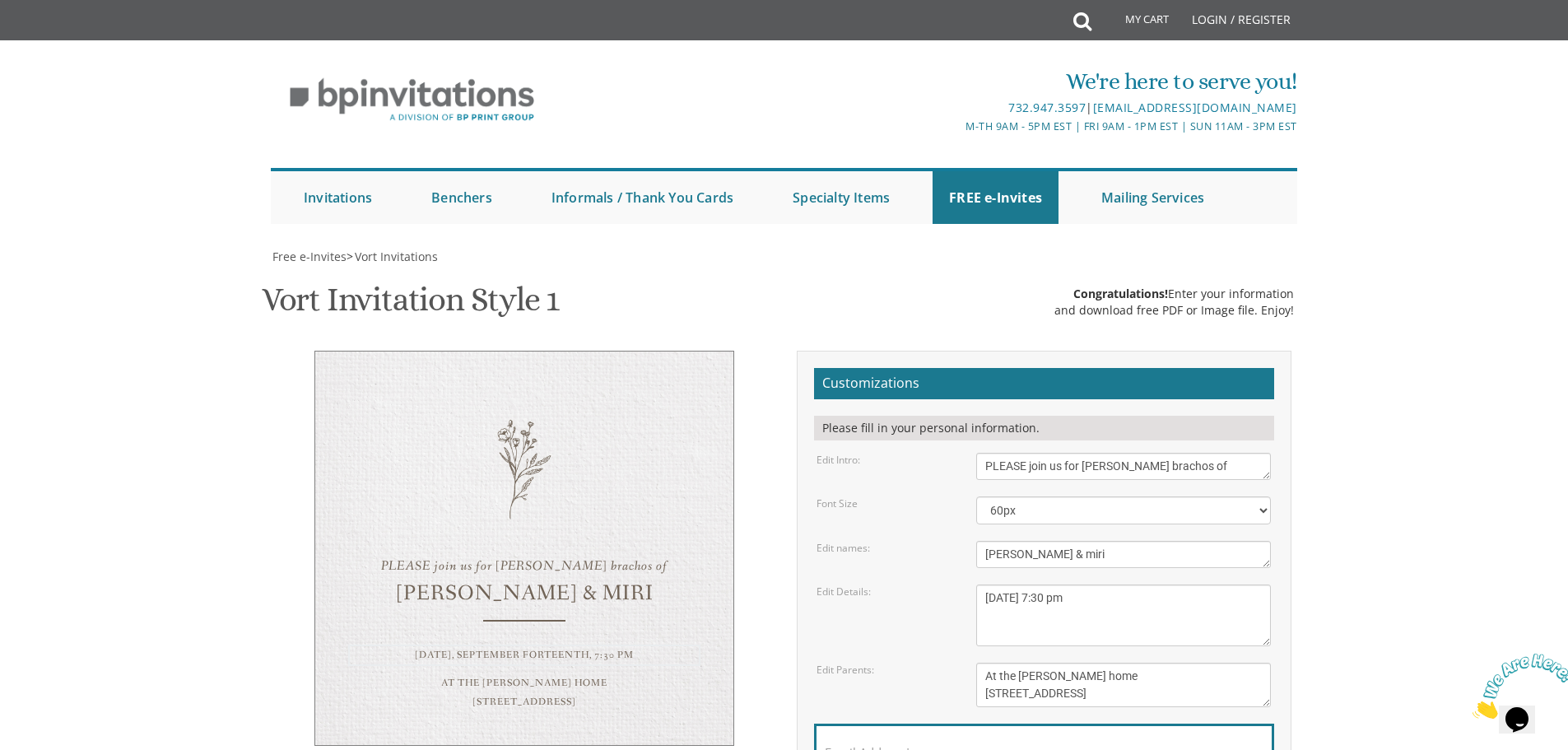
type textarea "Sunday, September 14, 7:30 pm"
click at [935, 584] on div "Edit Details: Sunday, January 23rd 7:00 pm • Khal Chassidim 1401 Cedar Row • La…" at bounding box center [1044, 615] width 480 height 62
click at [985, 663] on textarea "Pinchos and Devorah gold Chaim and Shana Schwartz" at bounding box center [1123, 684] width 294 height 45
type textarea "At the wilhelm home 26 carlton ave"
click at [965, 663] on div "Pinchos and Devorah gold Chaim and Shana Schwartz" at bounding box center [1124, 684] width 319 height 45
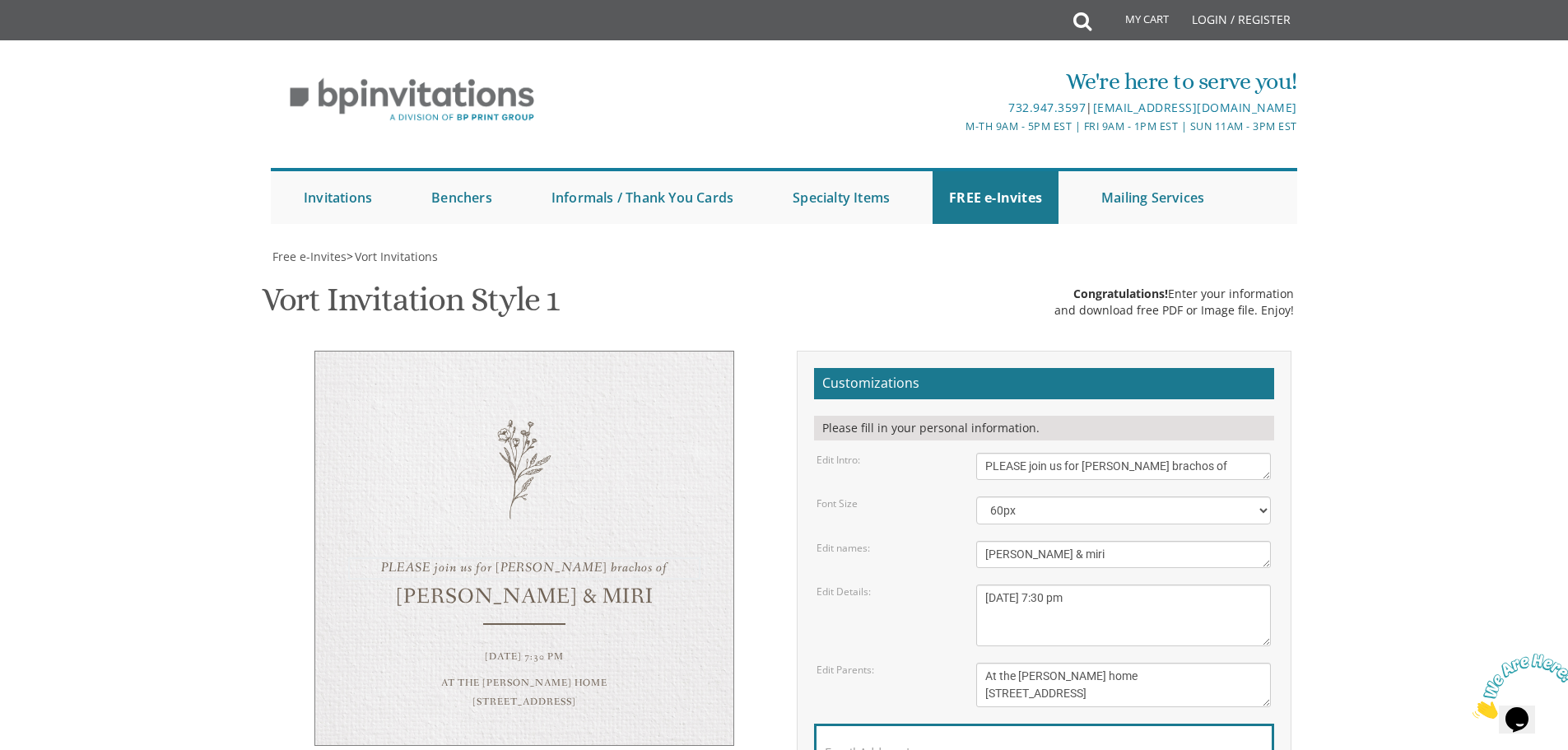
drag, startPoint x: 1176, startPoint y: 386, endPoint x: 1026, endPoint y: 386, distance: 150.0
click at [1026, 453] on textarea "Please join us for the vort of our dear children" at bounding box center [1123, 467] width 294 height 27
click at [926, 449] on form "Customizations Please fill in your personal information. Edit Intro: Please joi…" at bounding box center [1044, 611] width 460 height 485
click at [1032, 453] on textarea "Please join us for the vort of our dear children" at bounding box center [1123, 467] width 294 height 27
type textarea "PLEASE JOIN US FOR THE SHEVA BRACHOS OF"
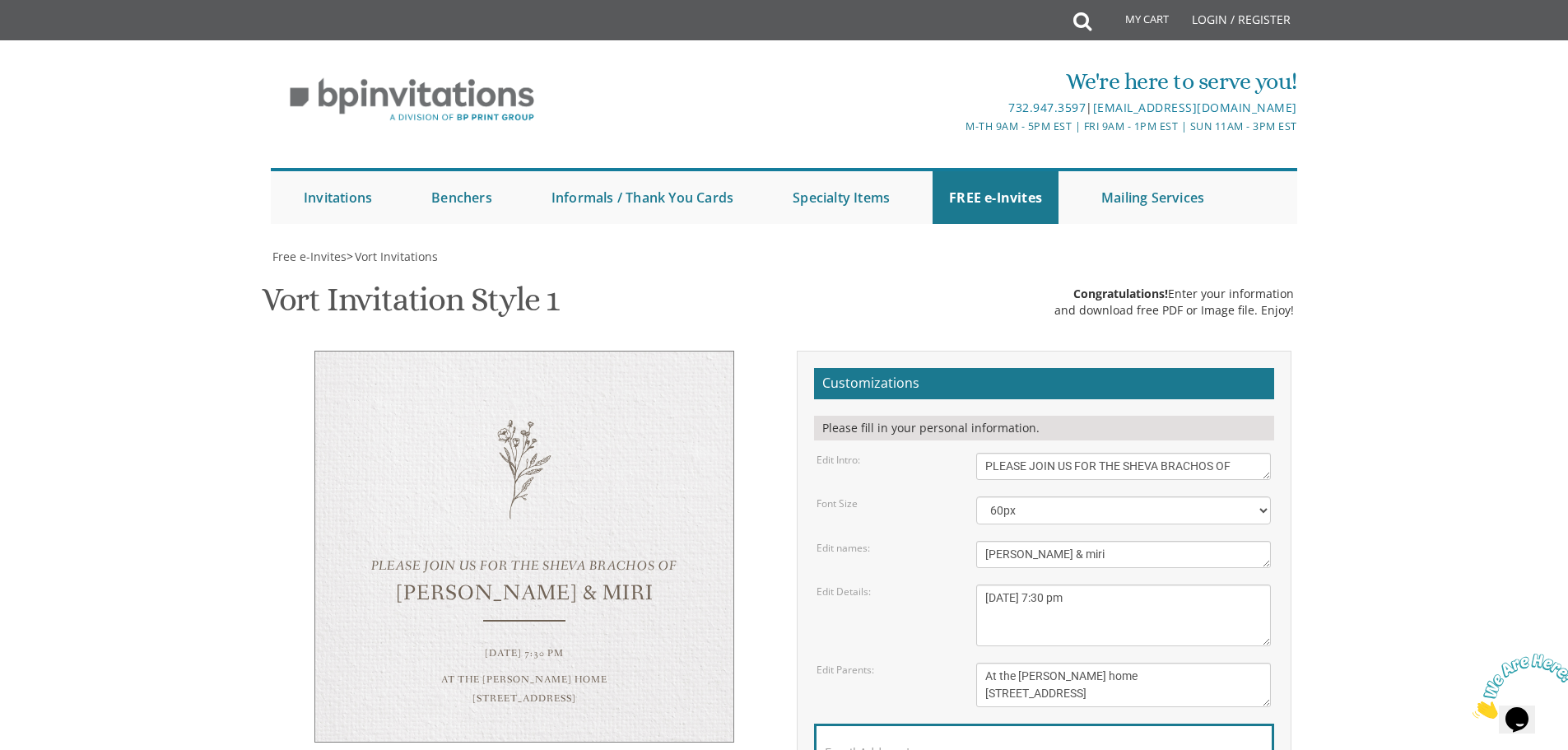
click at [910, 497] on div "Font Size" at bounding box center [883, 503] width 160 height 14
click at [1015, 497] on select "40px 50px 60px 70px 80px" at bounding box center [1123, 510] width 294 height 28
click at [976, 497] on select "40px 50px 60px 70px 80px" at bounding box center [1123, 510] width 294 height 28
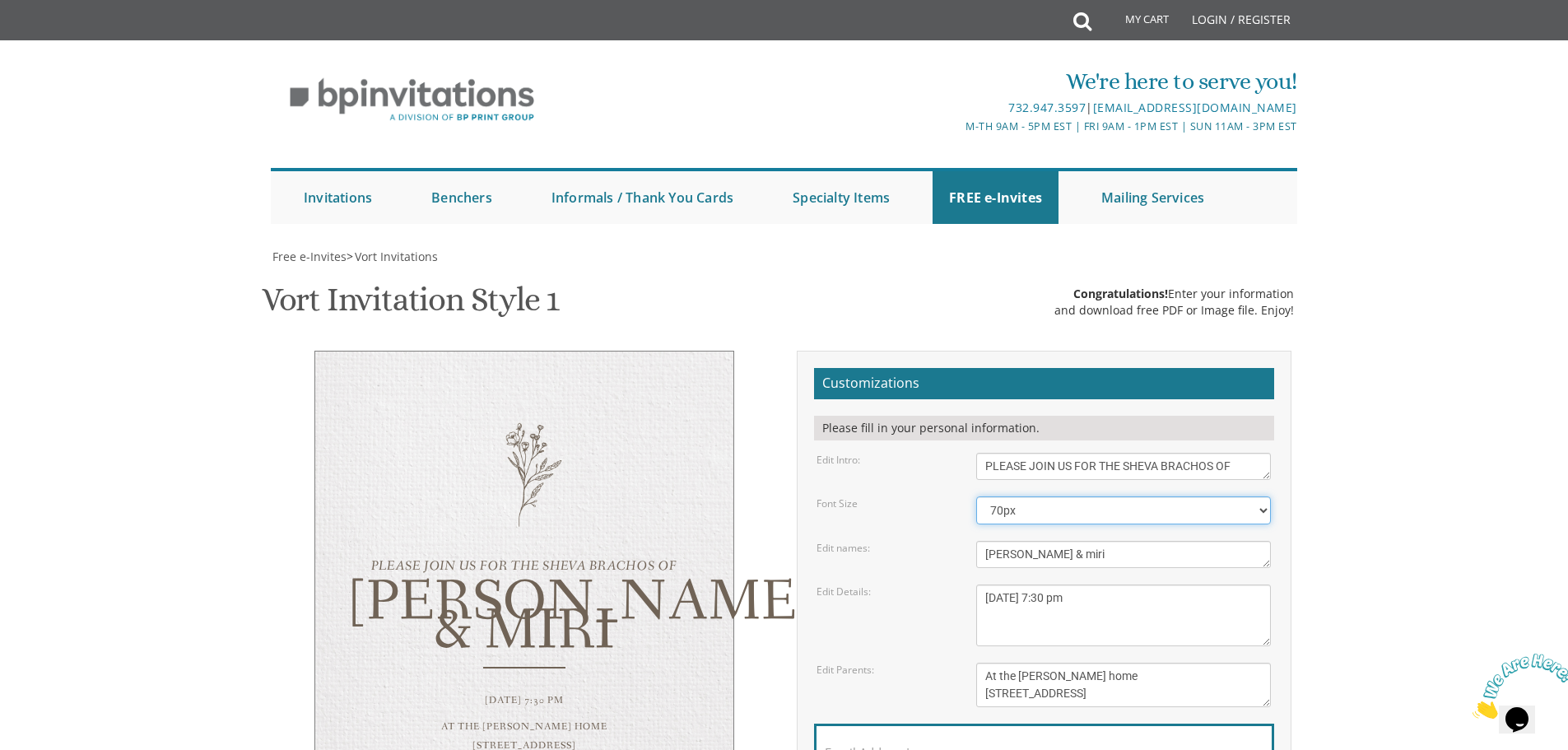
click at [1038, 497] on select "40px 50px 60px 70px 80px" at bounding box center [1123, 510] width 294 height 28
click at [976, 497] on select "40px 50px 60px 70px 80px" at bounding box center [1123, 510] width 294 height 28
click at [1049, 497] on select "40px 50px 60px 70px 80px" at bounding box center [1123, 510] width 294 height 28
click at [976, 497] on select "40px 50px 60px 70px 80px" at bounding box center [1123, 510] width 294 height 28
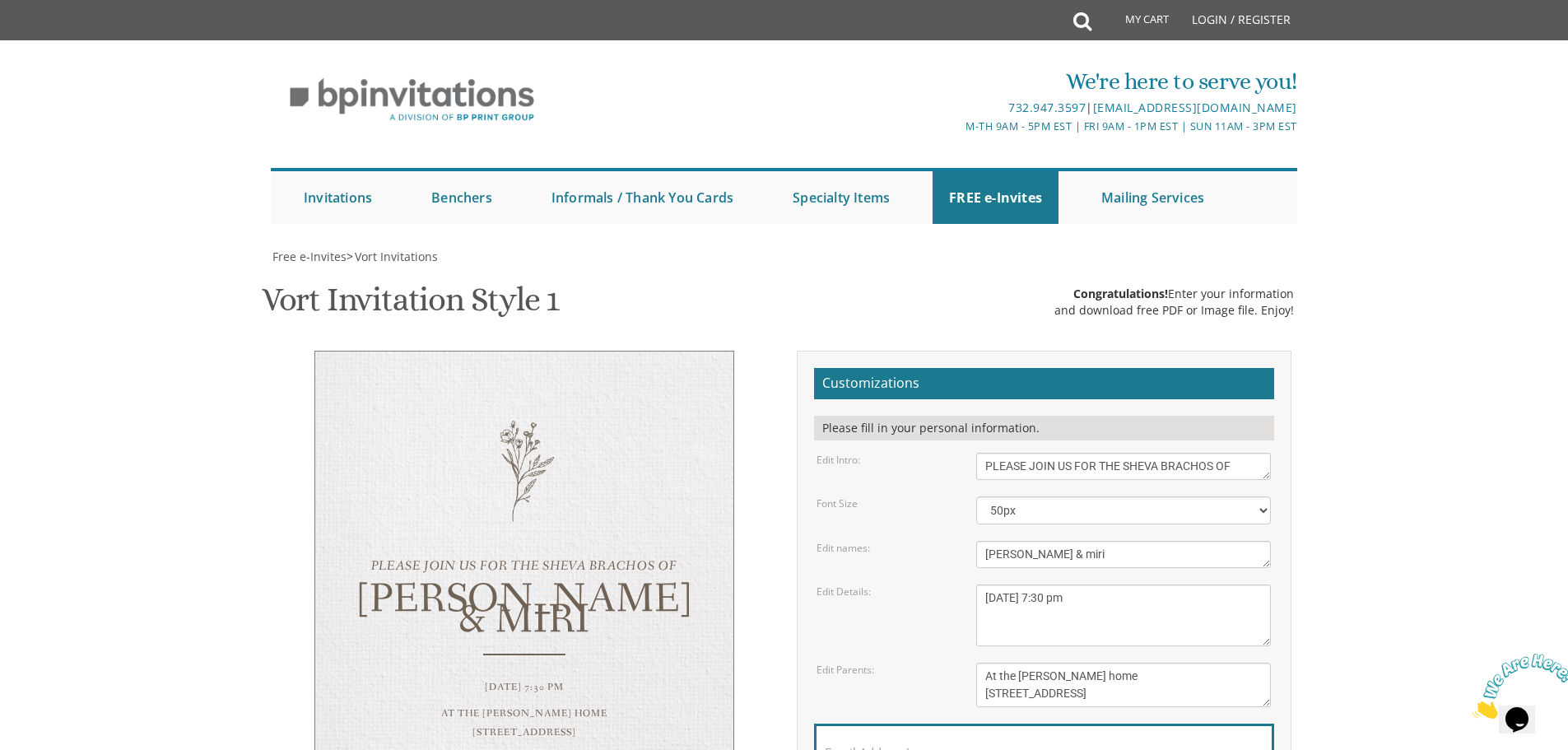
click at [1004, 540] on textarea "Dovid & Leah" at bounding box center [1123, 554] width 294 height 27
click at [1020, 497] on select "40px 50px 60px 70px 80px" at bounding box center [1123, 510] width 294 height 28
select select "40px"
click at [976, 497] on select "40px 50px 60px 70px 80px" at bounding box center [1123, 510] width 294 height 28
click at [929, 540] on div "Edit names:" at bounding box center [883, 547] width 160 height 14
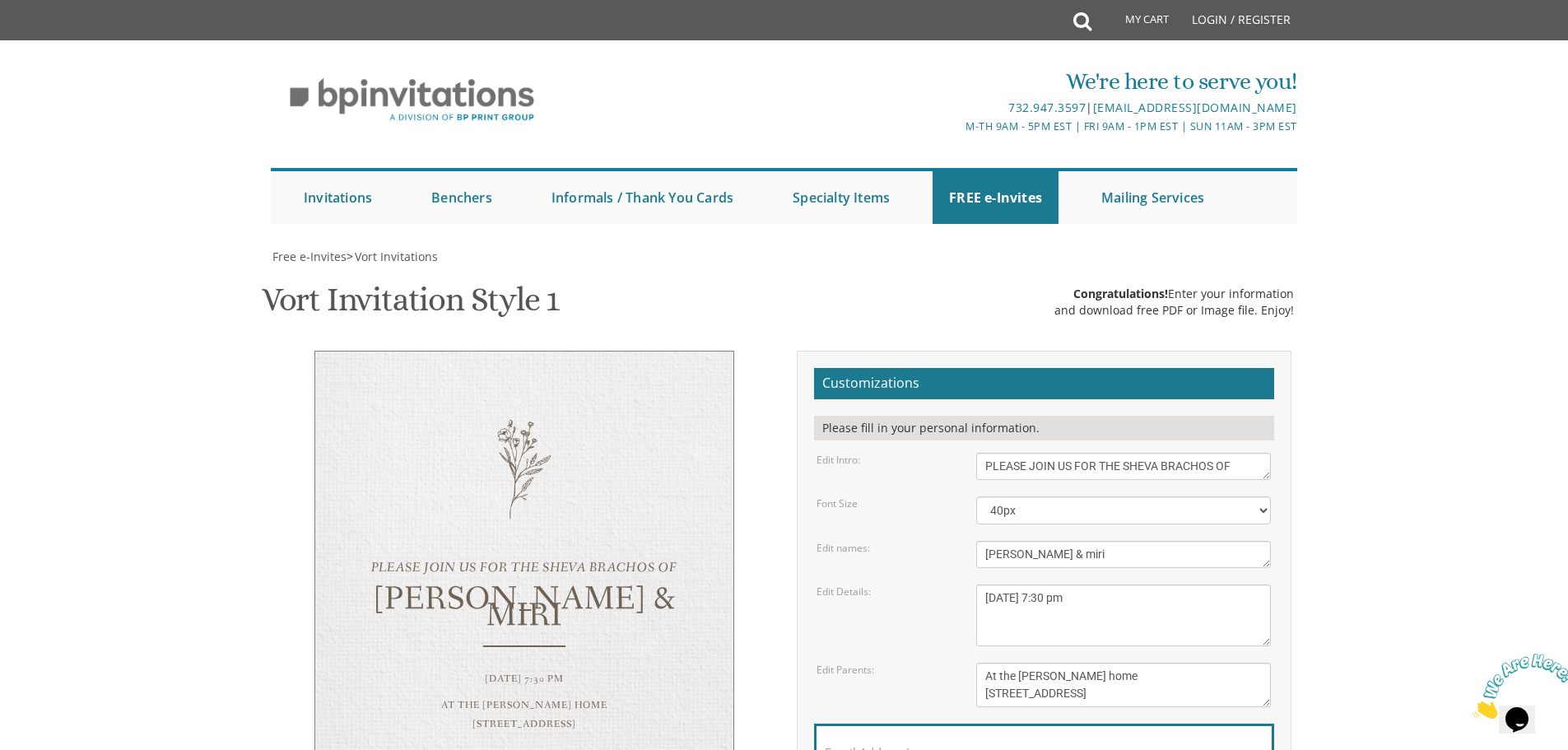
drag, startPoint x: 1236, startPoint y: 378, endPoint x: 973, endPoint y: 365, distance: 263.3
click at [973, 368] on form "Customizations Please fill in your personal information. Edit Intro: Please joi…" at bounding box center [1044, 611] width 460 height 485
click at [965, 453] on div "Please join us for the vort of our dear children" at bounding box center [1124, 467] width 319 height 27
drag, startPoint x: 991, startPoint y: 384, endPoint x: 965, endPoint y: 384, distance: 26.0
click at [965, 453] on div "Please join us for the vort of our dear children" at bounding box center [1124, 467] width 319 height 27
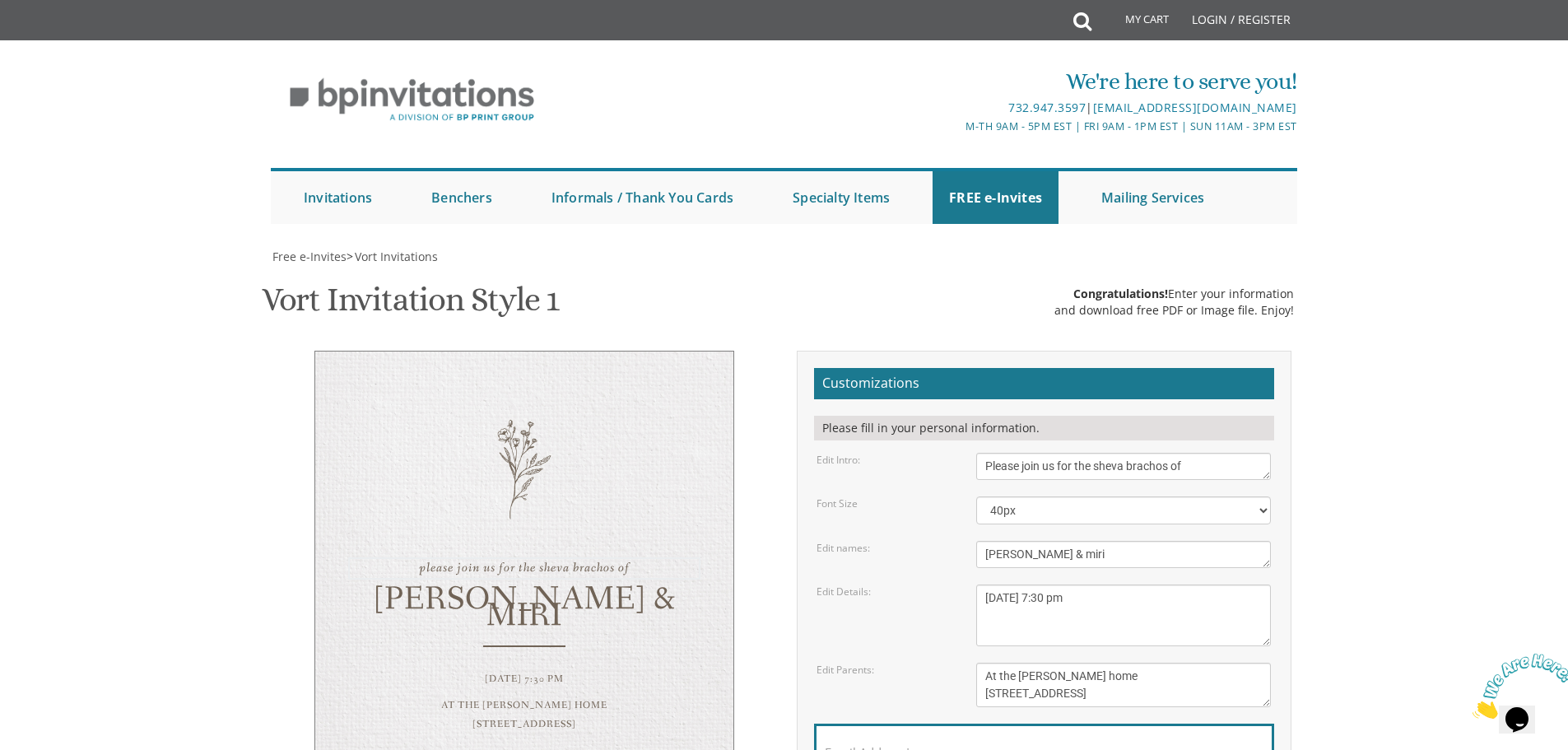
type textarea "Please join us for the sheva brachos of"
click at [942, 453] on div "Edit Intro: Please join us for the vort of our dear children" at bounding box center [1044, 467] width 480 height 27
click at [1020, 497] on select "40px 50px 60px 70px 80px" at bounding box center [1123, 510] width 294 height 28
click at [976, 497] on select "40px 50px 60px 70px 80px" at bounding box center [1123, 510] width 294 height 28
click at [924, 443] on form "Customizations Please fill in your personal information. Edit Intro: Please joi…" at bounding box center [1044, 611] width 460 height 485
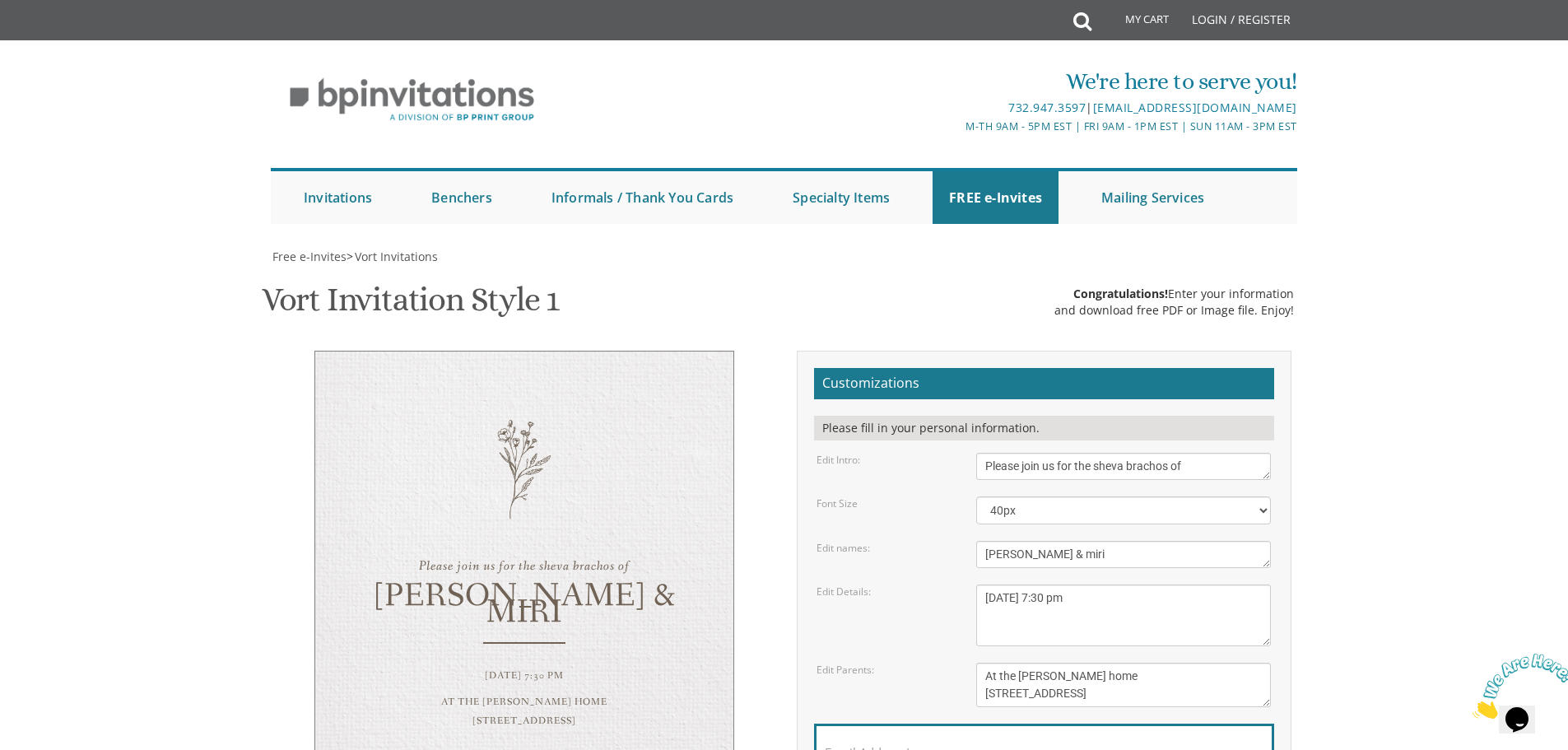
scroll to position [165, 0]
click at [935, 749] on input "Email Address*" at bounding box center [1044, 762] width 438 height 21
type input "ahuvawilhelm@gmail.com"
